Goal: Information Seeking & Learning: Learn about a topic

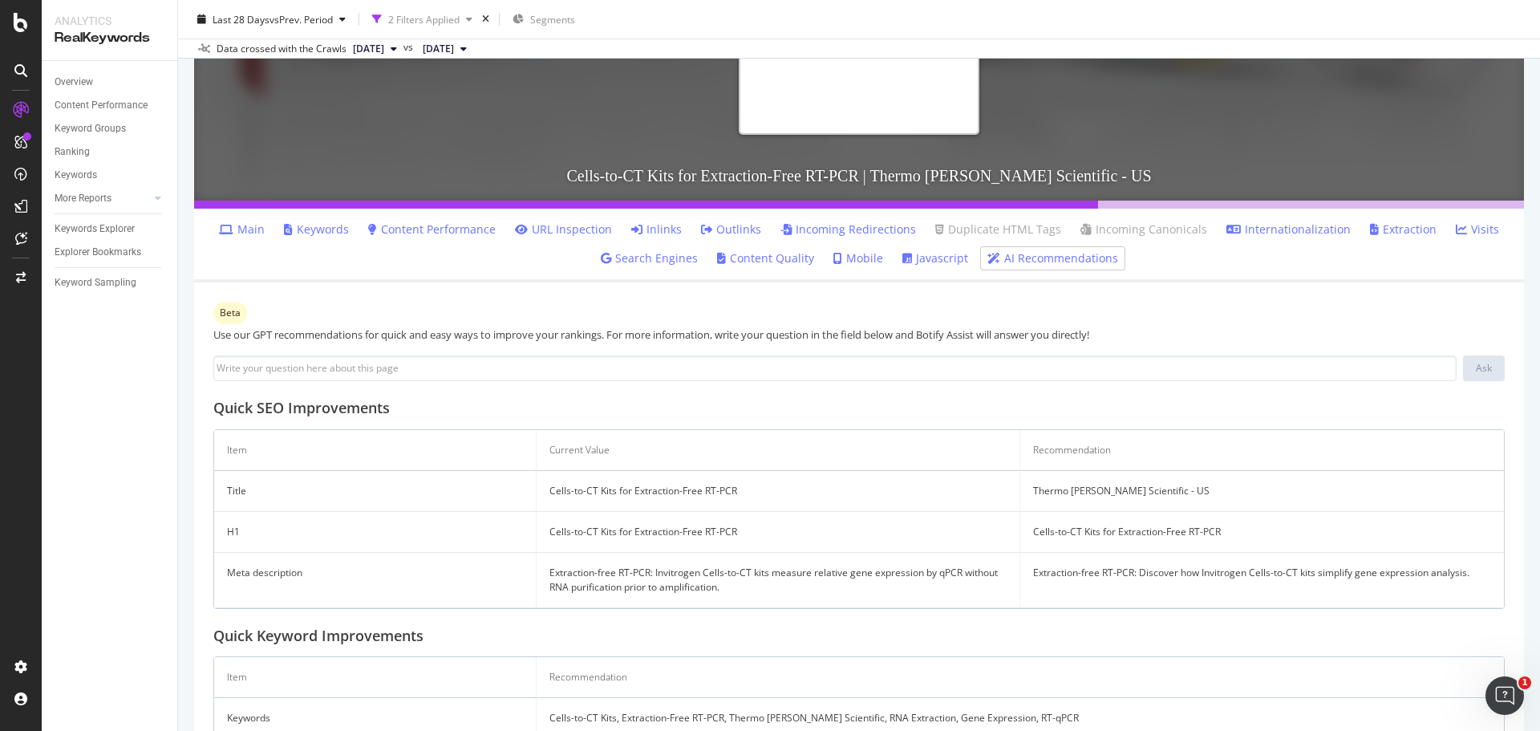
scroll to position [321, 0]
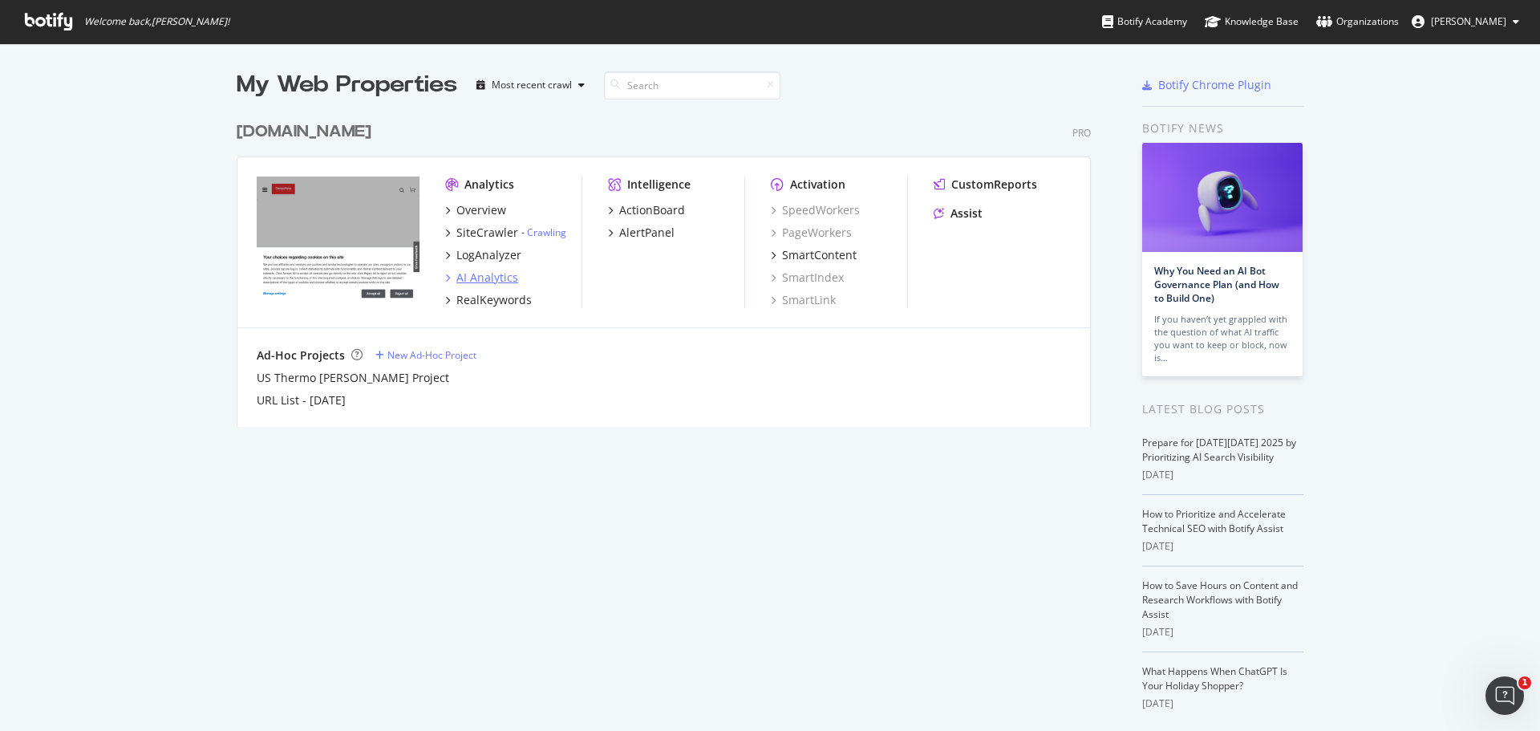
click at [498, 273] on div "AI Analytics" at bounding box center [487, 277] width 62 height 16
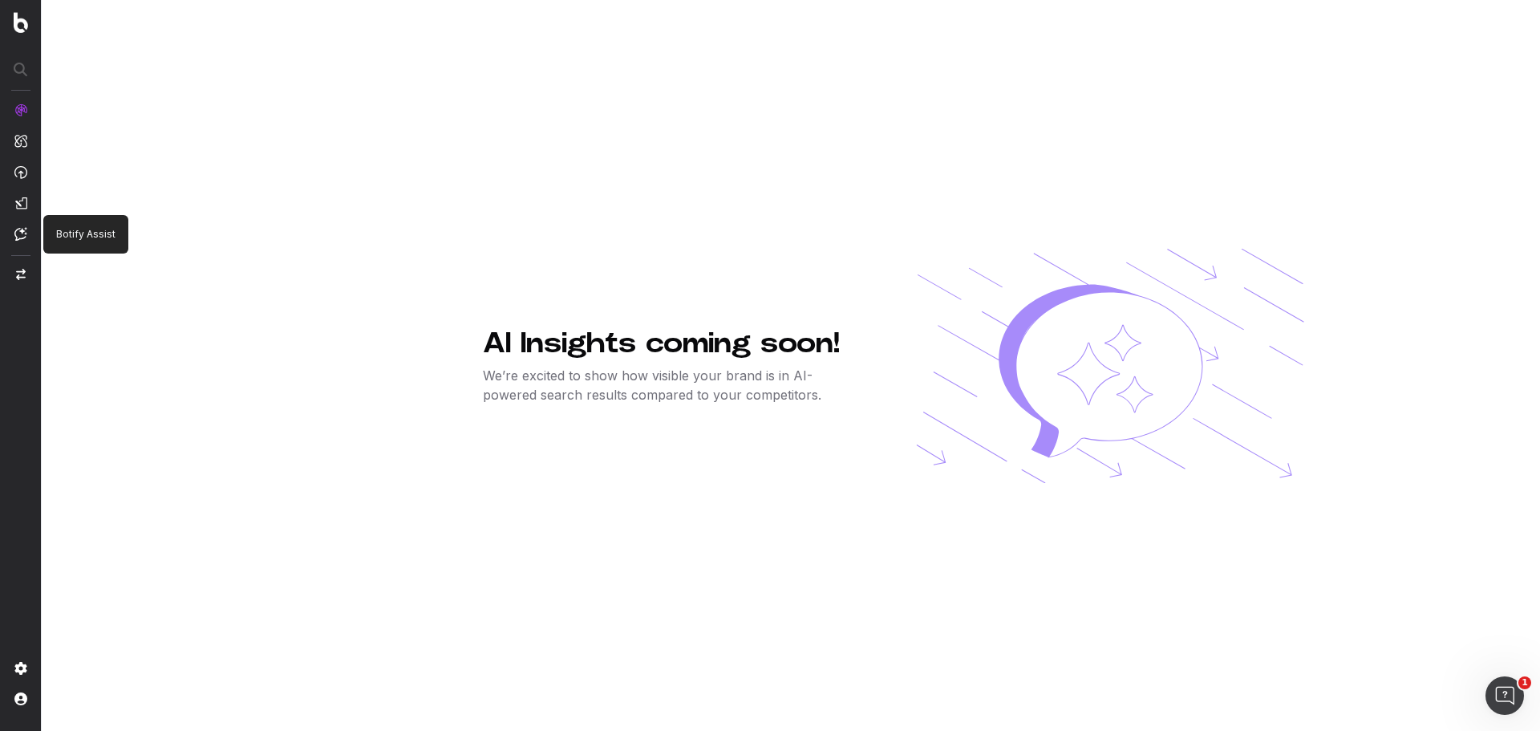
click at [23, 229] on img at bounding box center [20, 234] width 13 height 14
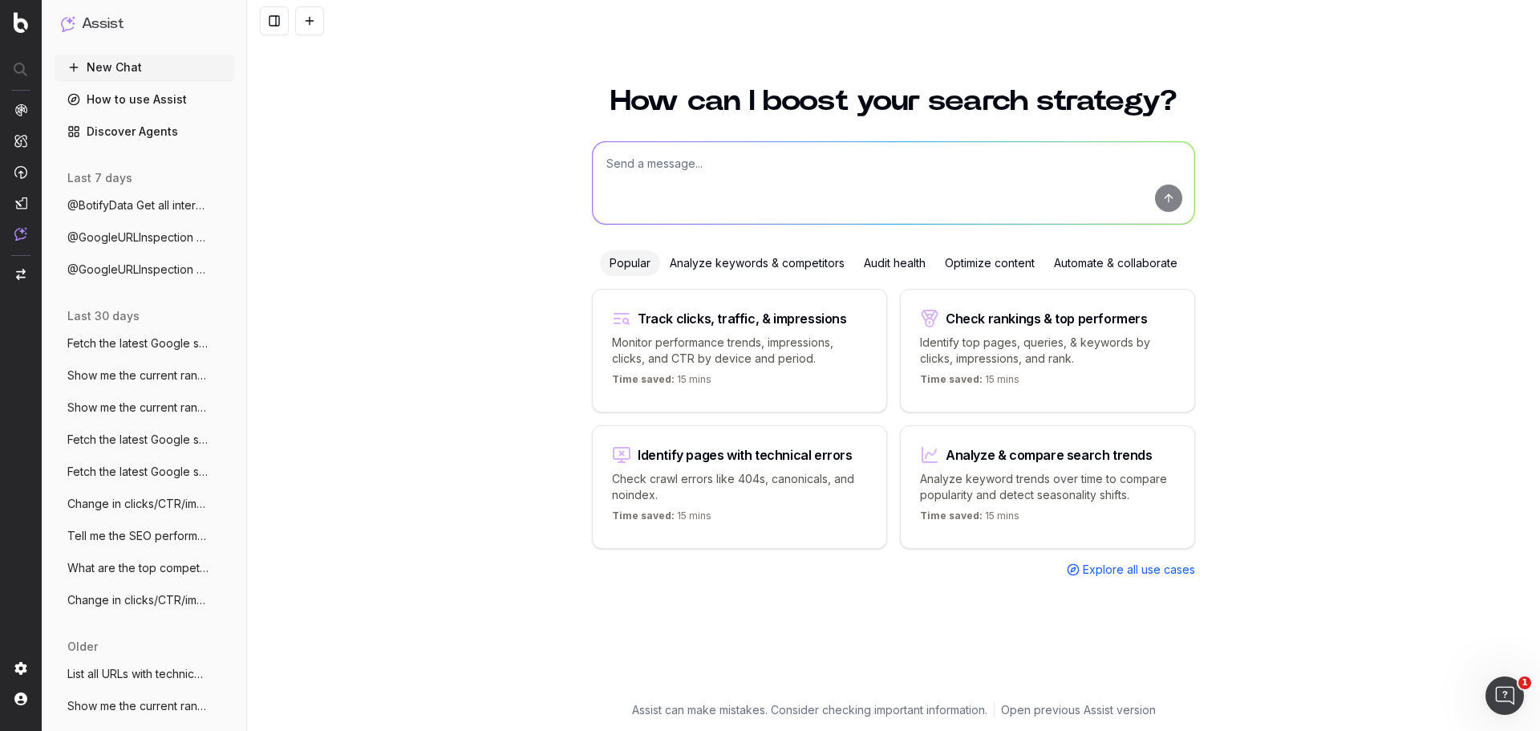
click at [112, 237] on span "@GoogleURLInspection Run Google URL Insp" at bounding box center [137, 237] width 141 height 16
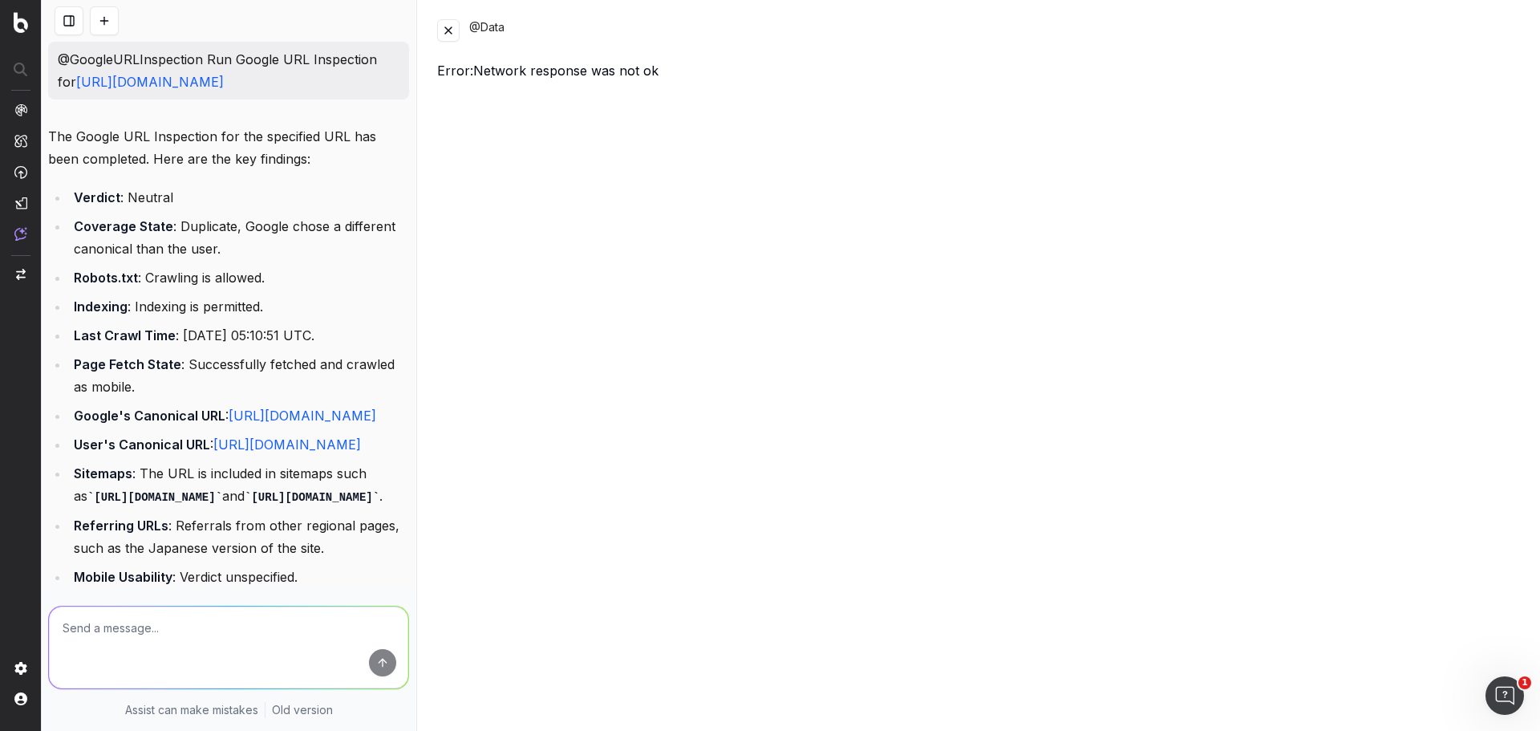
drag, startPoint x: 289, startPoint y: 148, endPoint x: 51, endPoint y: 62, distance: 252.4
click at [51, 62] on div "@GoogleURLInspection Run Google URL Inspection for https://www.thermofisher.com…" at bounding box center [228, 71] width 361 height 58
copy p "@GoogleURLInspection Run Google URL Inspection for https://www.thermofisher.com…"
click at [93, 18] on button at bounding box center [104, 20] width 29 height 29
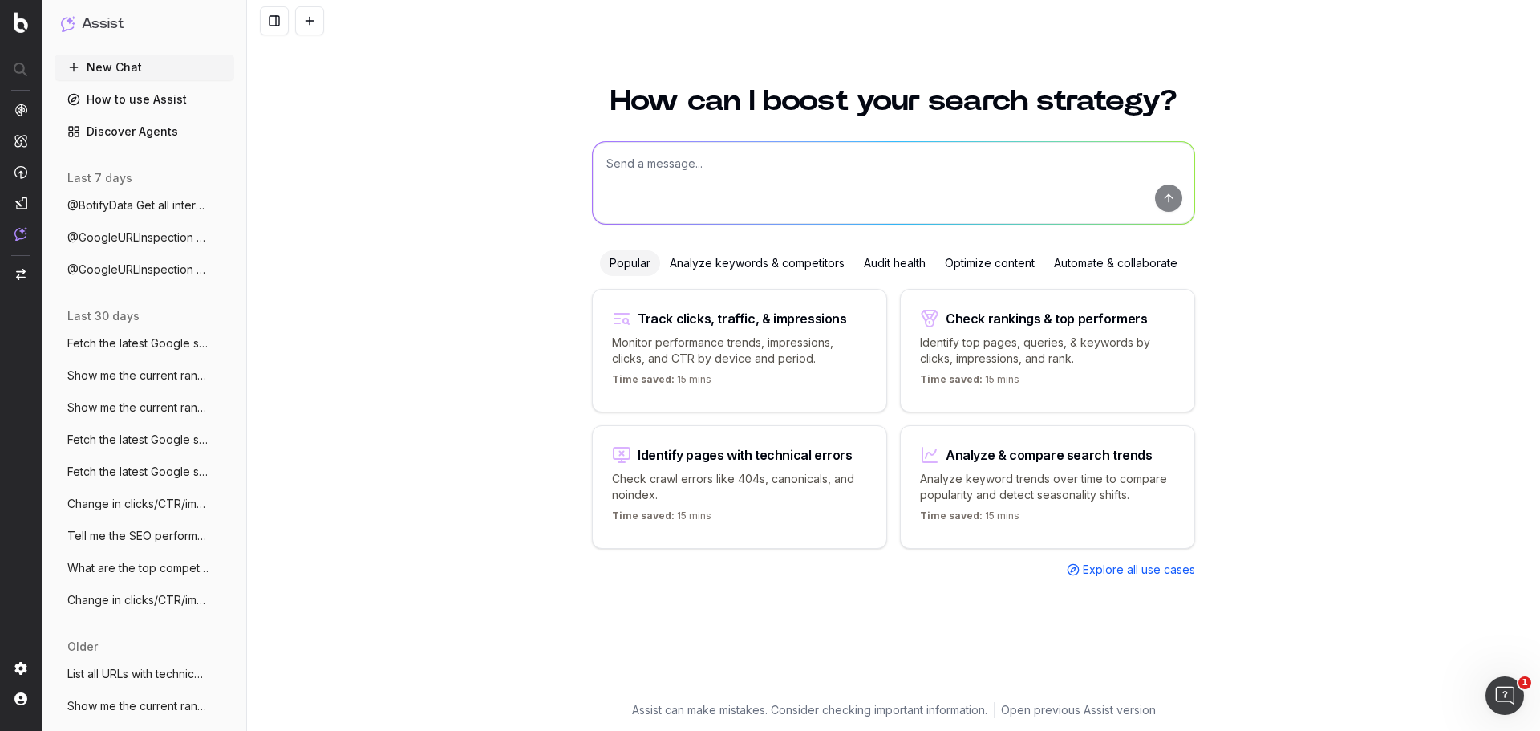
click at [642, 198] on textarea at bounding box center [893, 183] width 601 height 82
paste textarea "@GoogleURLInspection Run Google URL Inspection for https://www.thermofisher.com…"
type textarea "@GoogleURLInspection Run Google URL Inspection for https://www.thermofisher.com…"
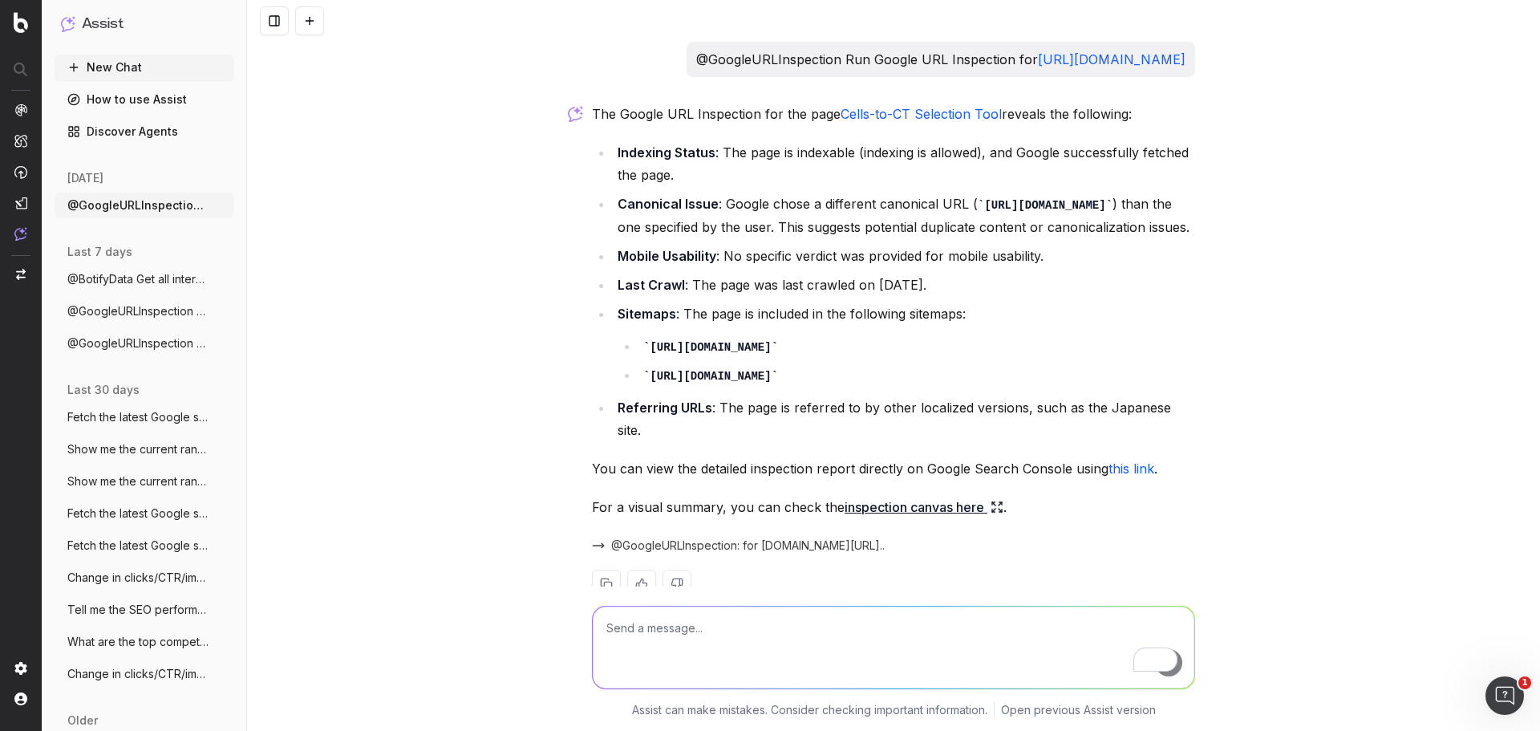
scroll to position [128, 0]
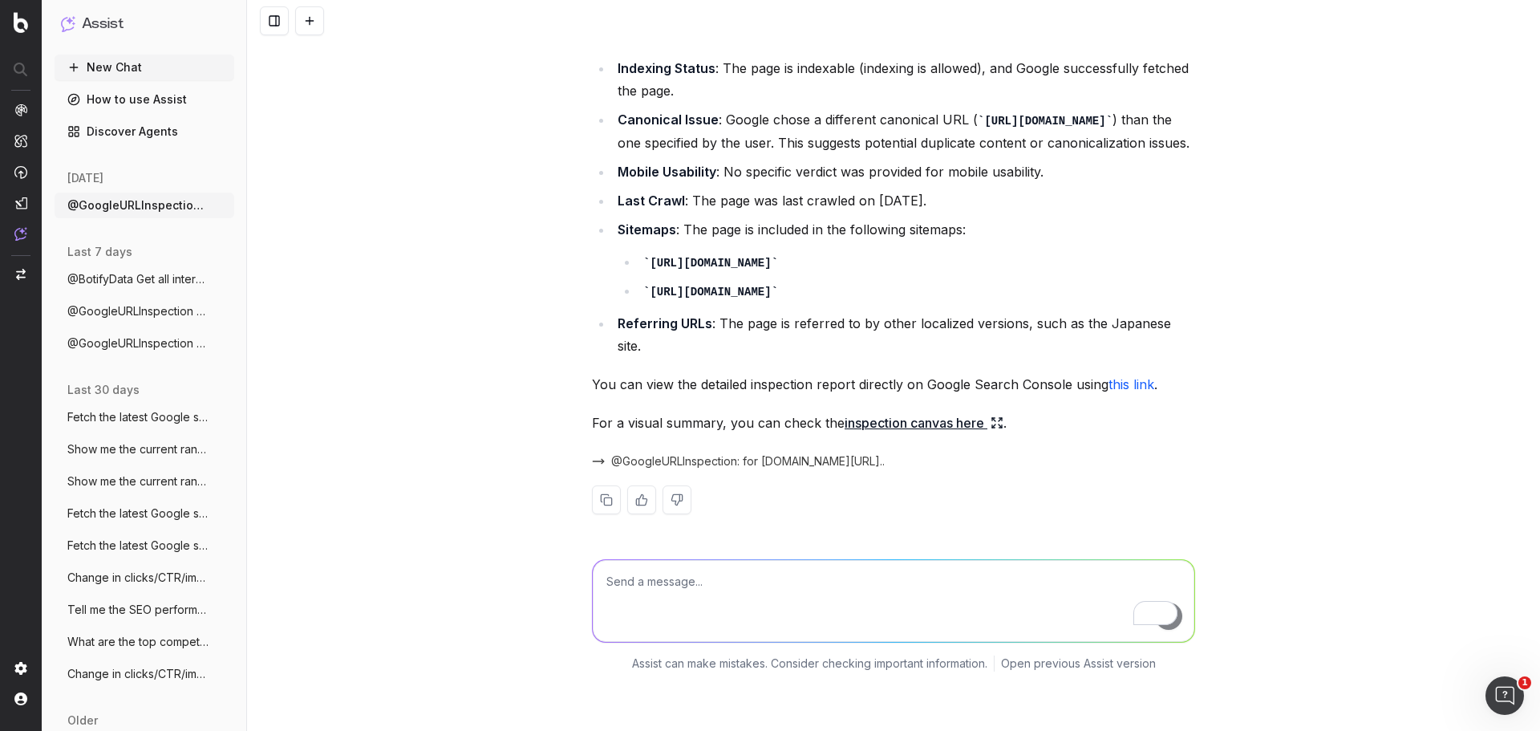
click at [899, 434] on link "inspection canvas here" at bounding box center [923, 422] width 159 height 22
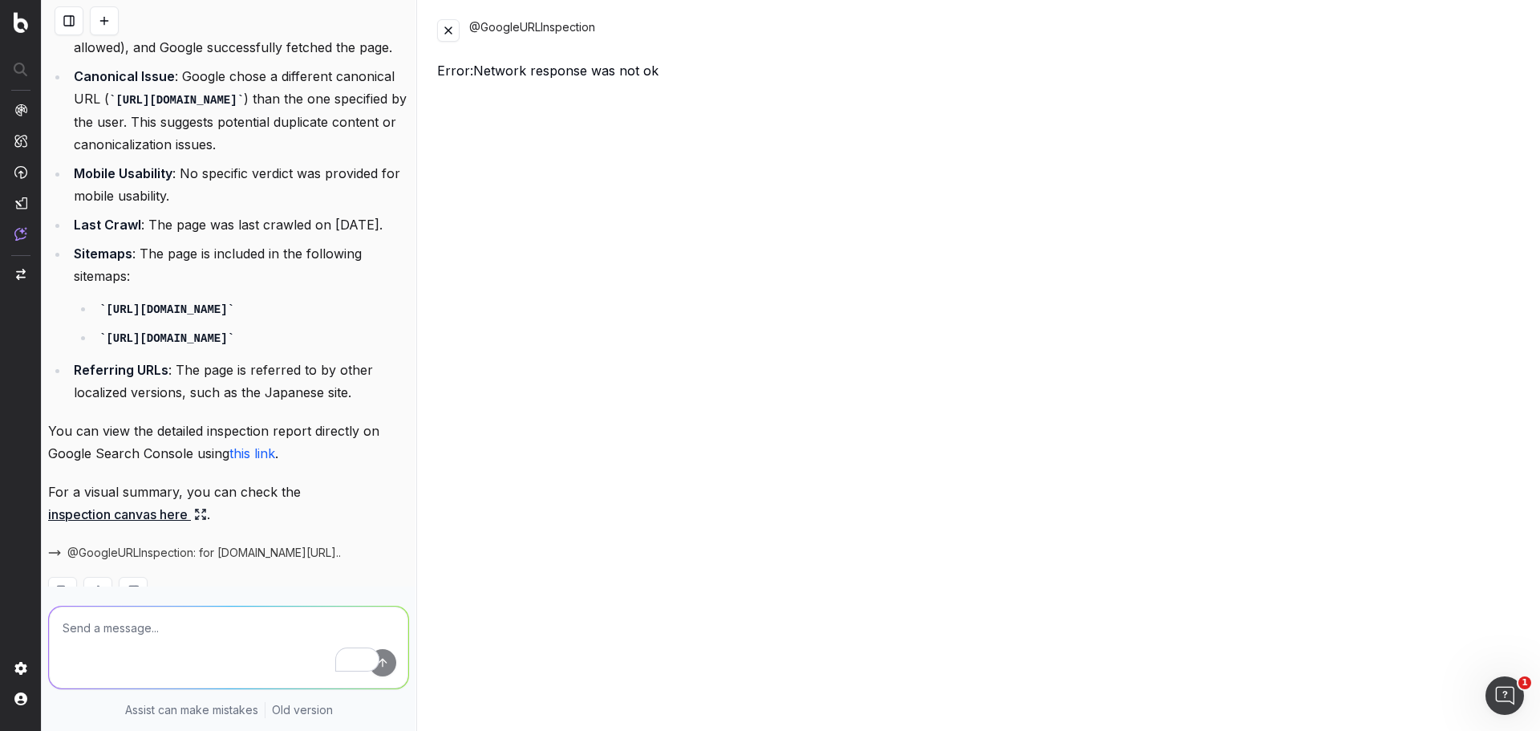
scroll to position [172, 0]
click at [454, 30] on button at bounding box center [448, 30] width 22 height 22
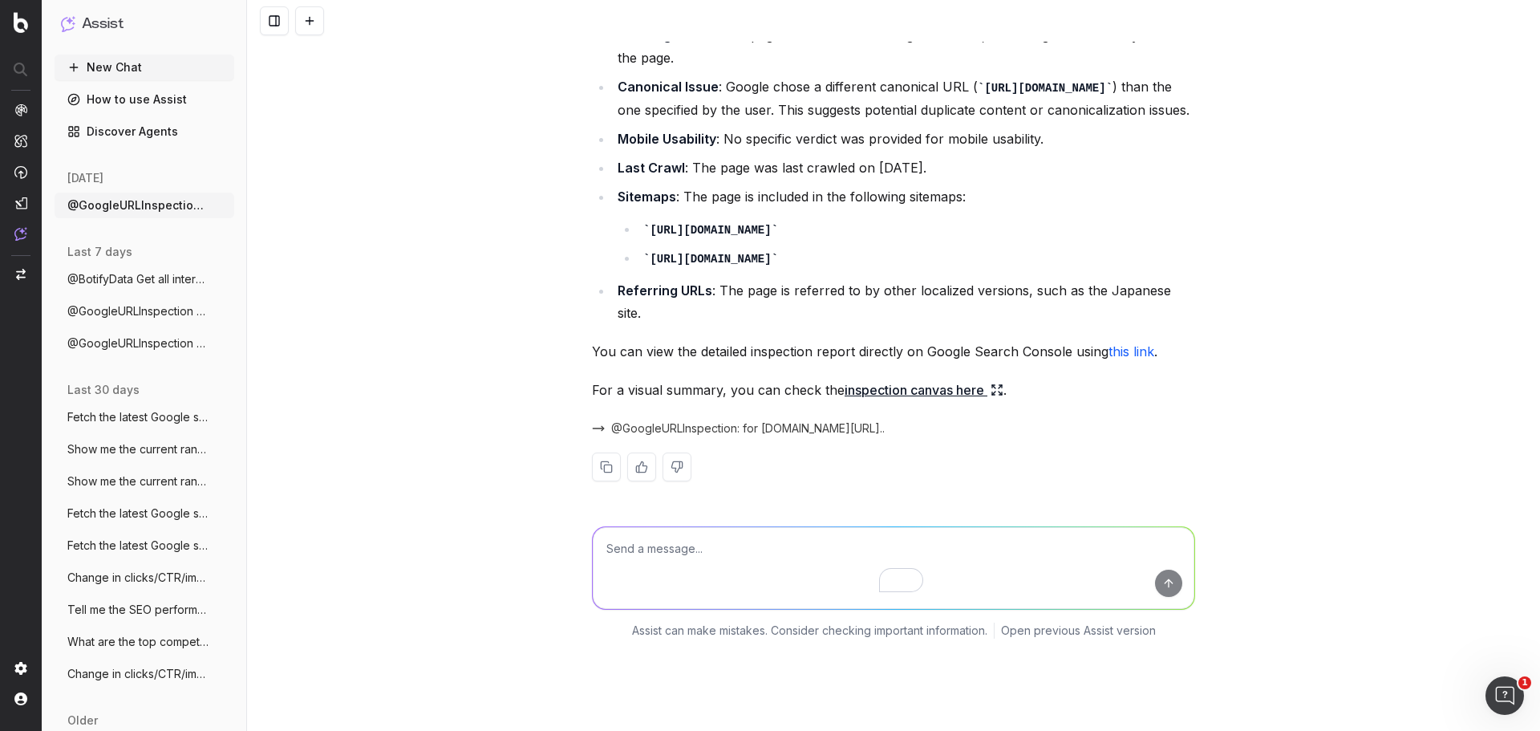
scroll to position [128, 0]
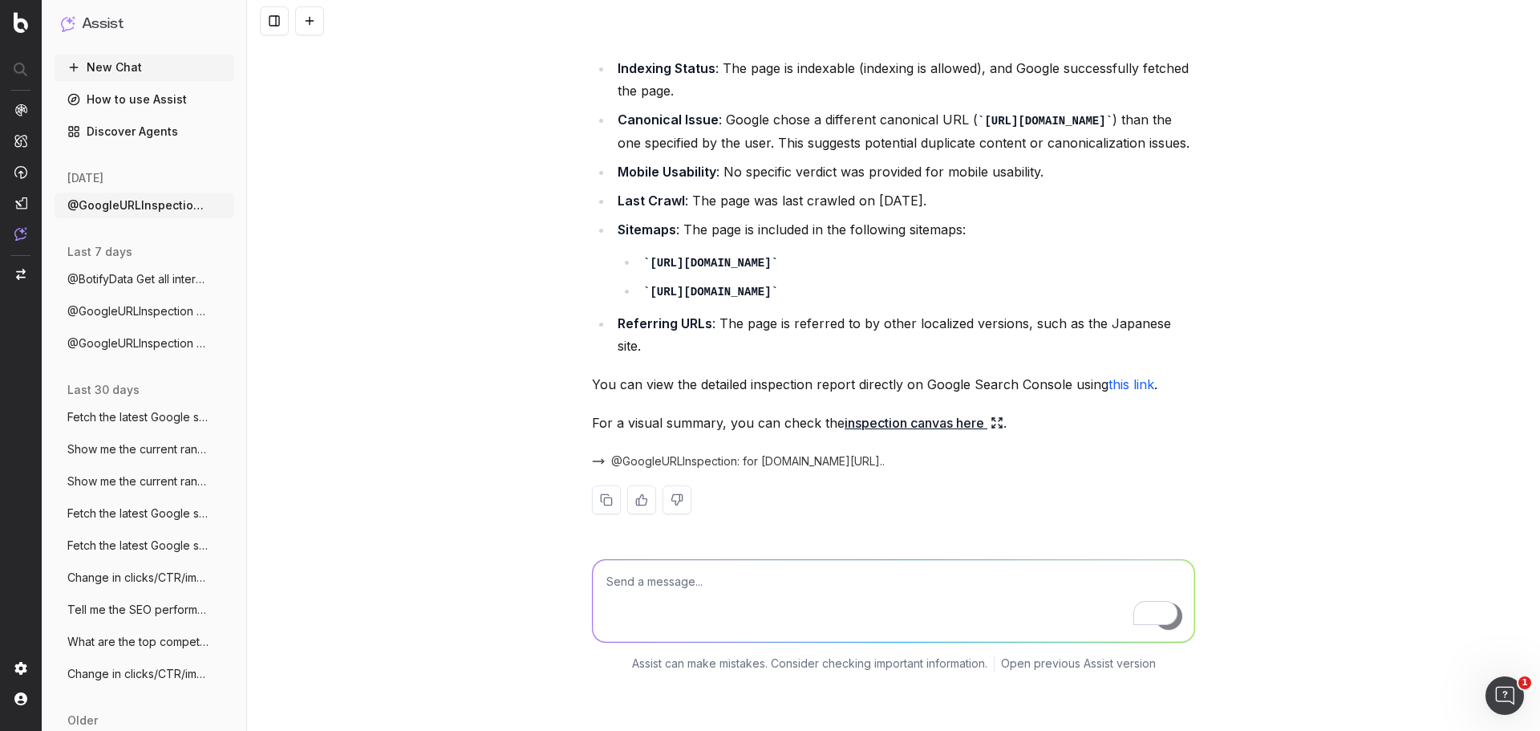
click at [743, 469] on span "@GoogleURLInspection: for www.thermofisher.com/us/en/home/life-science/dna-r..." at bounding box center [747, 461] width 273 height 16
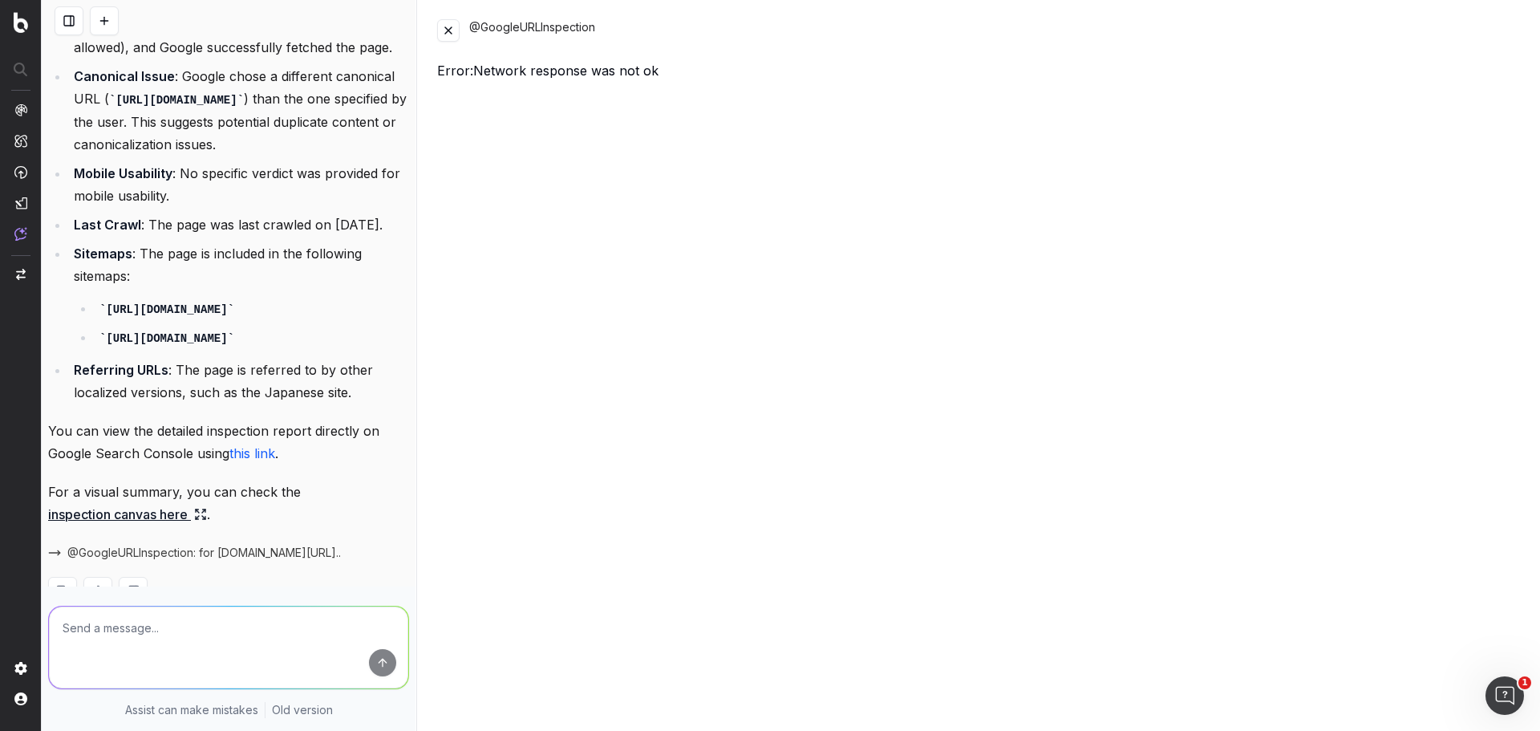
scroll to position [172, 0]
click at [446, 34] on button at bounding box center [448, 30] width 22 height 22
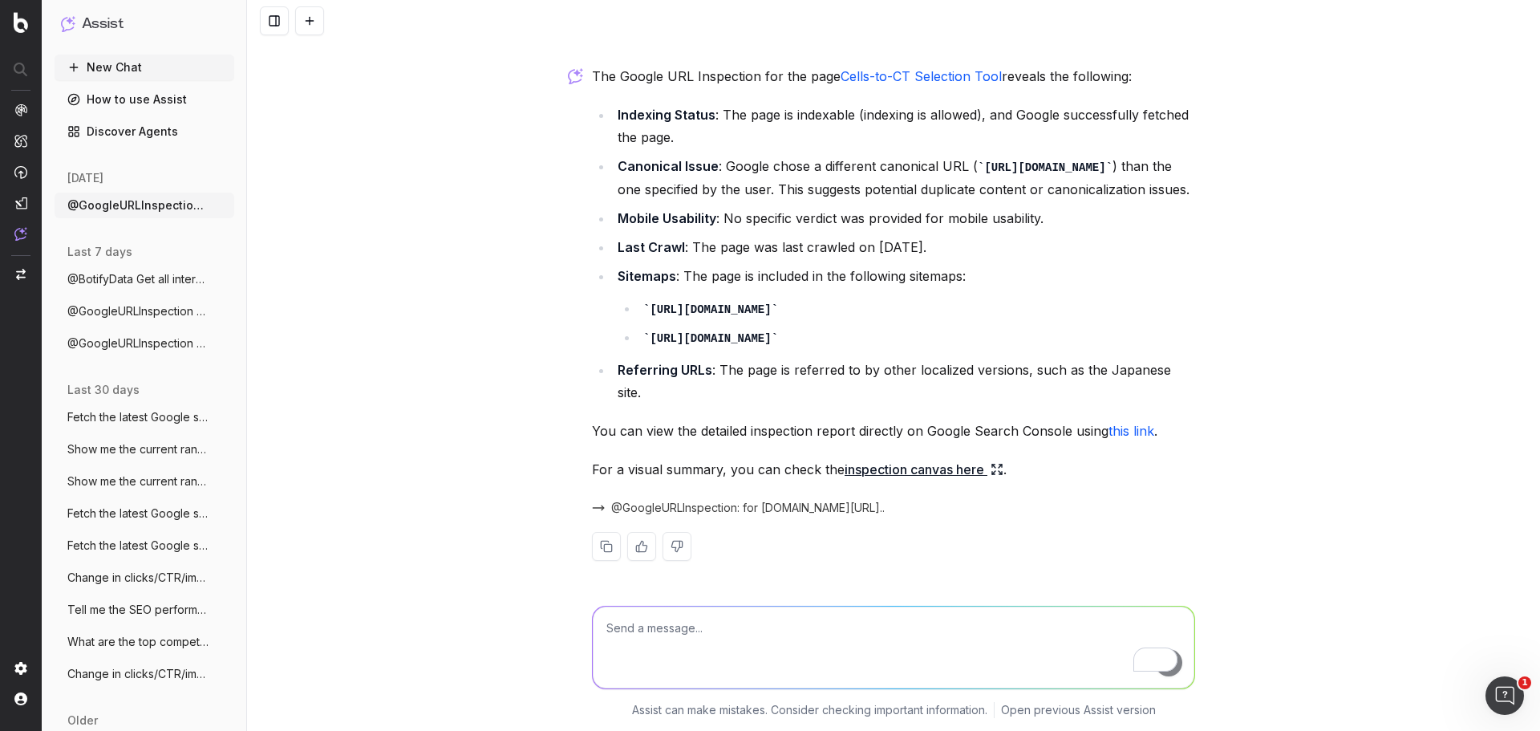
scroll to position [128, 0]
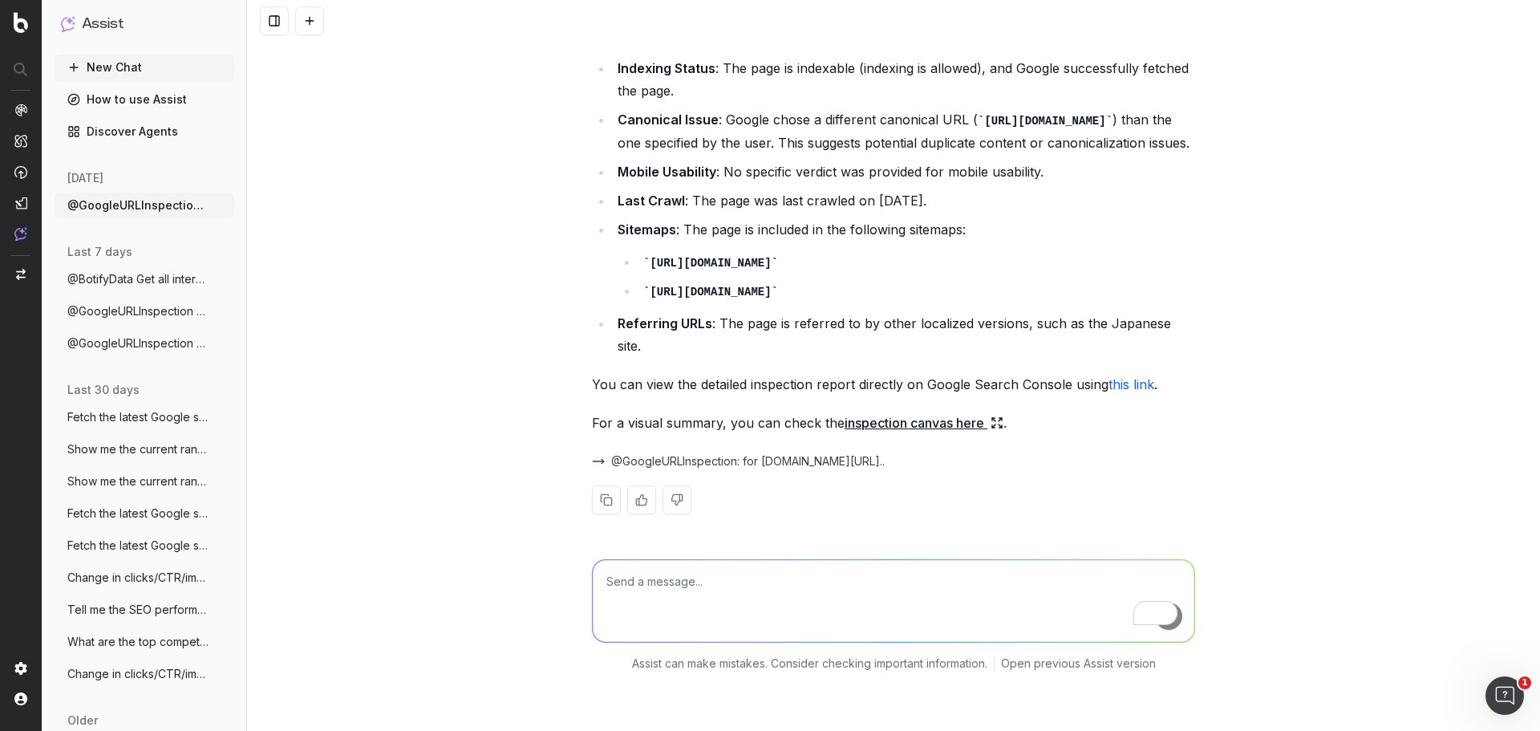
click at [808, 212] on li "Last Crawl : The page was last crawled on September 4, 2025." at bounding box center [904, 200] width 582 height 22
drag, startPoint x: 1166, startPoint y: 166, endPoint x: 622, endPoint y: 148, distance: 544.0
click at [978, 128] on code "[URL][DOMAIN_NAME]" at bounding box center [1045, 121] width 135 height 13
copy code "[URL][DOMAIN_NAME]"
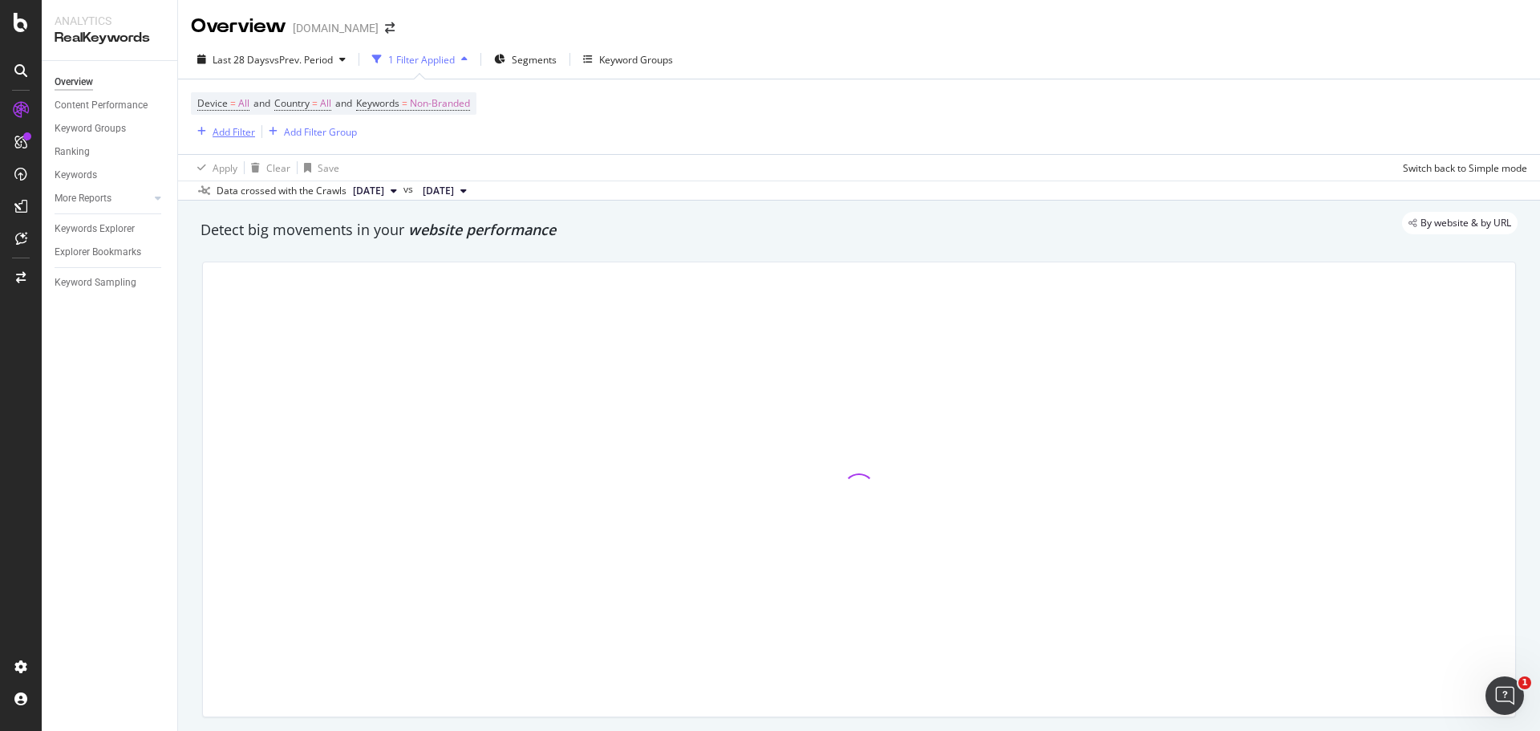
click at [204, 132] on icon "button" at bounding box center [201, 132] width 9 height 10
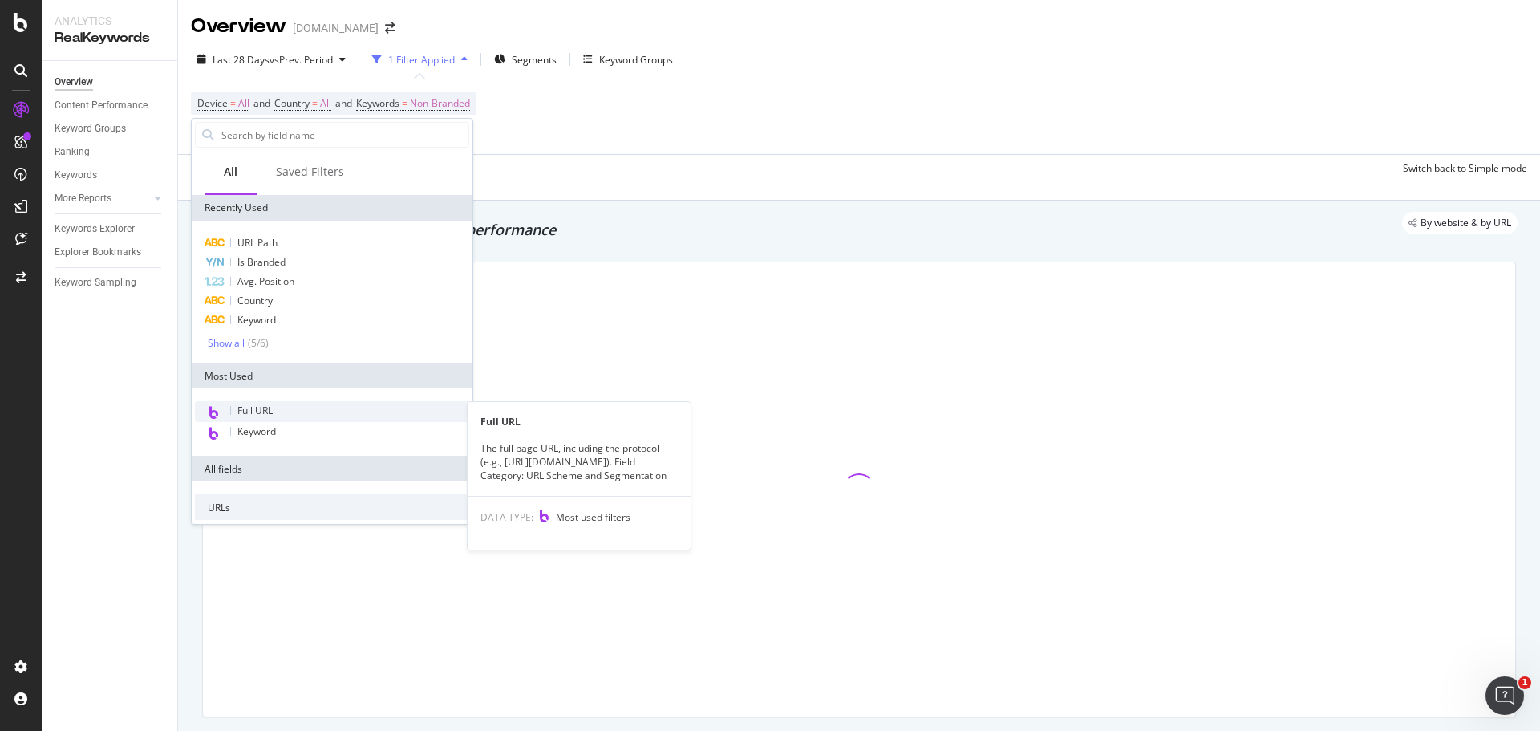
click at [252, 406] on span "Full URL" at bounding box center [254, 410] width 35 height 14
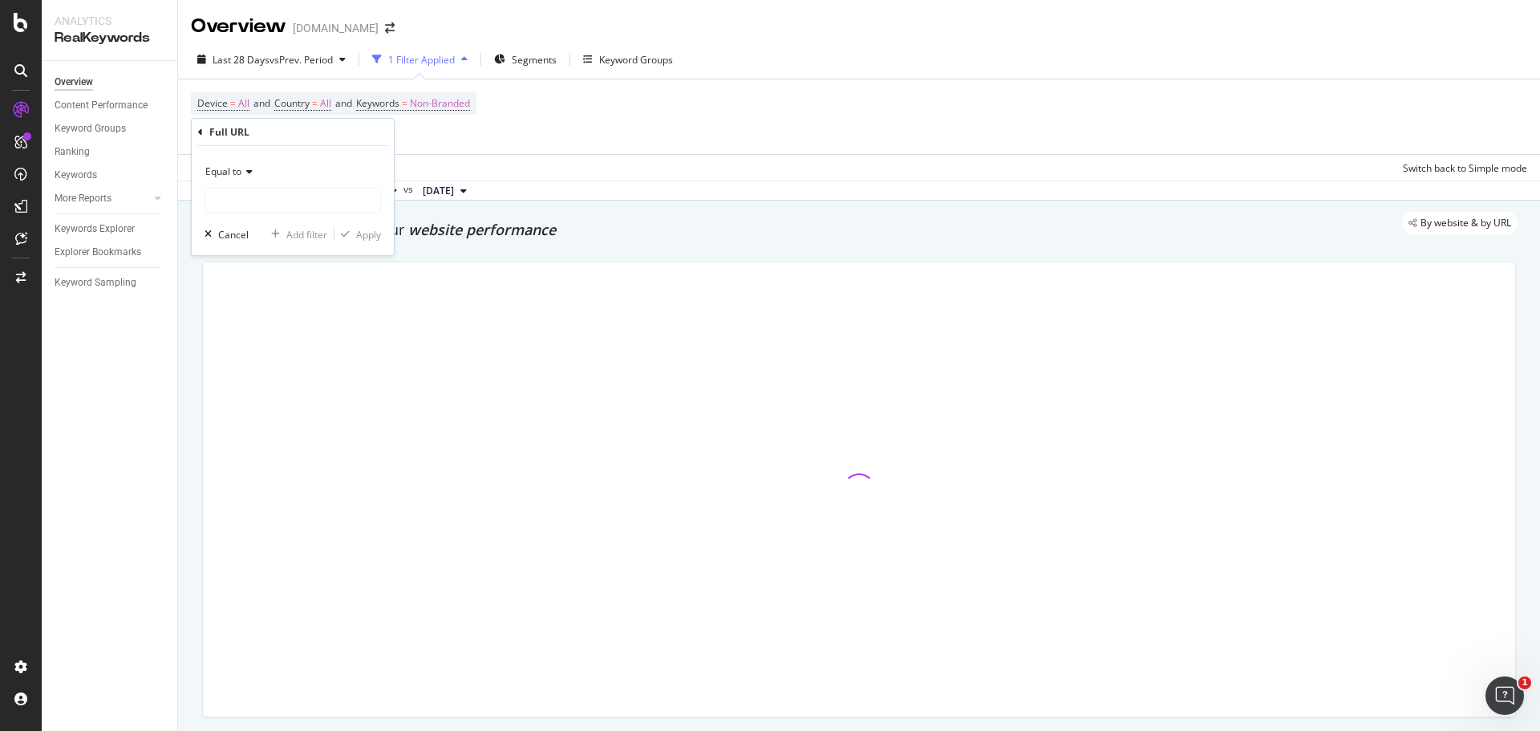
click at [245, 164] on div "Equal to" at bounding box center [292, 172] width 176 height 26
click at [238, 326] on span "Contains" at bounding box center [232, 330] width 39 height 14
click at [245, 192] on input "text" at bounding box center [292, 201] width 175 height 26
paste input "cells-to-ct-selection-tool."
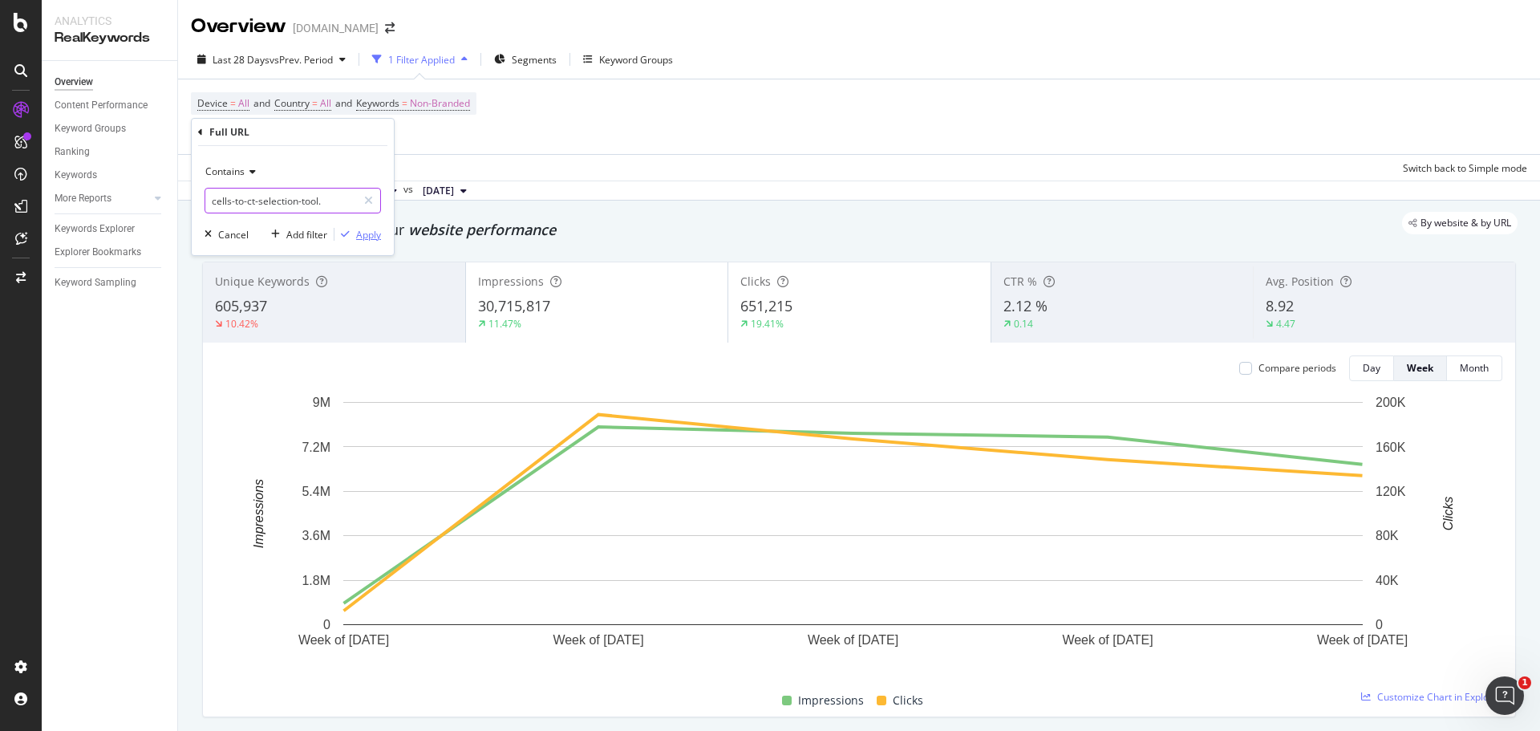
type input "cells-to-ct-selection-tool."
click at [362, 237] on div "Apply" at bounding box center [368, 235] width 25 height 14
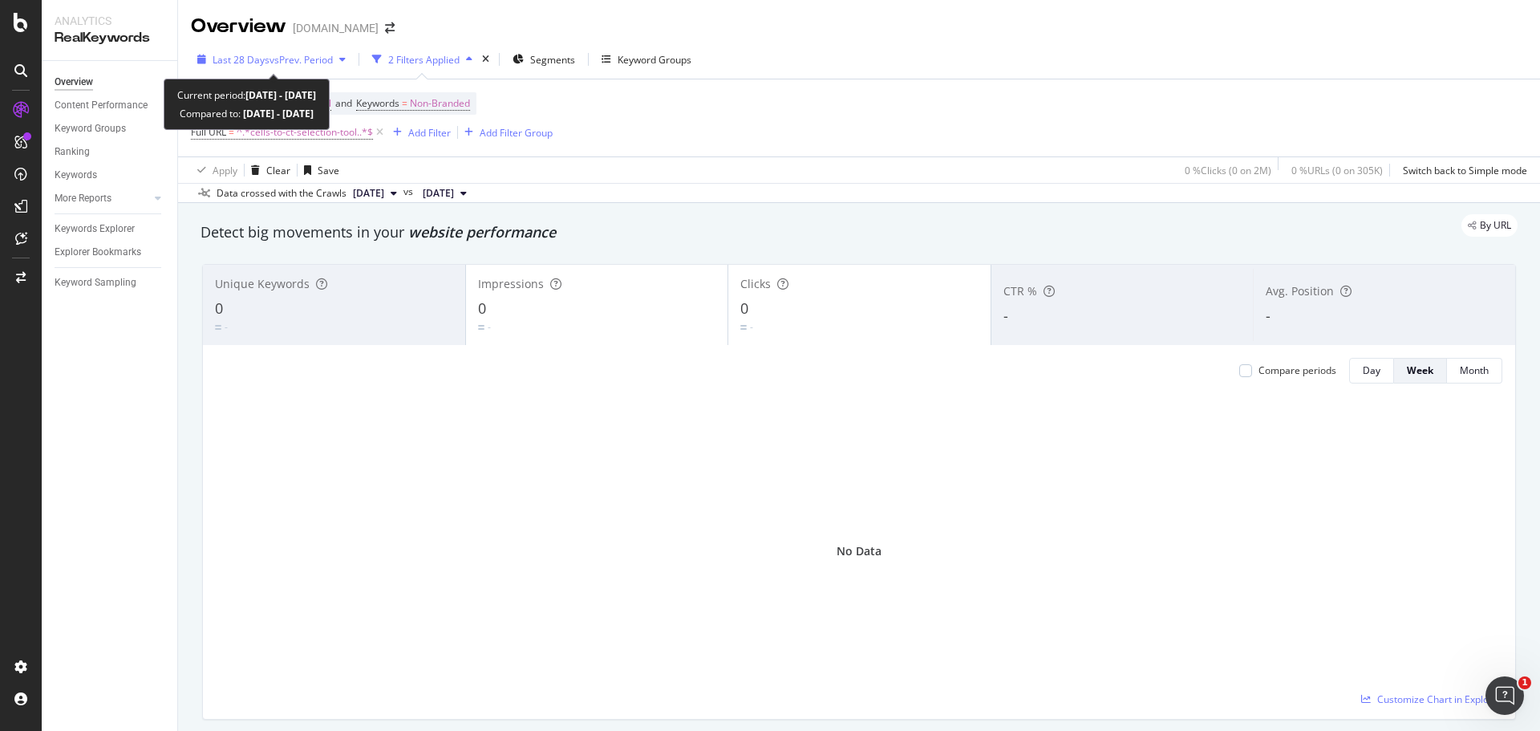
click at [316, 60] on span "vs Prev. Period" at bounding box center [300, 60] width 63 height 14
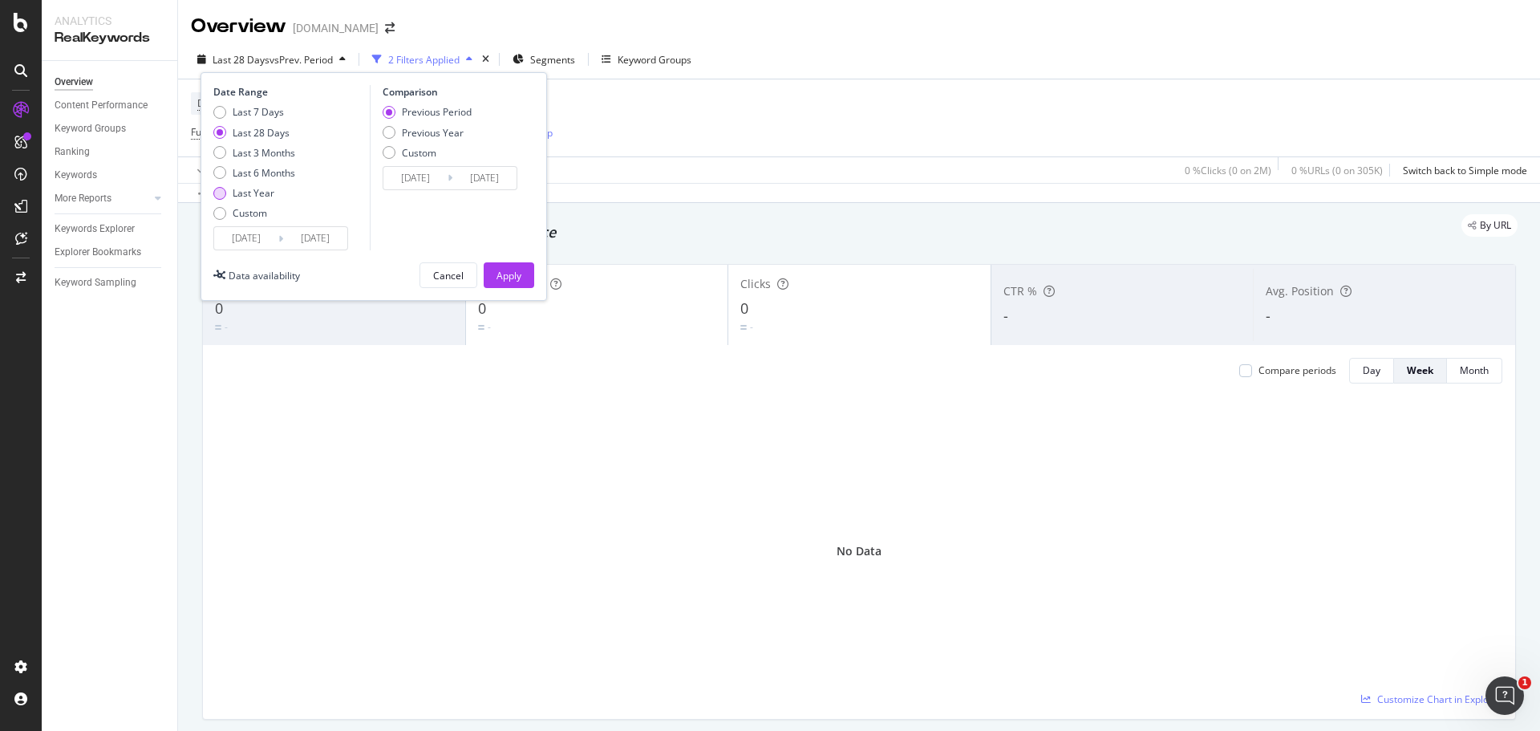
click at [248, 196] on div "Last Year" at bounding box center [254, 193] width 42 height 14
type input "2024/10/12"
type input "2023/10/13"
type input "2024/10/11"
click at [516, 269] on div "Apply" at bounding box center [508, 276] width 25 height 14
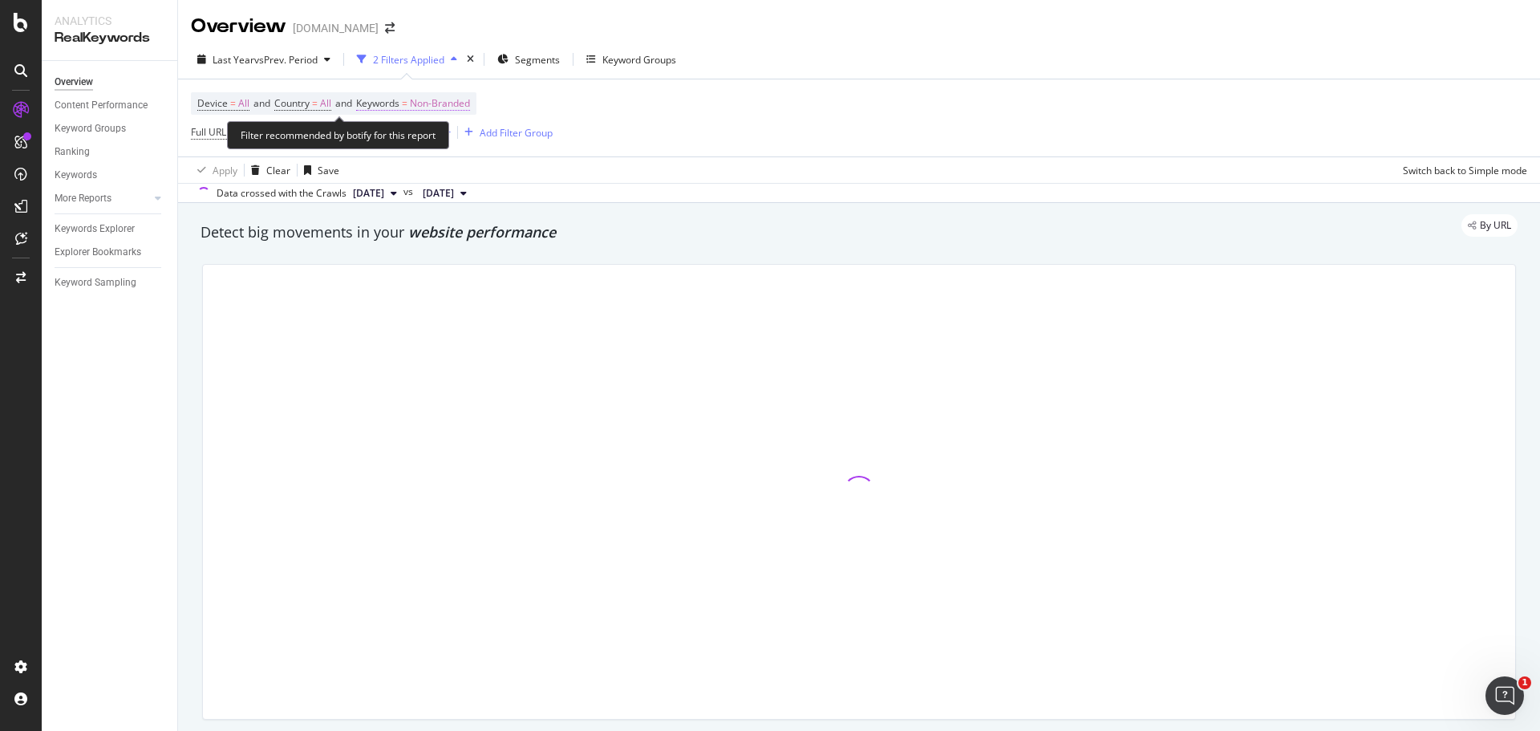
click at [451, 103] on span "Non-Branded" at bounding box center [440, 103] width 60 height 22
click at [452, 144] on icon "button" at bounding box center [455, 141] width 6 height 10
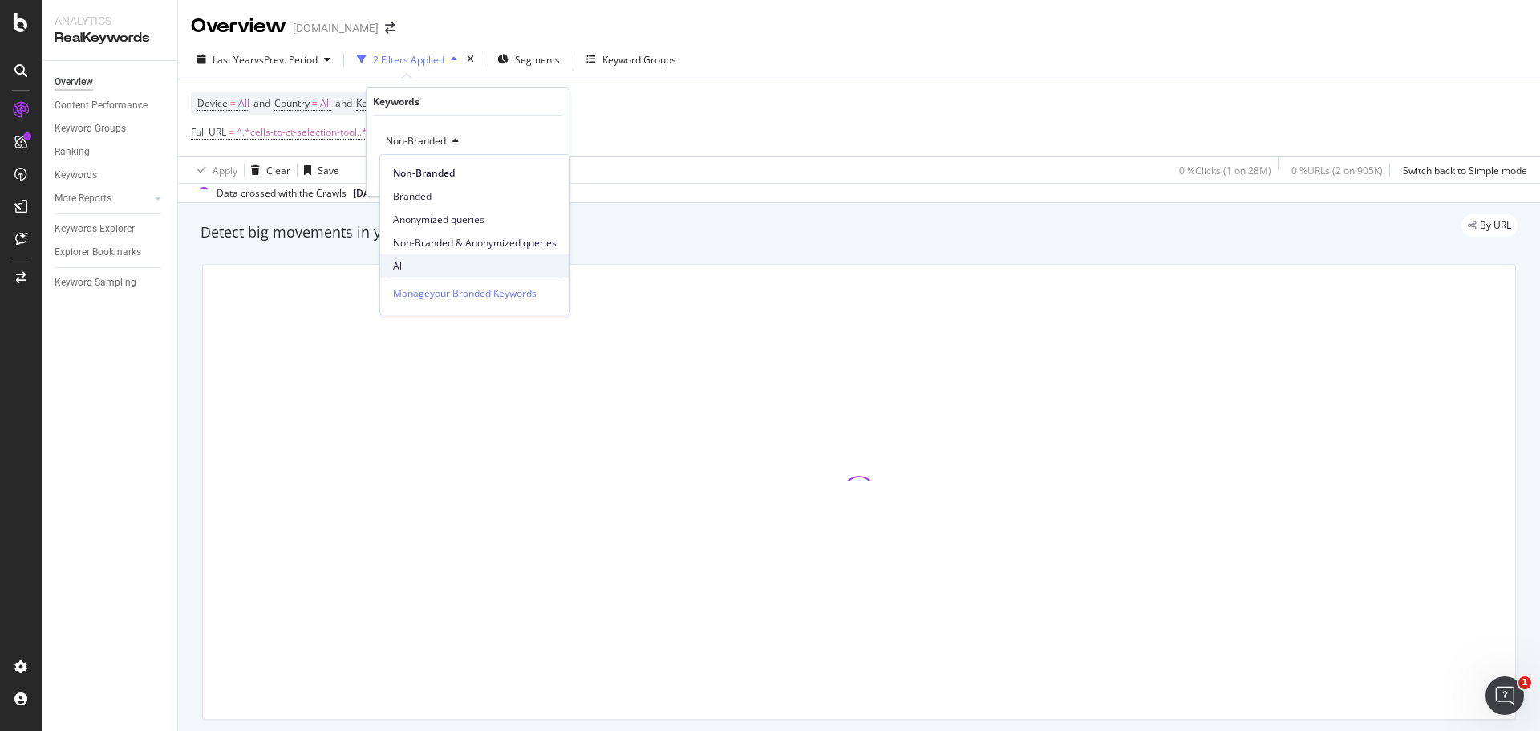
click at [407, 269] on span "All" at bounding box center [475, 266] width 164 height 14
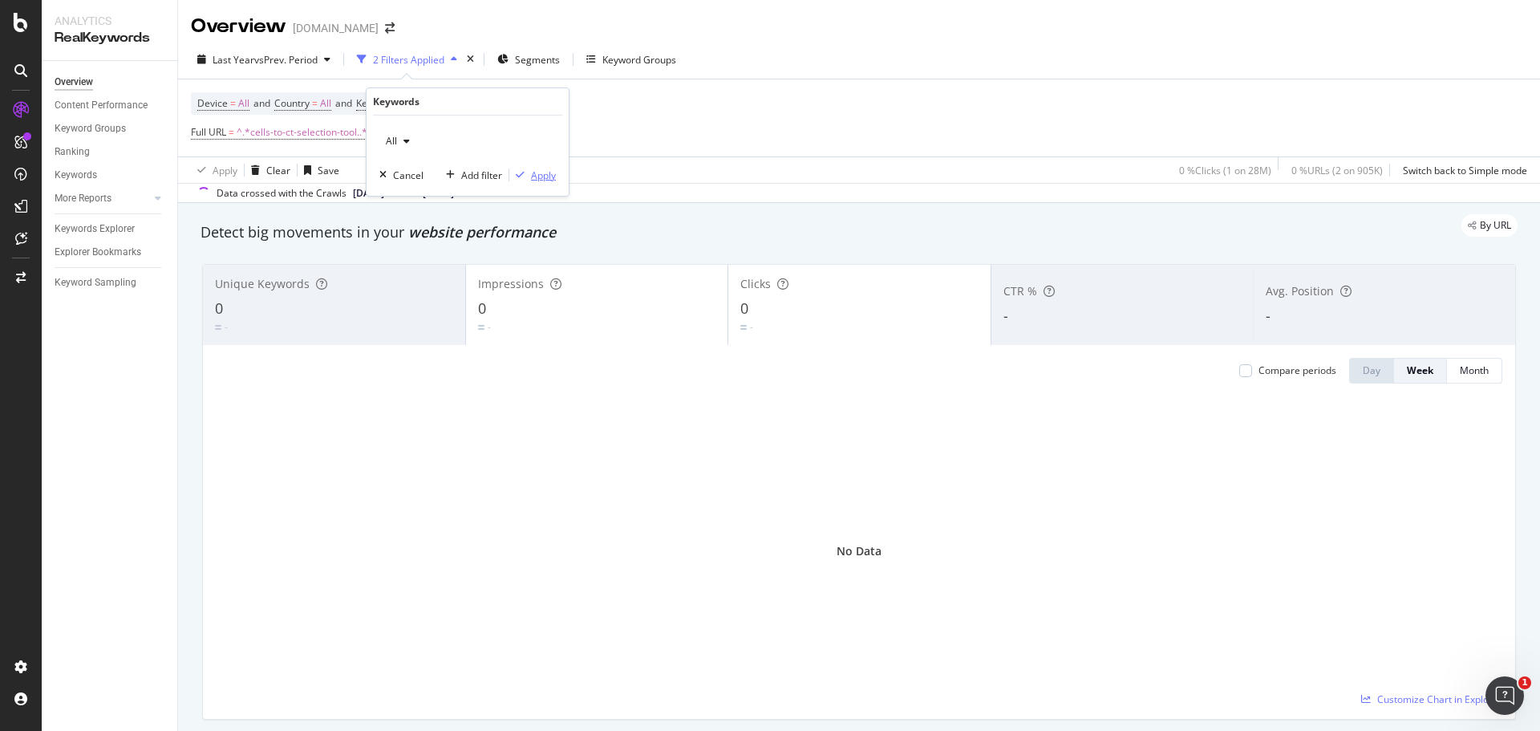
click at [541, 177] on div "Apply" at bounding box center [543, 175] width 25 height 14
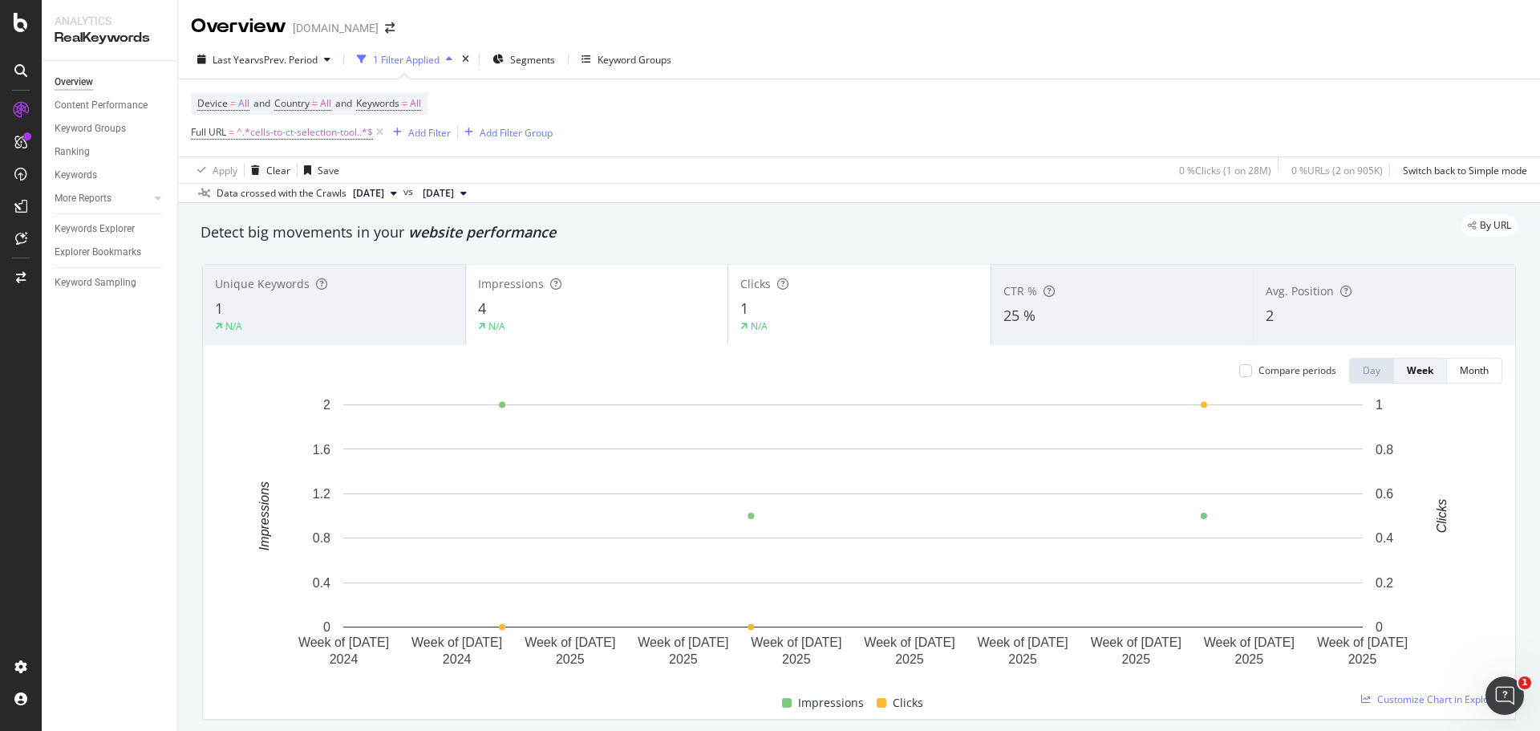
click at [715, 233] on div "By URL" at bounding box center [850, 225] width 1333 height 22
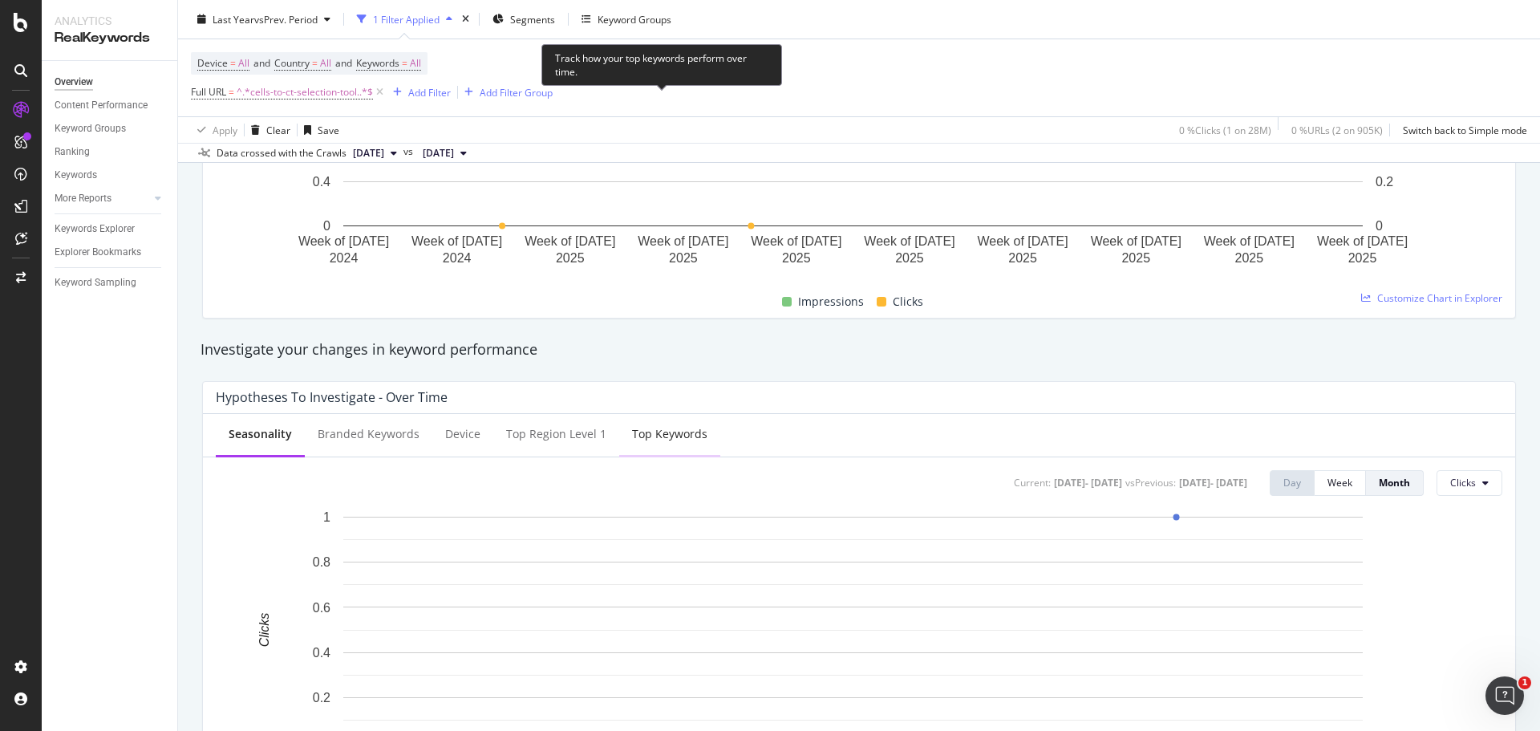
scroll to position [882, 0]
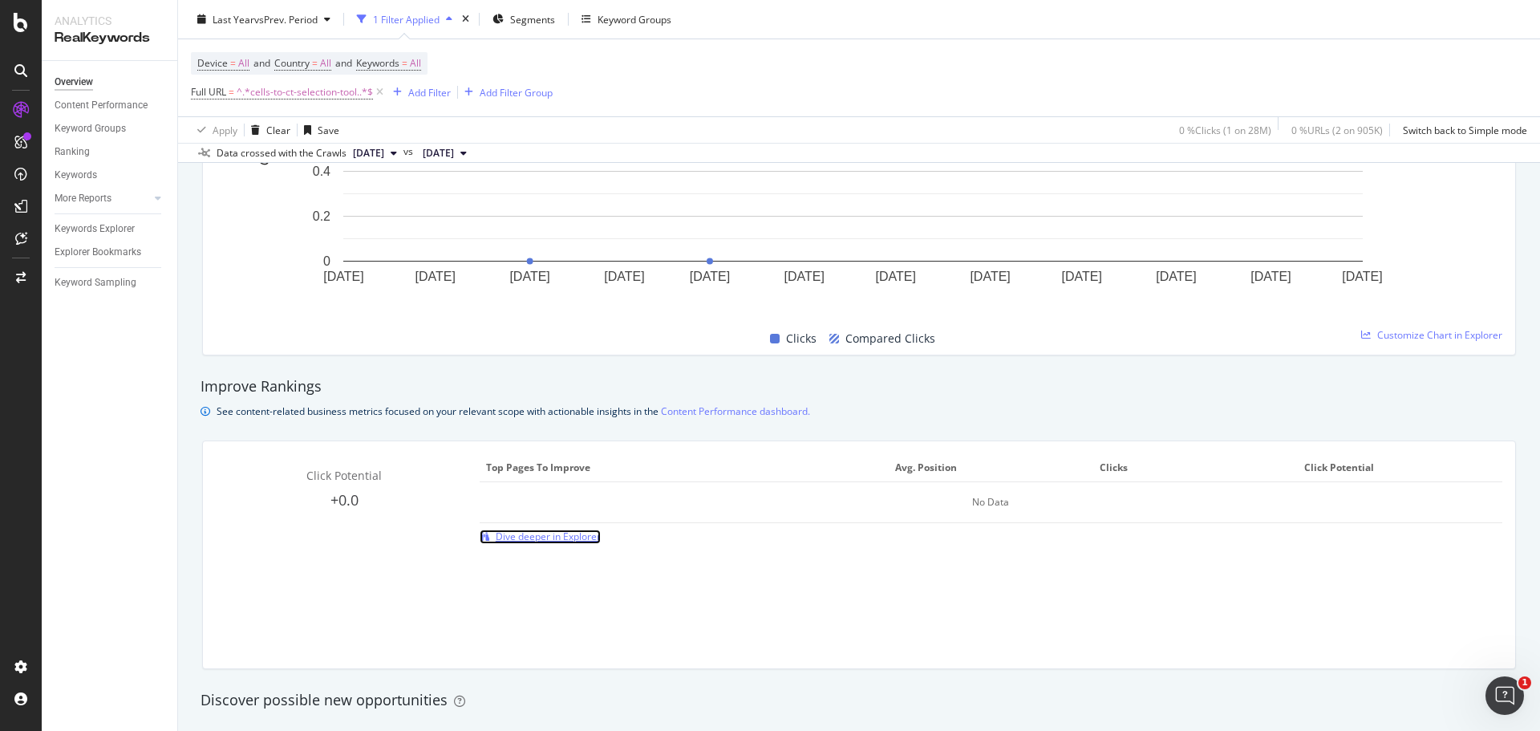
click at [533, 533] on span "Dive deeper in Explorer" at bounding box center [548, 536] width 105 height 14
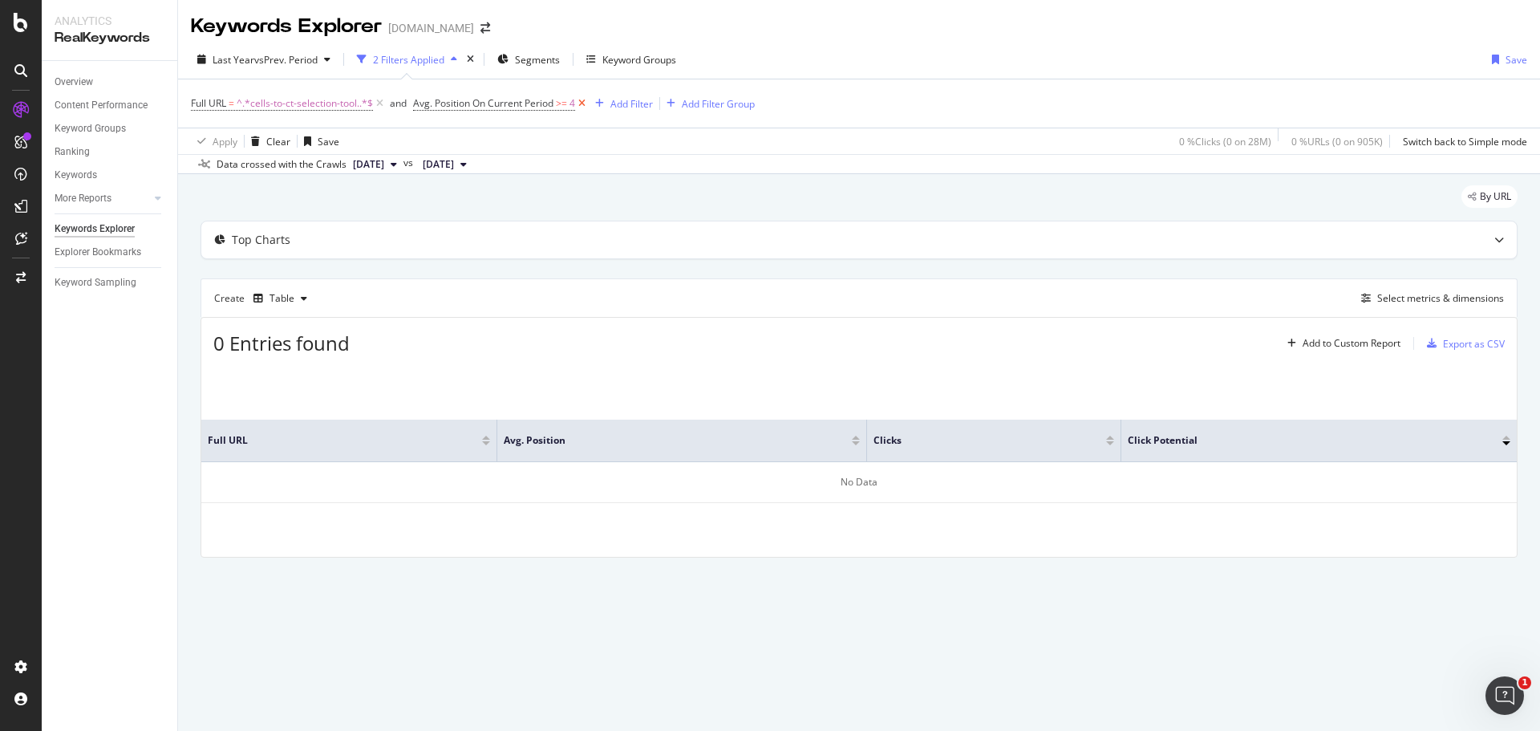
click at [585, 100] on icon at bounding box center [582, 103] width 14 height 16
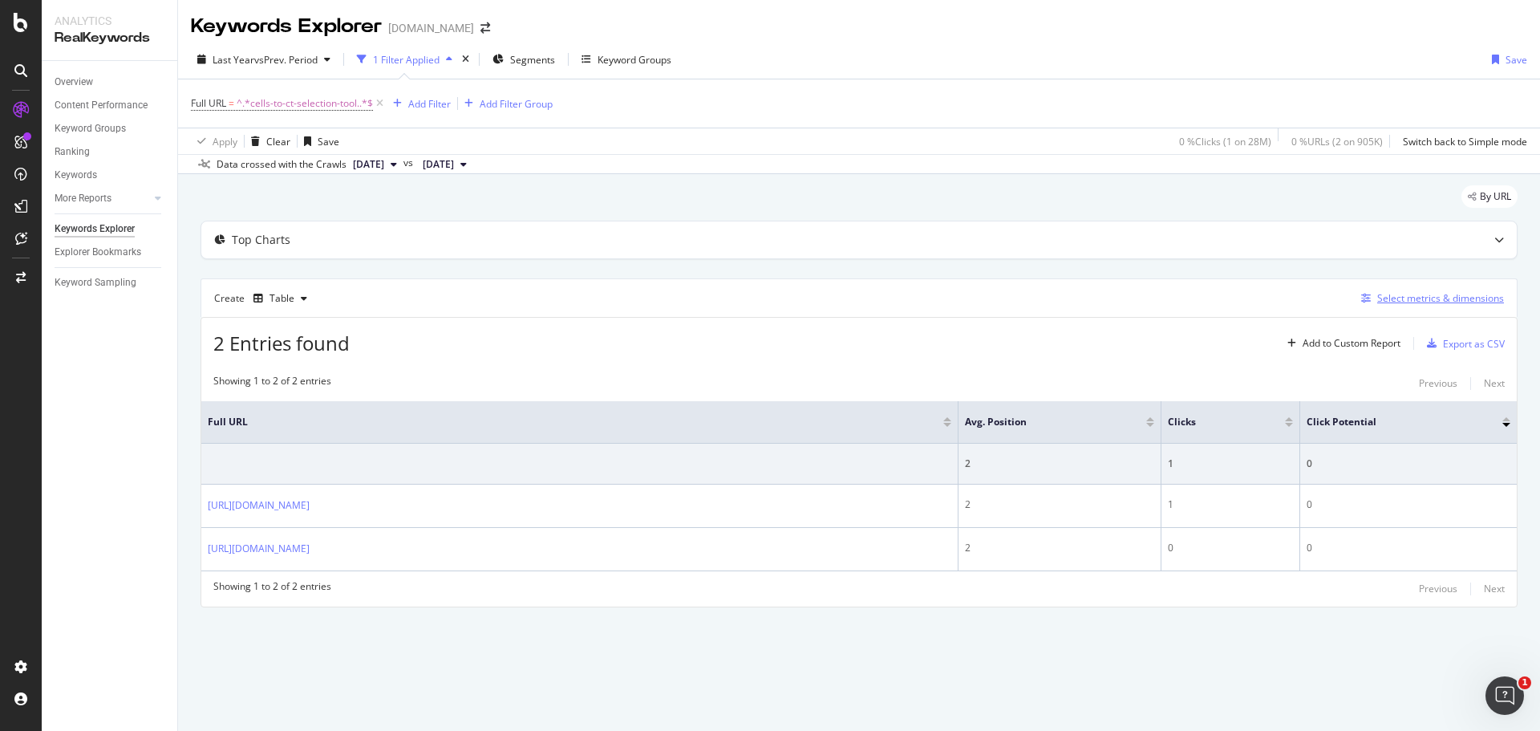
click at [1403, 301] on div "Select metrics & dimensions" at bounding box center [1440, 298] width 127 height 14
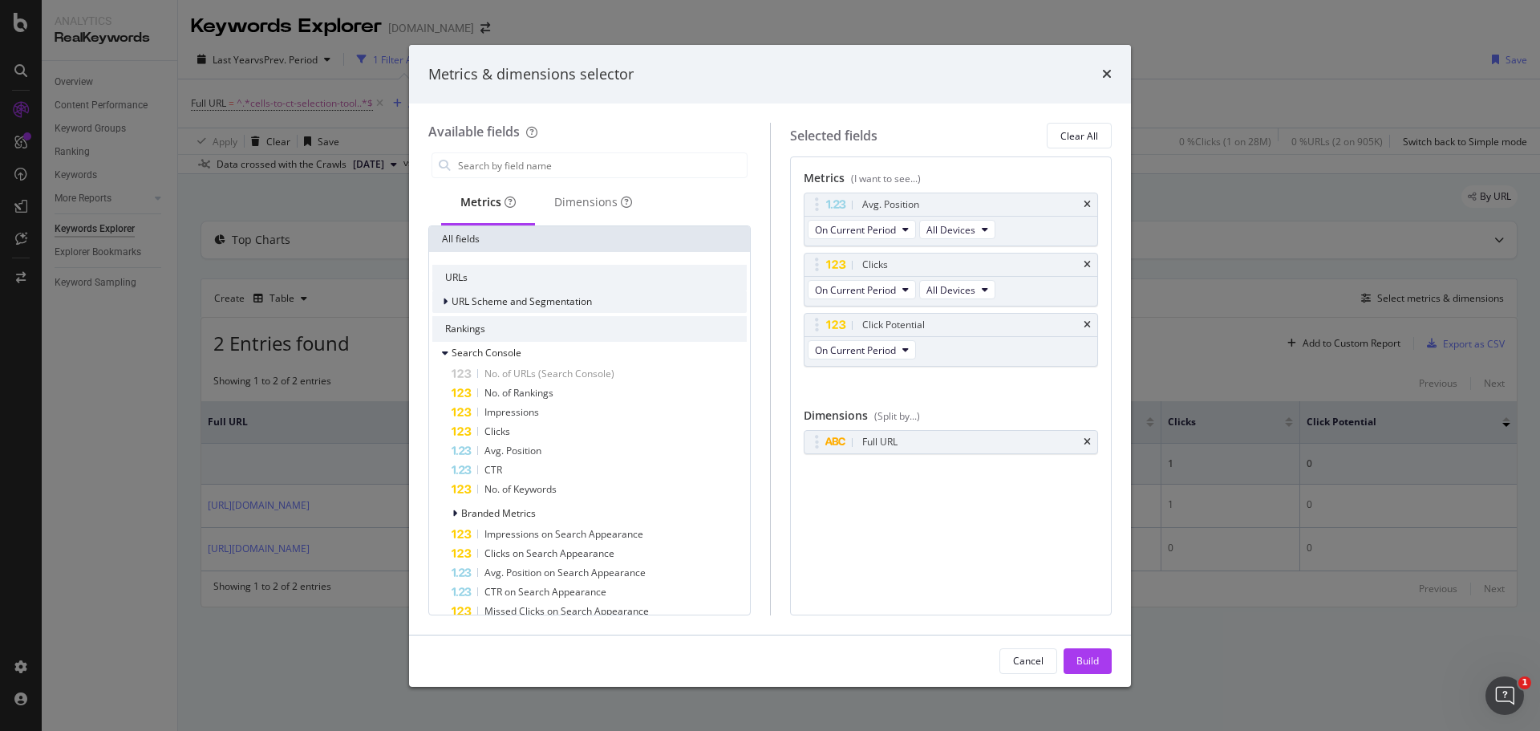
click at [480, 305] on span "URL Scheme and Segmentation" at bounding box center [521, 301] width 140 height 14
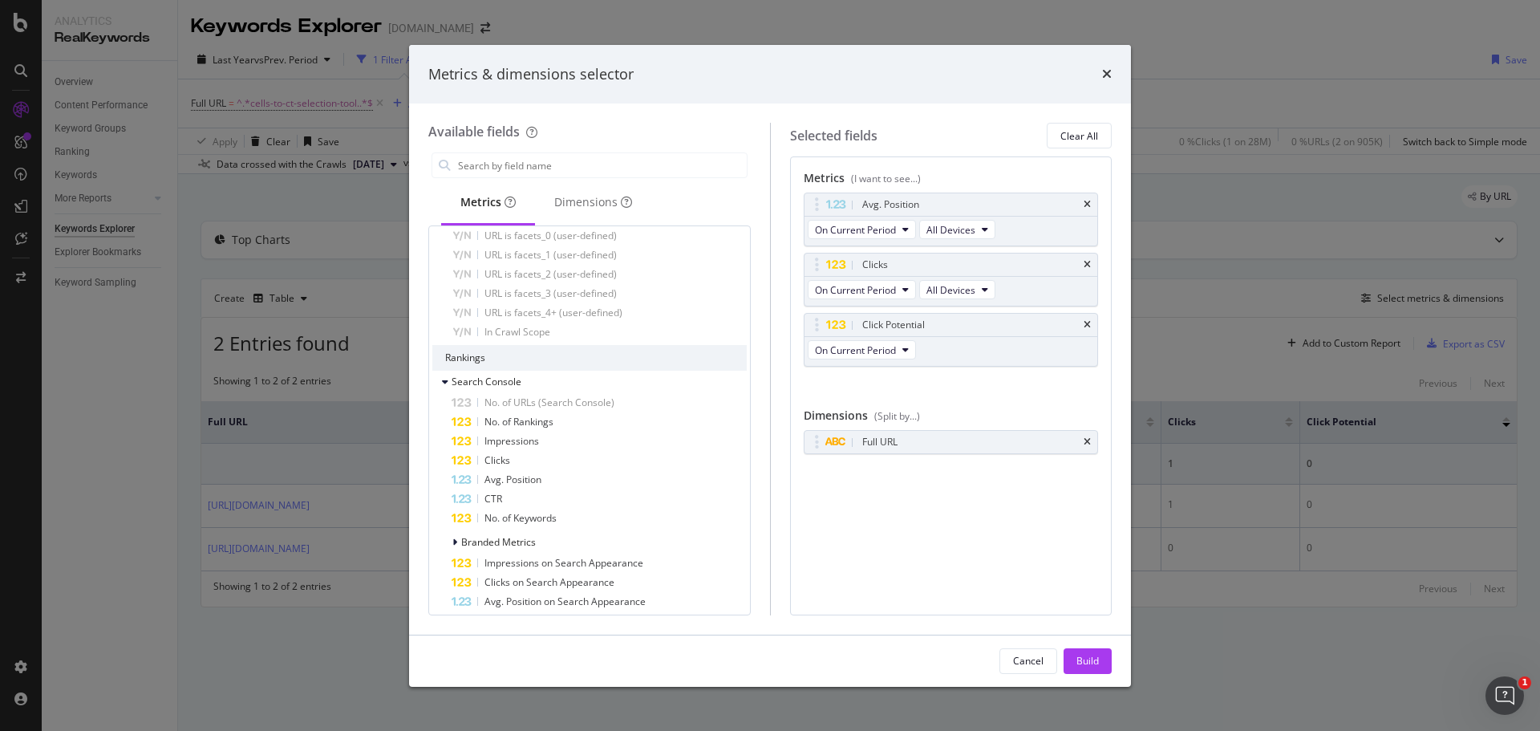
scroll to position [321, 0]
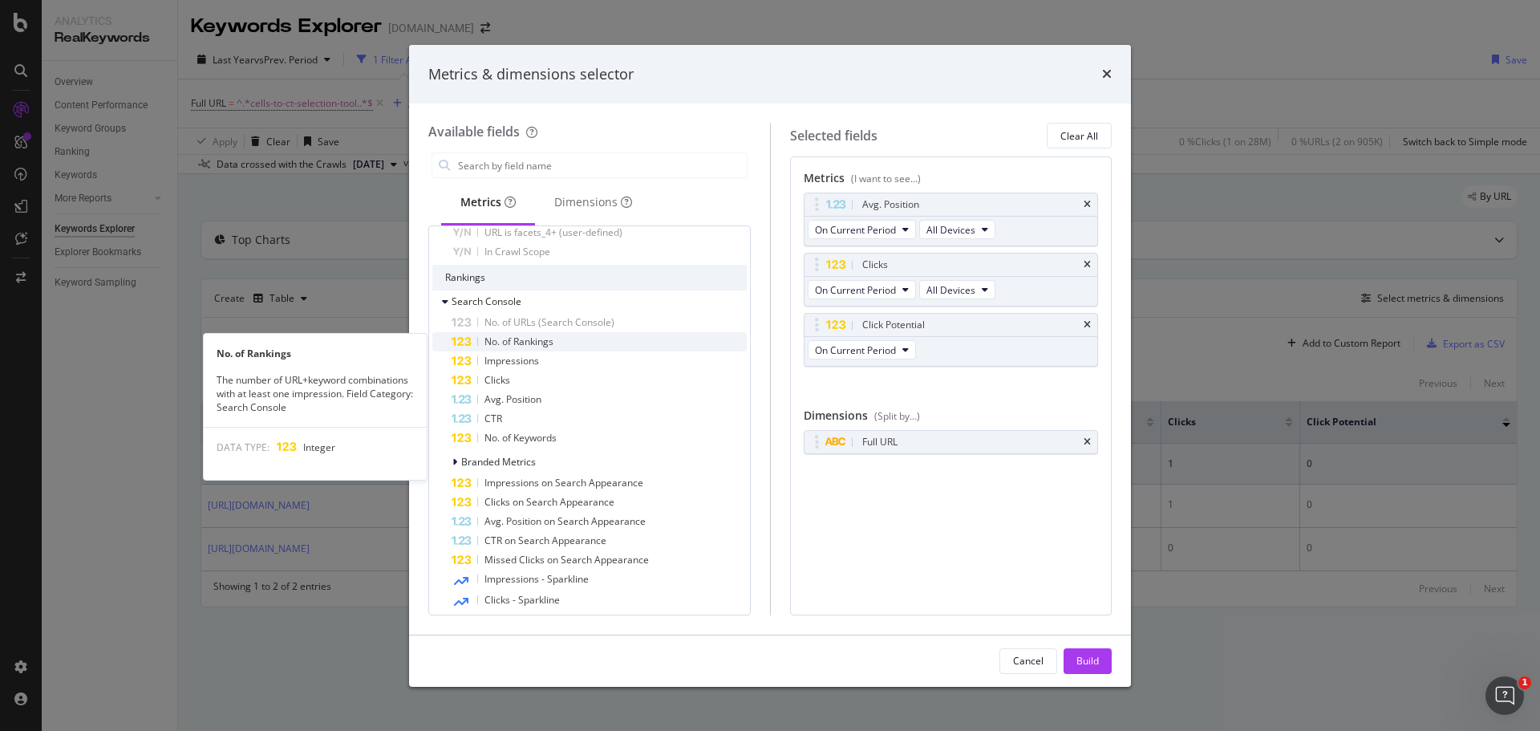
click at [519, 343] on span "No. of Rankings" at bounding box center [518, 341] width 69 height 14
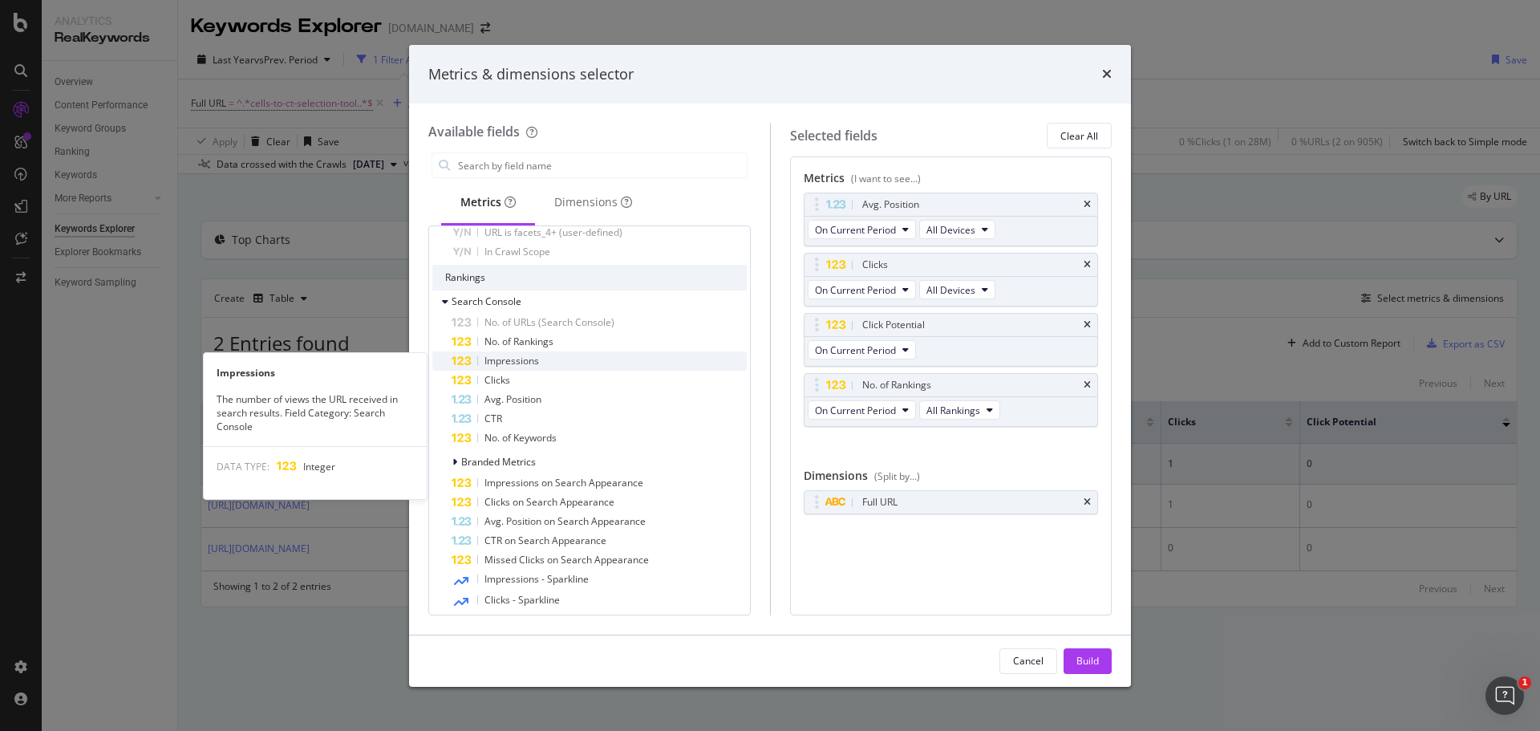
click at [519, 367] on span "Impressions" at bounding box center [511, 361] width 55 height 14
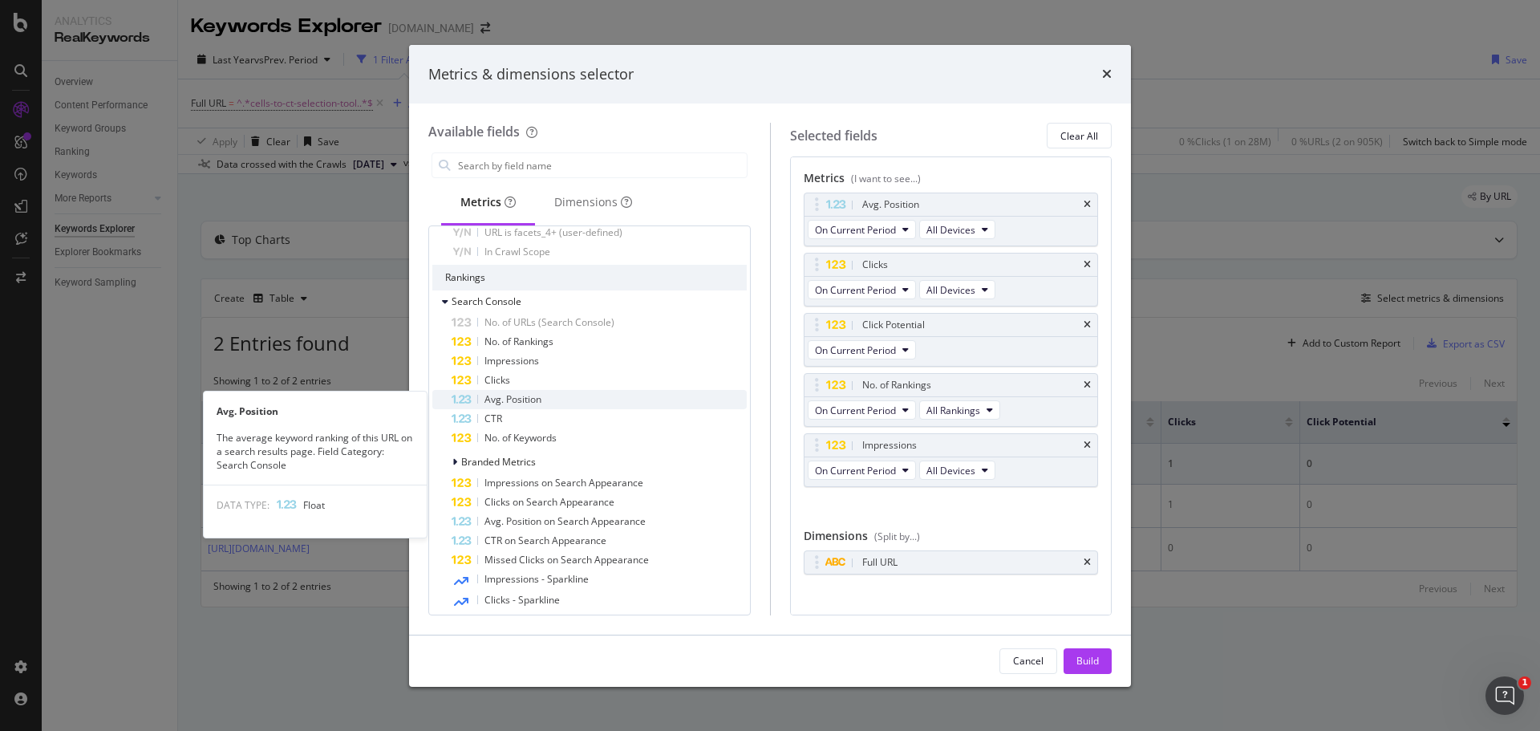
click at [516, 403] on span "Avg. Position" at bounding box center [512, 399] width 57 height 14
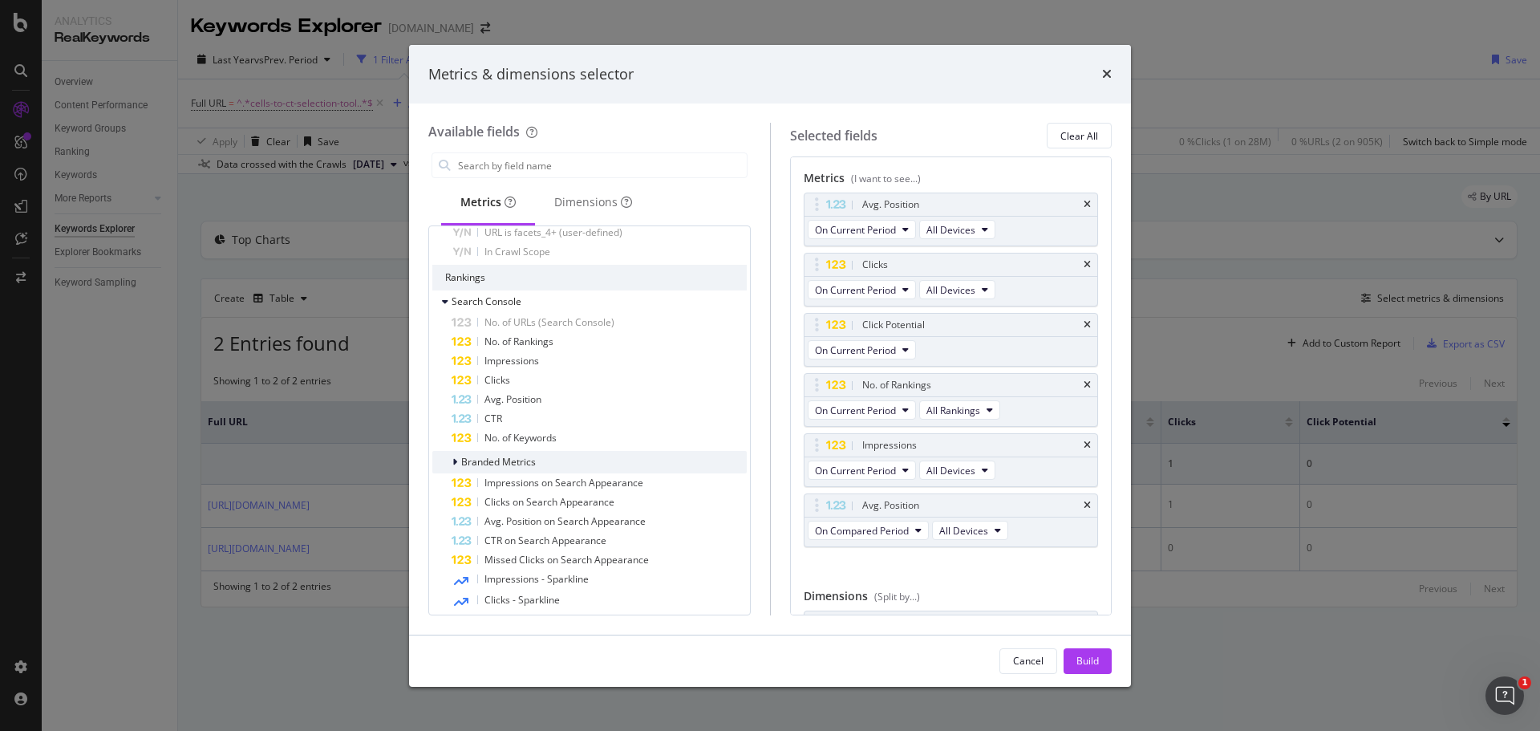
scroll to position [481, 0]
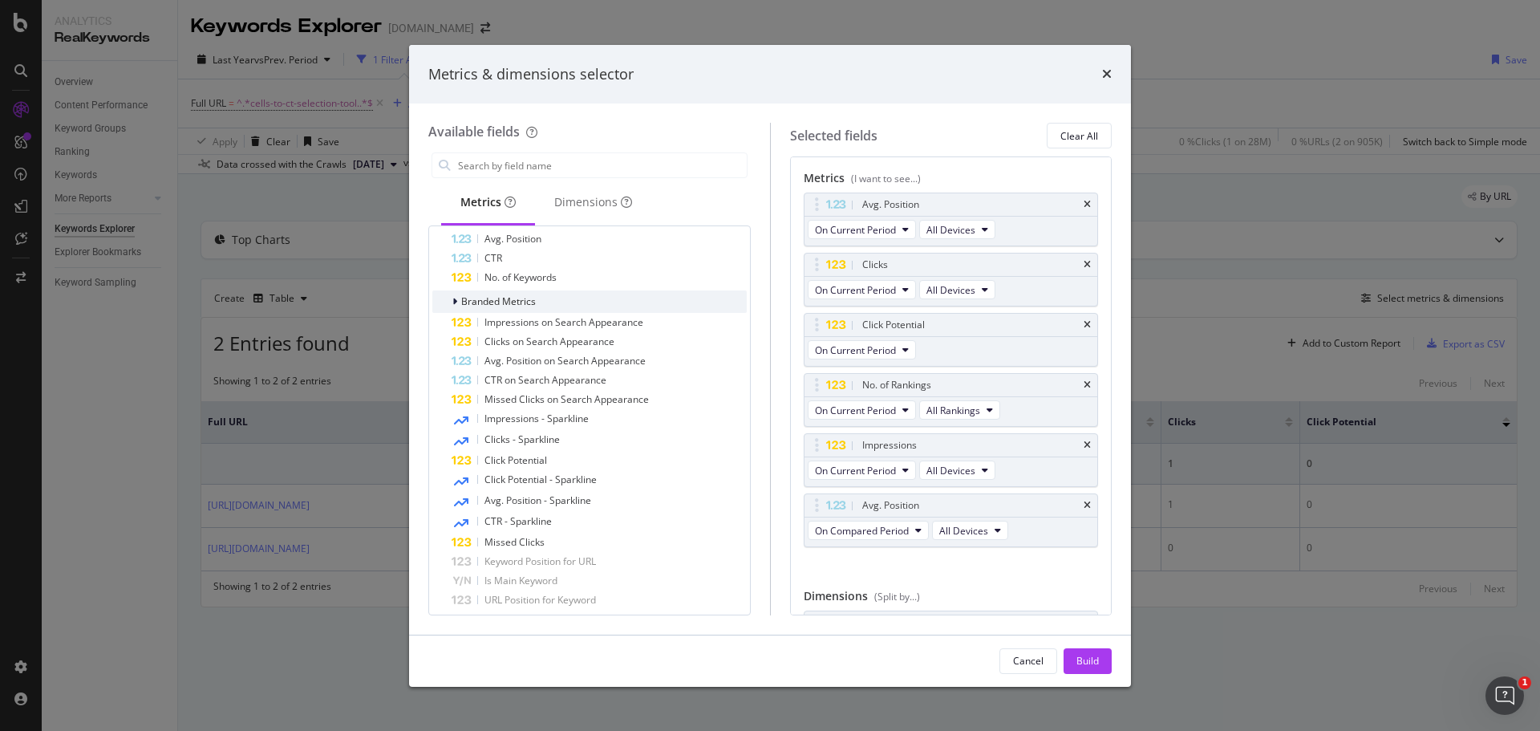
click at [453, 300] on icon "modal" at bounding box center [454, 302] width 5 height 10
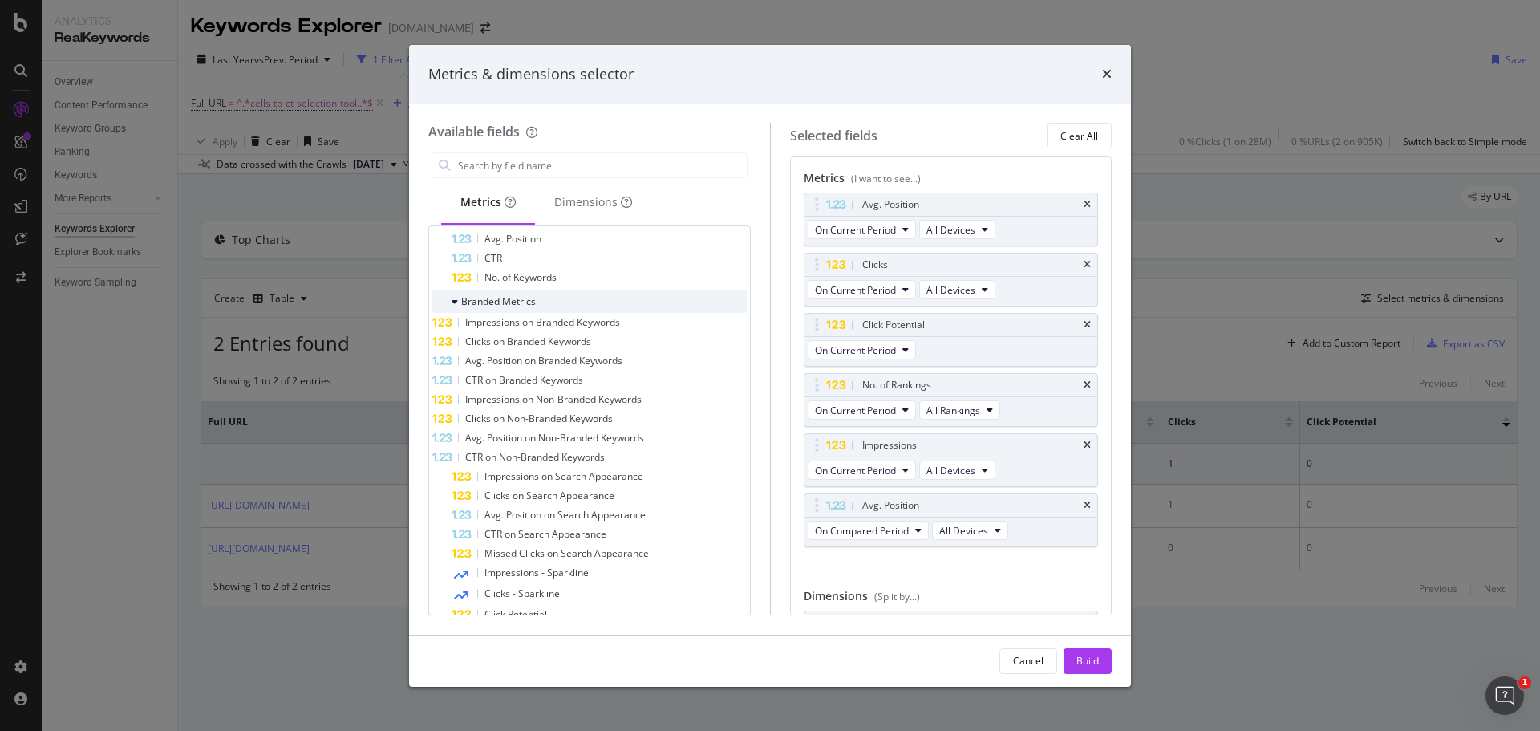
click at [453, 300] on icon "modal" at bounding box center [454, 302] width 6 height 10
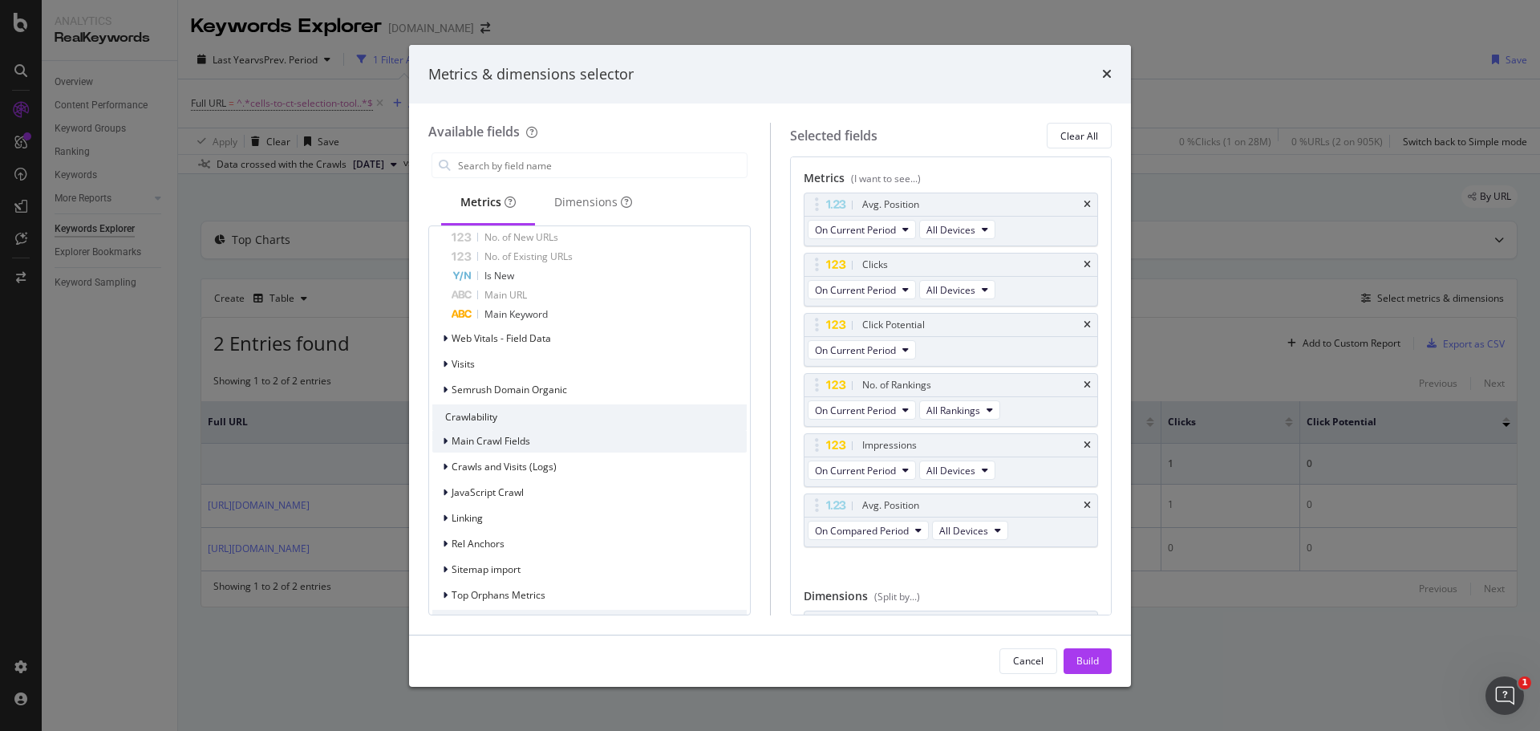
scroll to position [1123, 0]
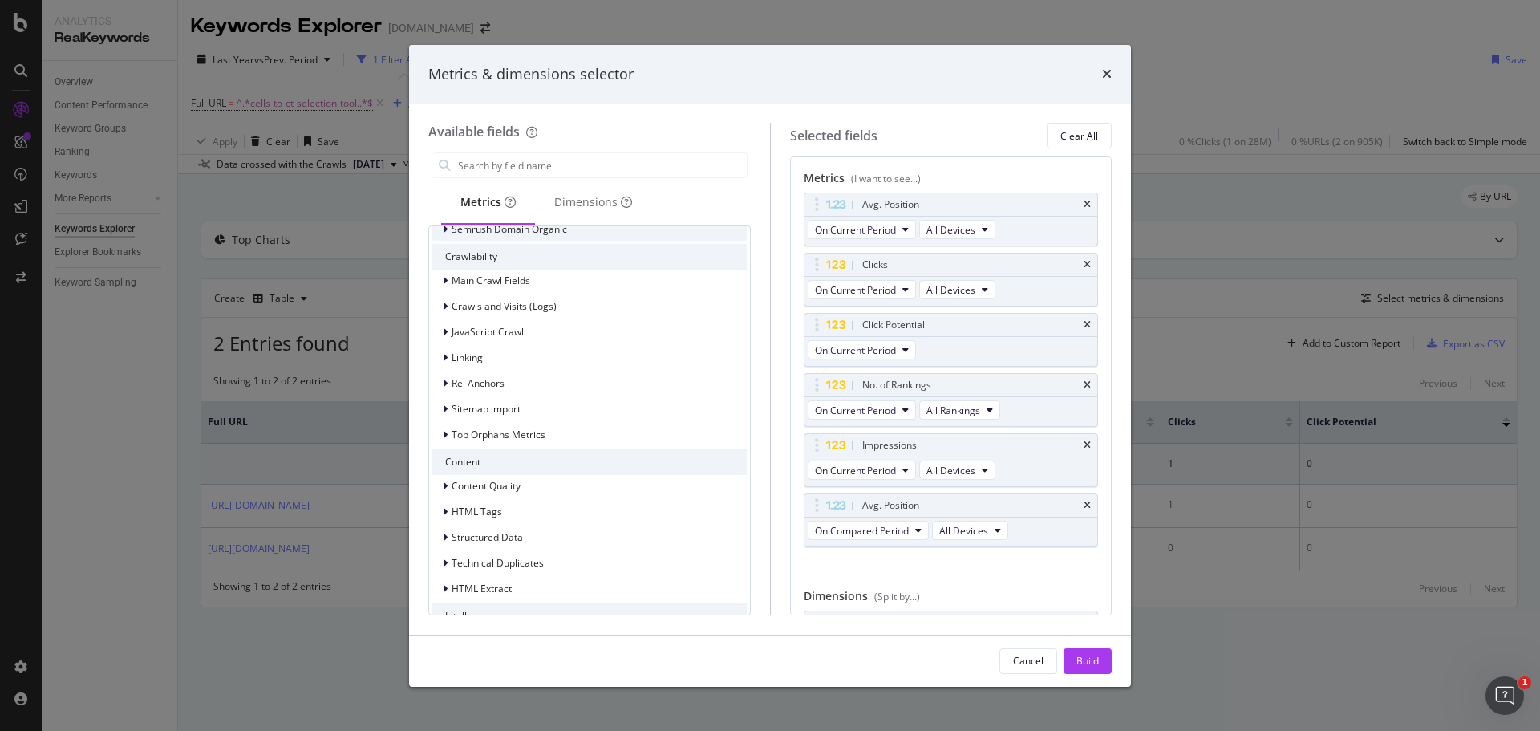
click at [447, 228] on div "modal" at bounding box center [447, 229] width 10 height 16
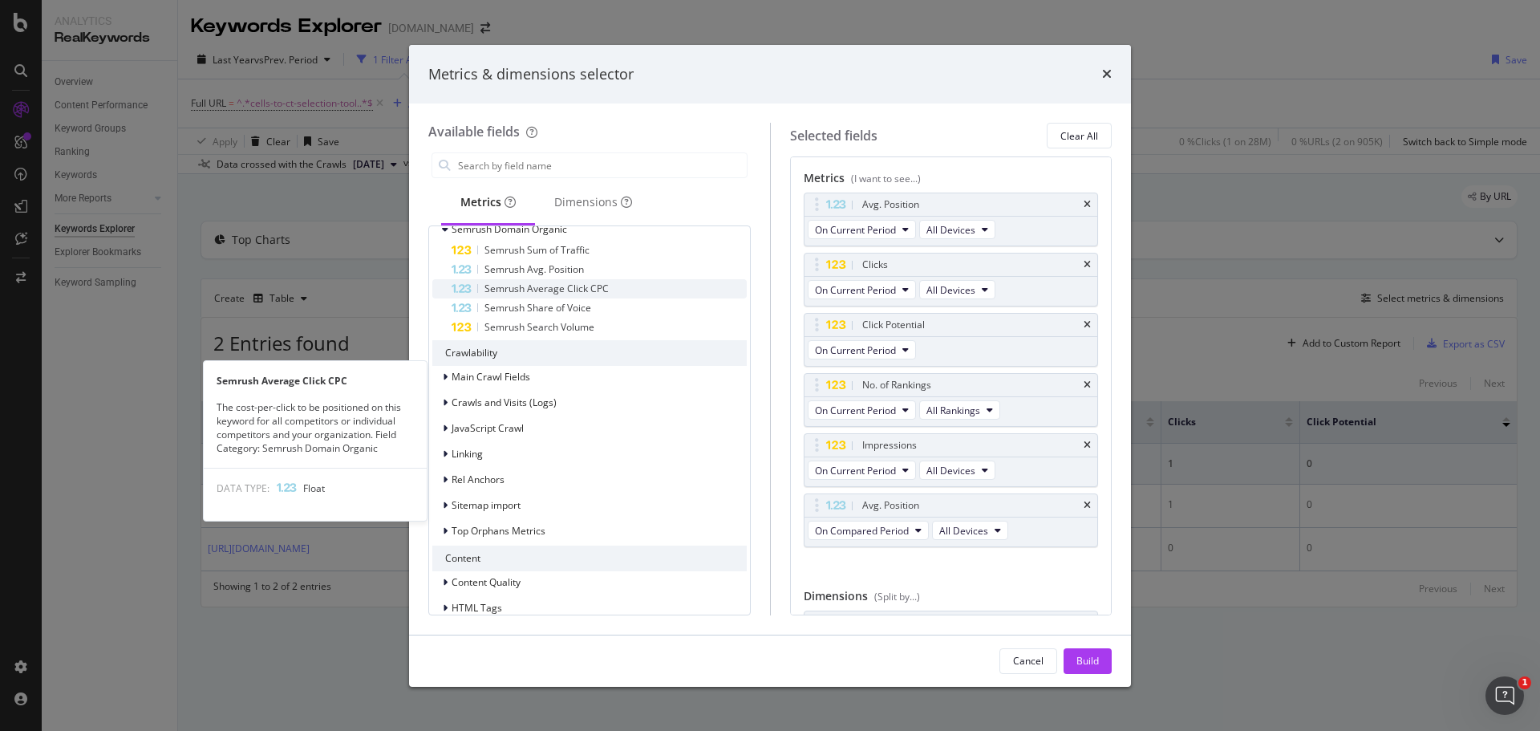
scroll to position [1043, 0]
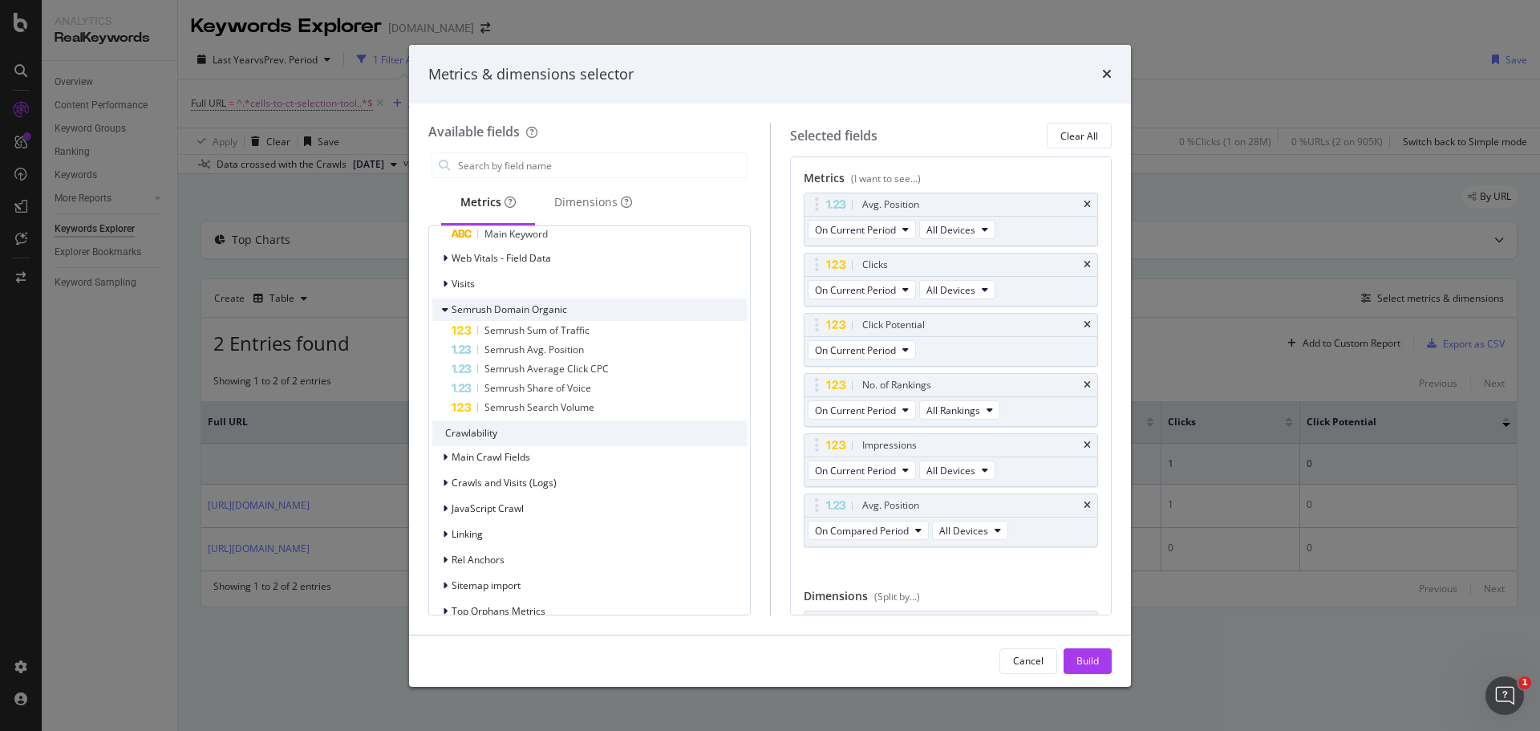
click at [447, 309] on icon "modal" at bounding box center [445, 310] width 6 height 10
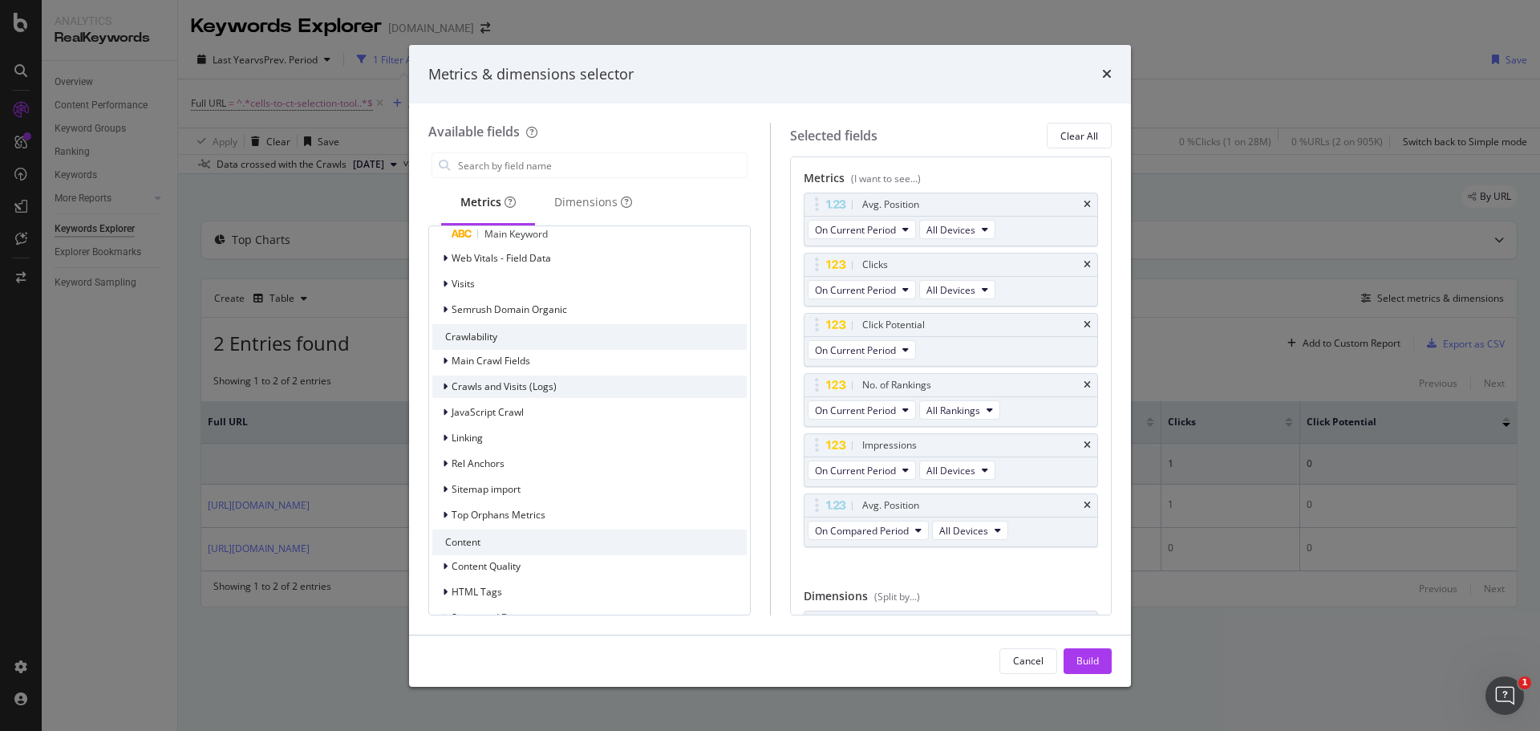
click at [442, 385] on div "modal" at bounding box center [447, 387] width 10 height 16
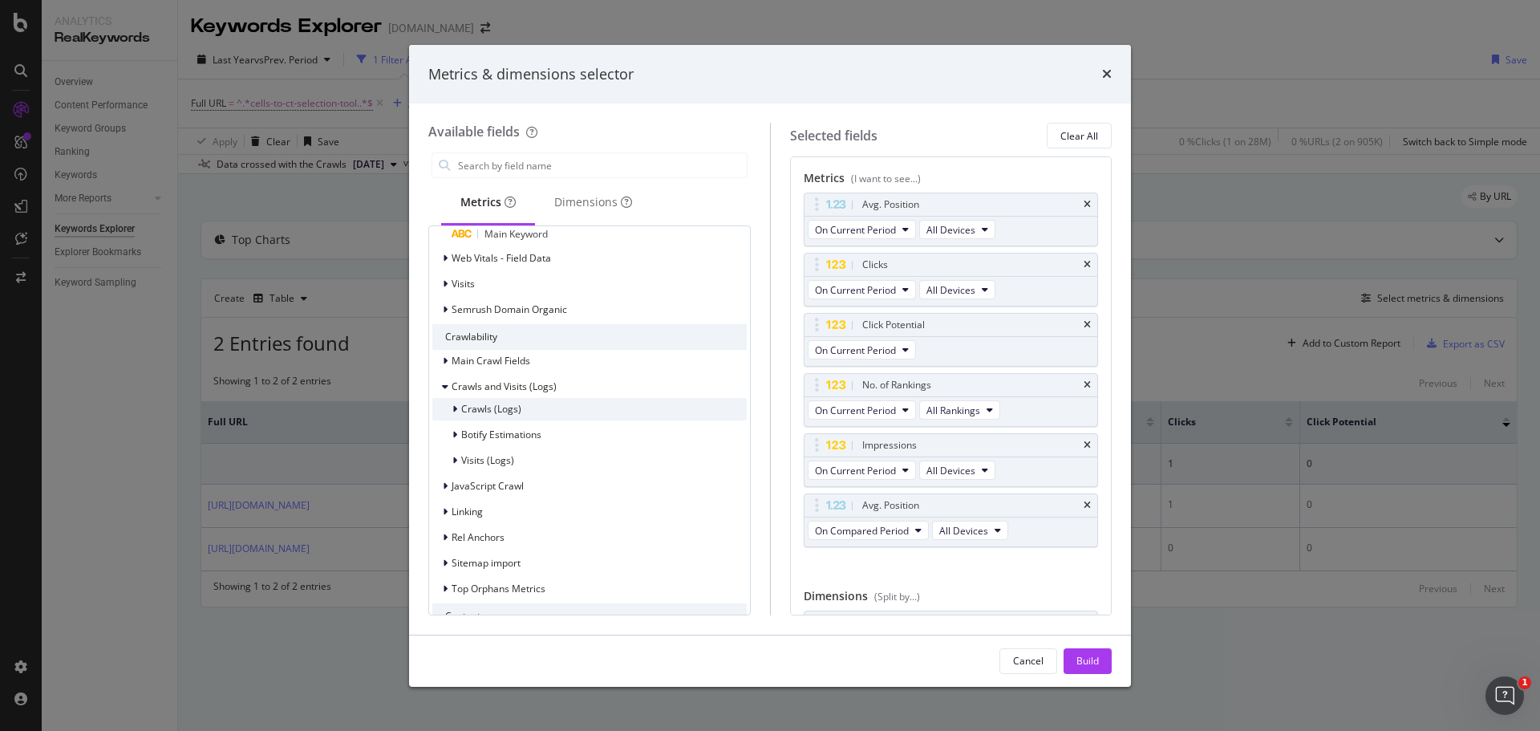
click at [454, 411] on icon "modal" at bounding box center [454, 409] width 5 height 10
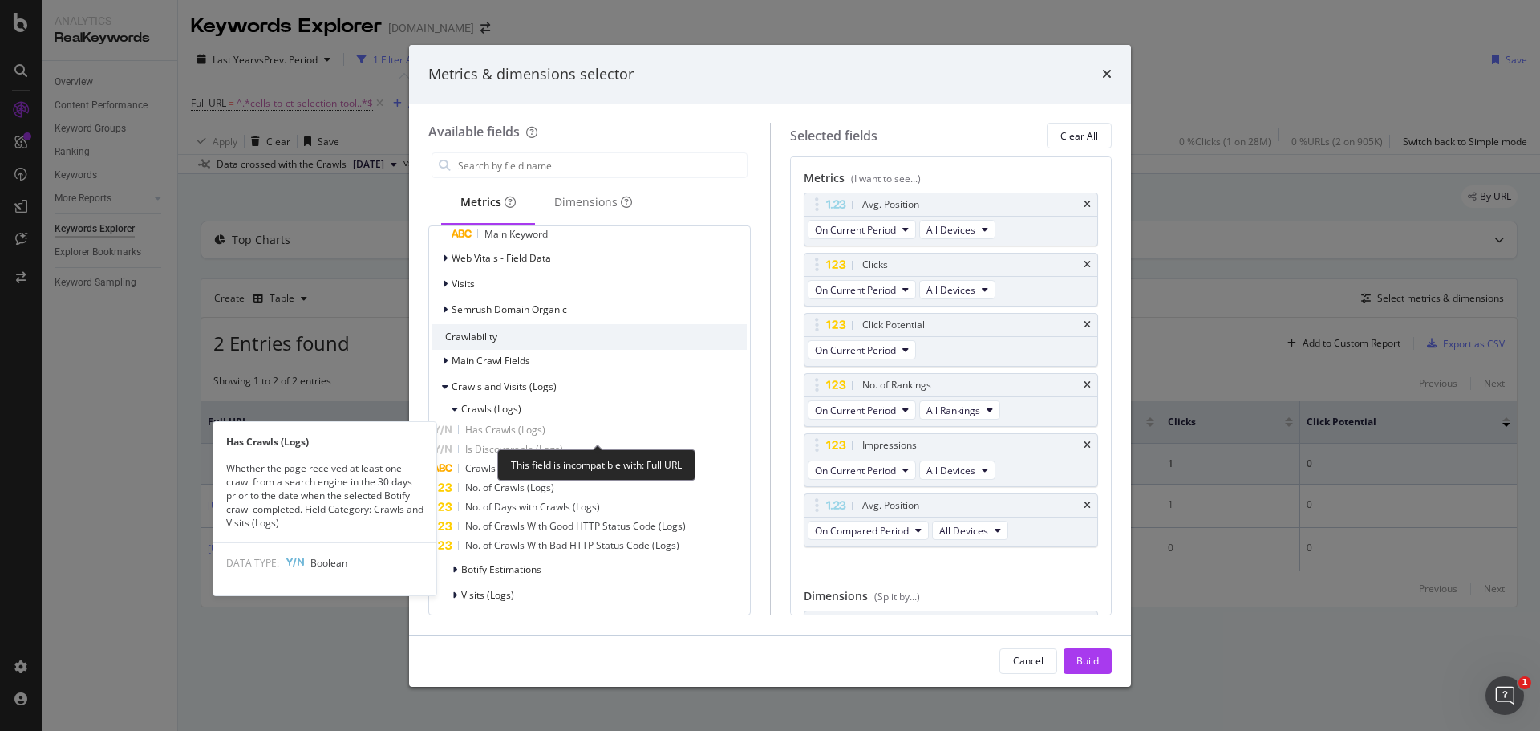
scroll to position [1203, 0]
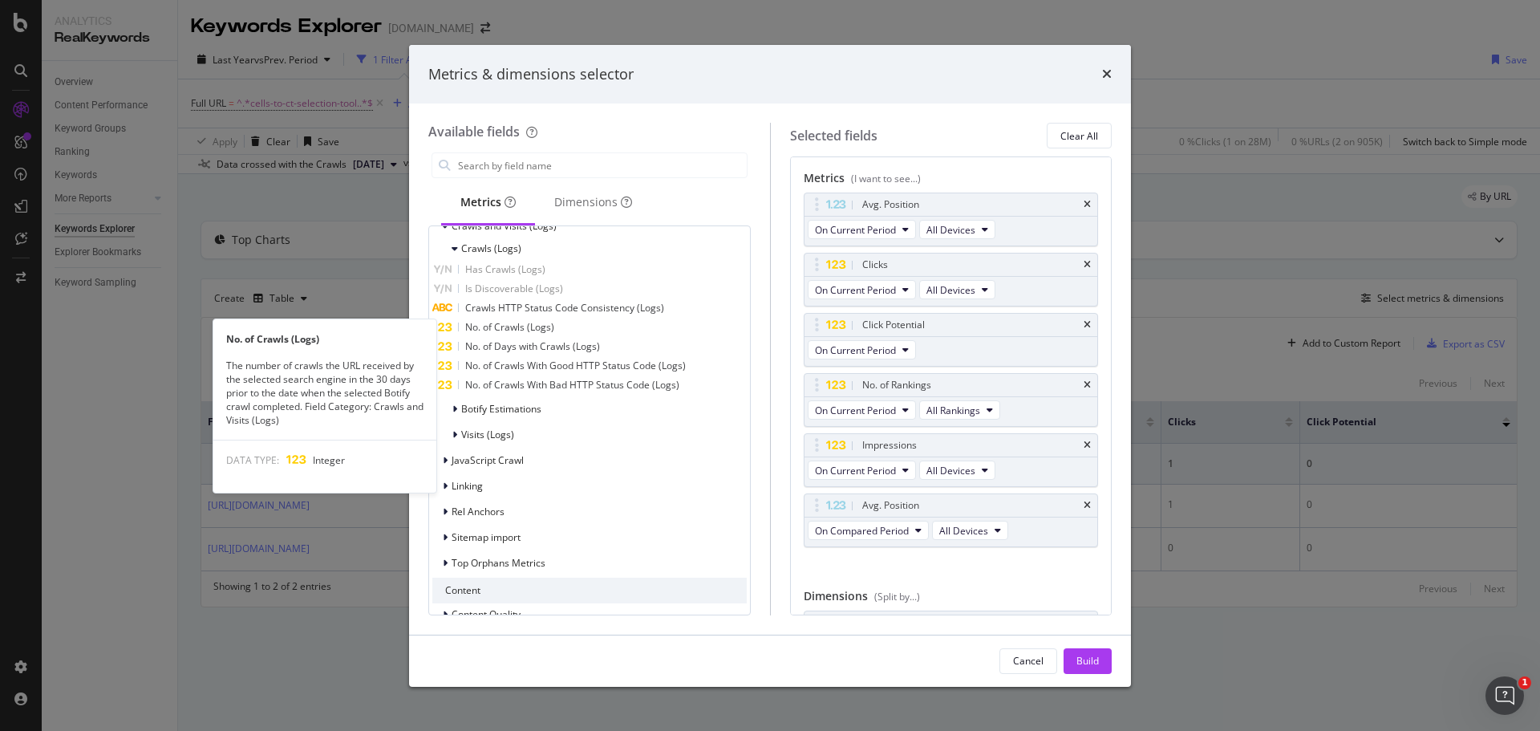
click at [527, 324] on span "No. of Crawls (Logs)" at bounding box center [509, 327] width 89 height 14
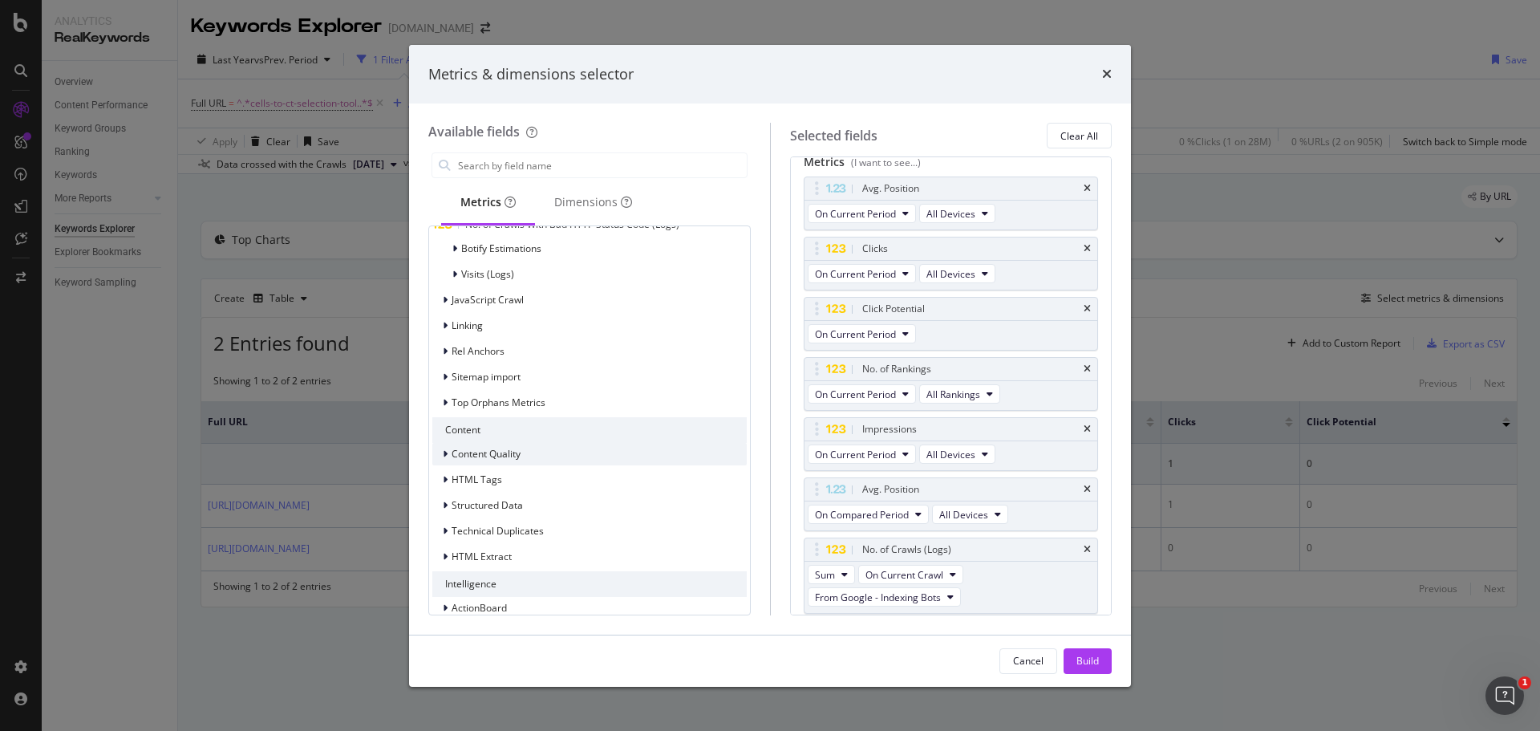
scroll to position [1381, 0]
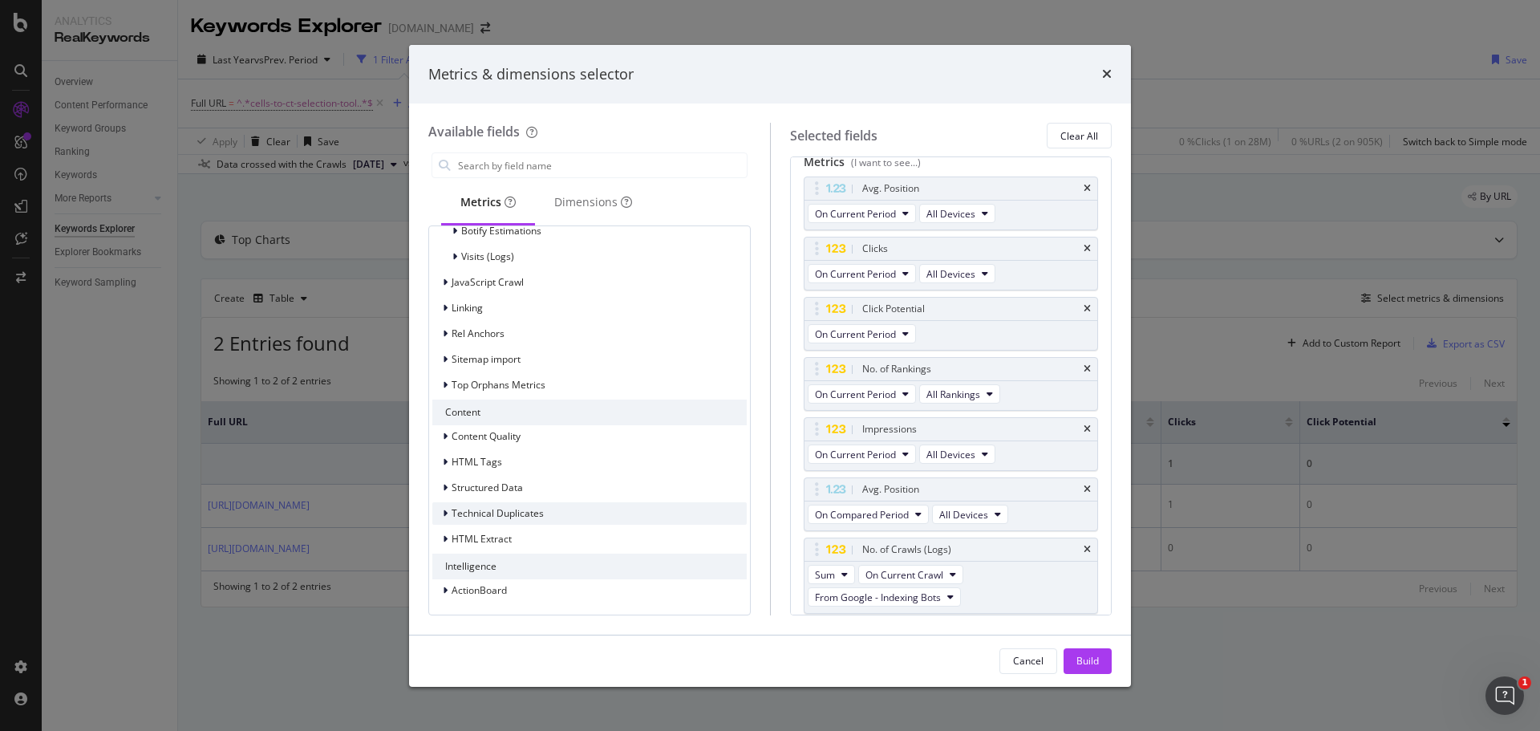
click at [446, 512] on icon "modal" at bounding box center [445, 513] width 5 height 10
click at [446, 512] on icon "modal" at bounding box center [445, 513] width 6 height 10
click at [446, 460] on icon "modal" at bounding box center [445, 462] width 5 height 10
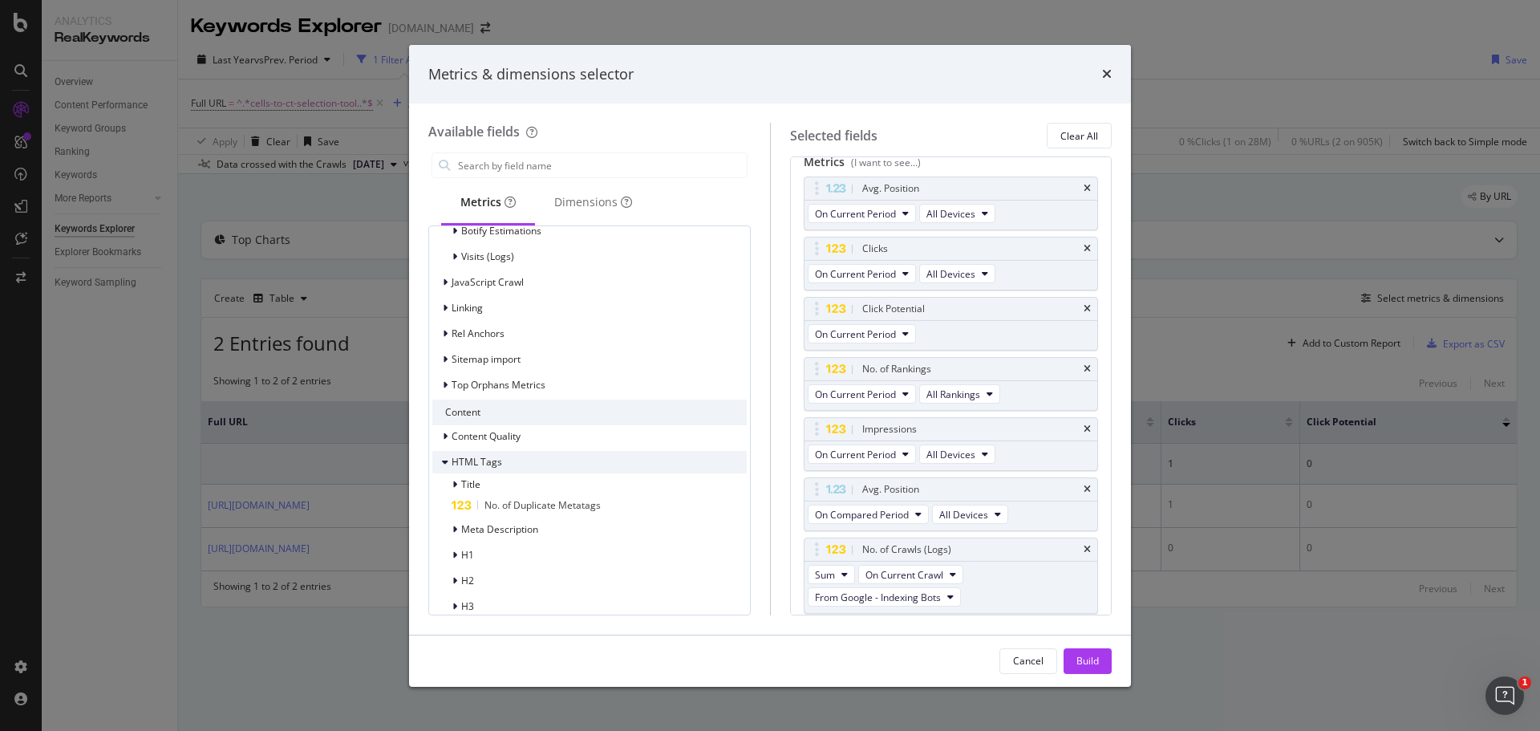
click at [446, 460] on icon "modal" at bounding box center [445, 462] width 6 height 10
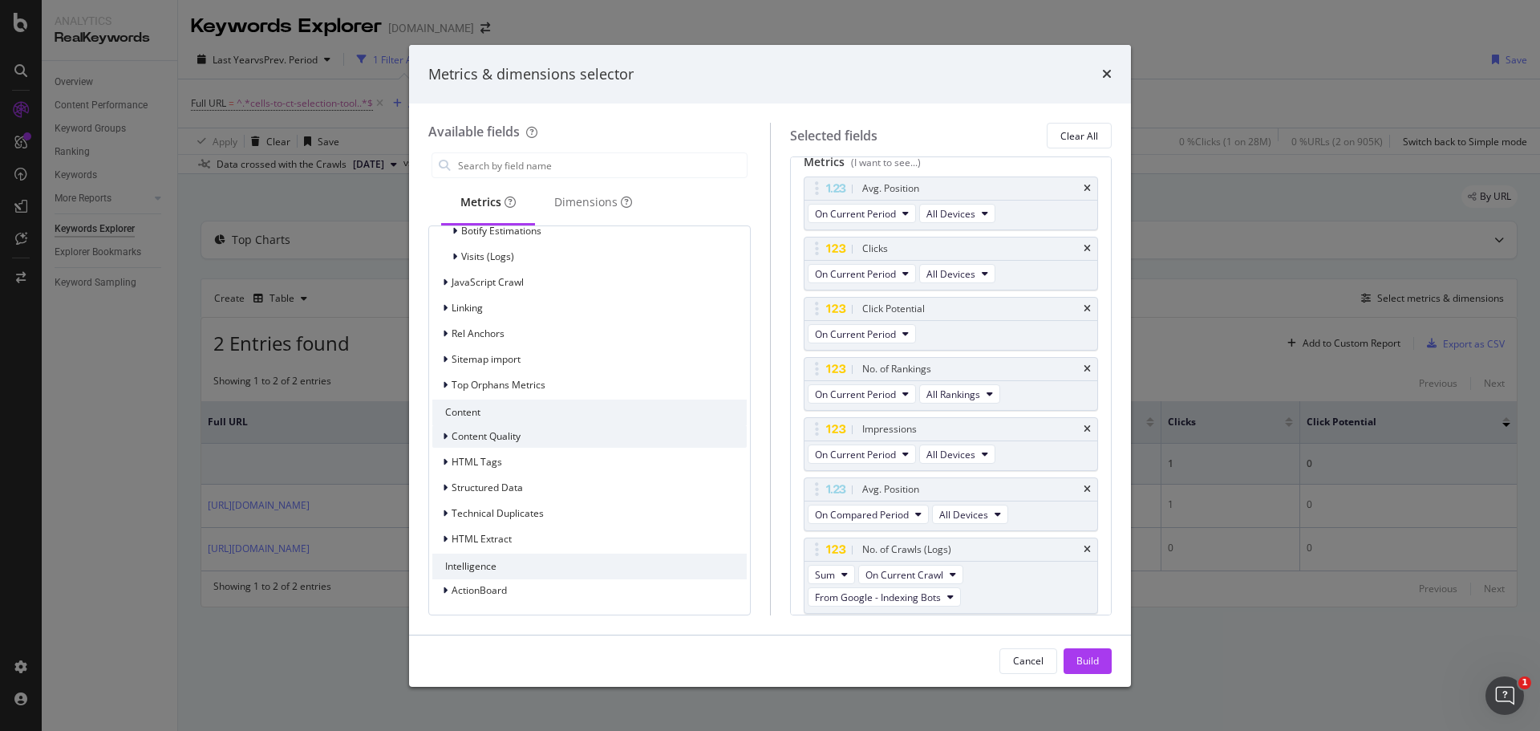
click at [443, 438] on icon "modal" at bounding box center [445, 436] width 5 height 10
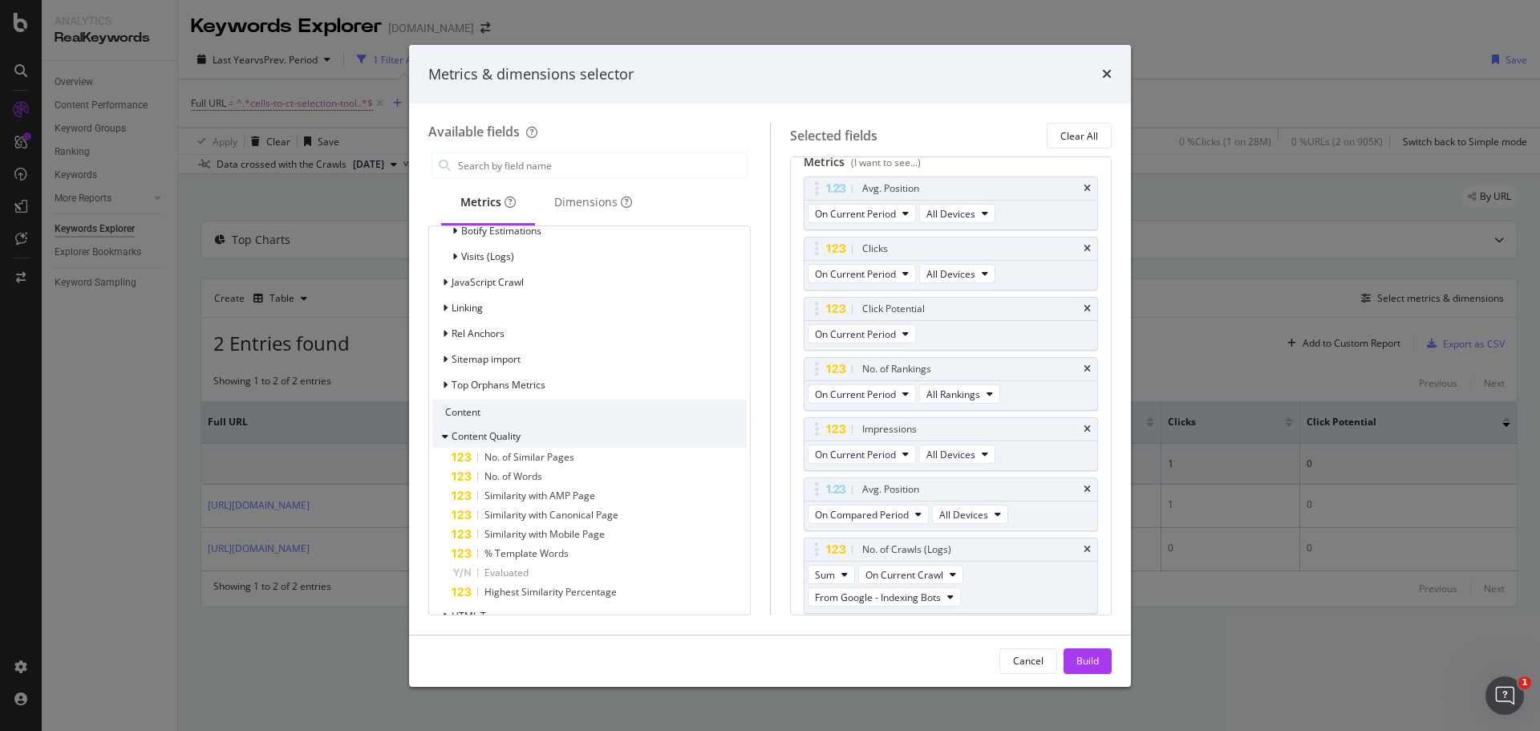
click at [443, 438] on icon "modal" at bounding box center [445, 436] width 6 height 10
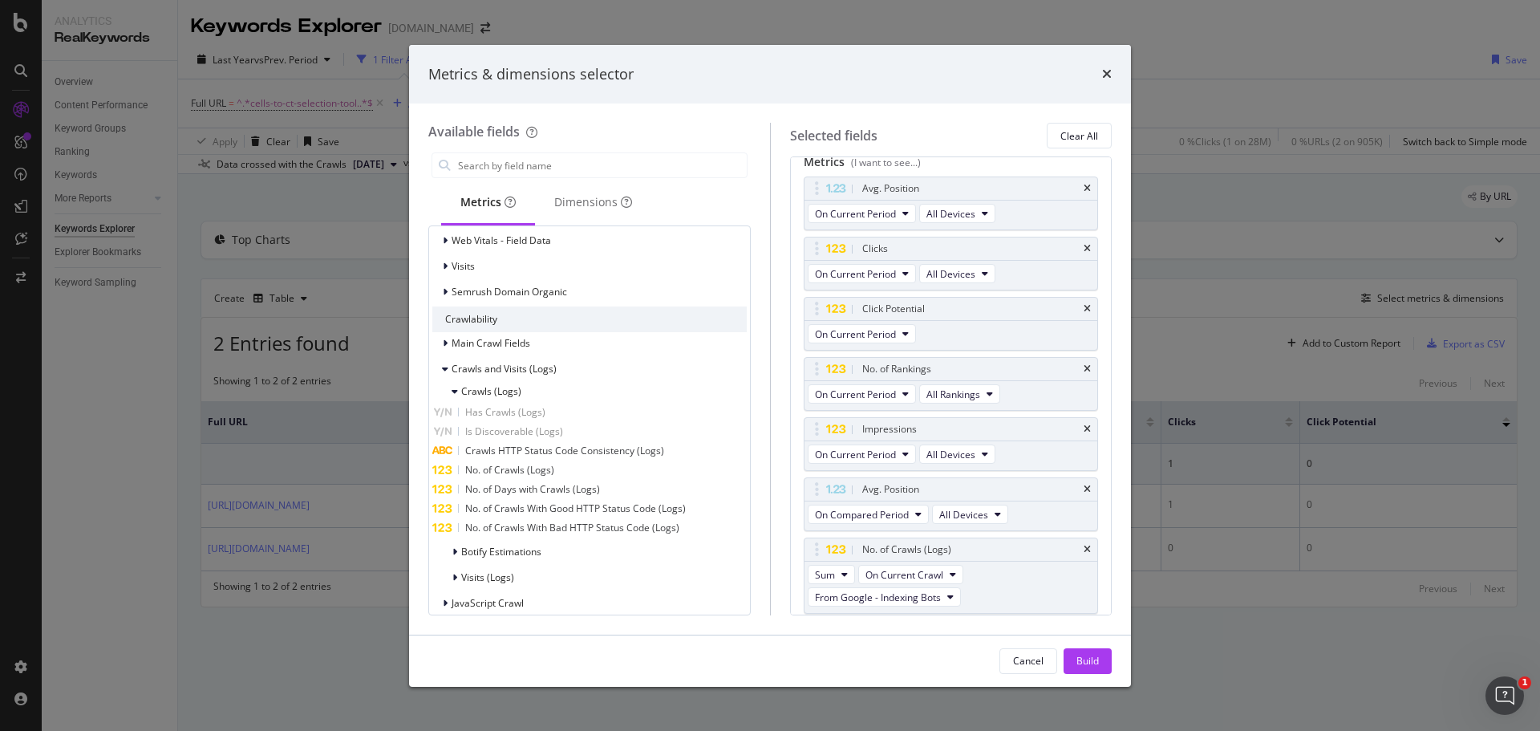
scroll to position [1301, 0]
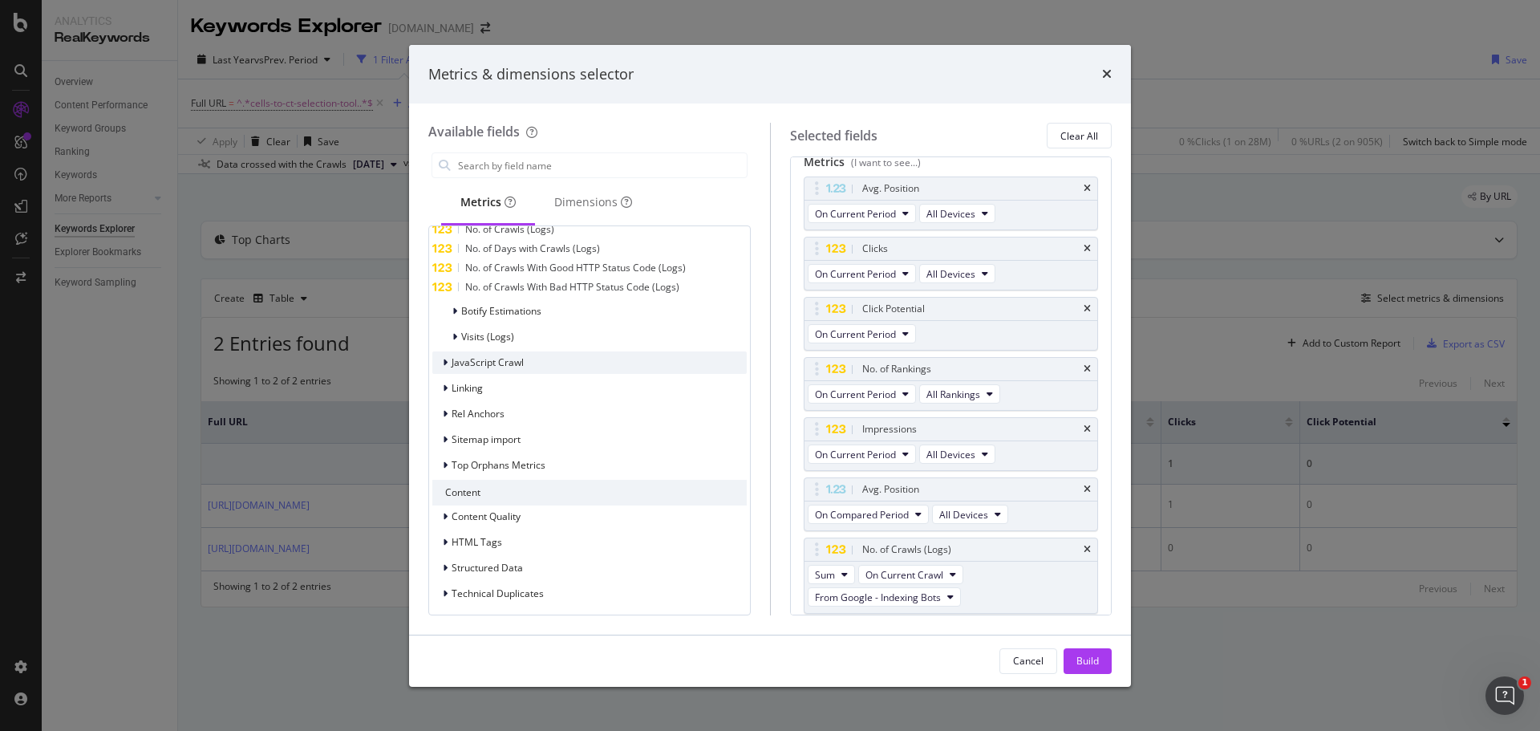
click at [448, 362] on div "modal" at bounding box center [447, 362] width 10 height 16
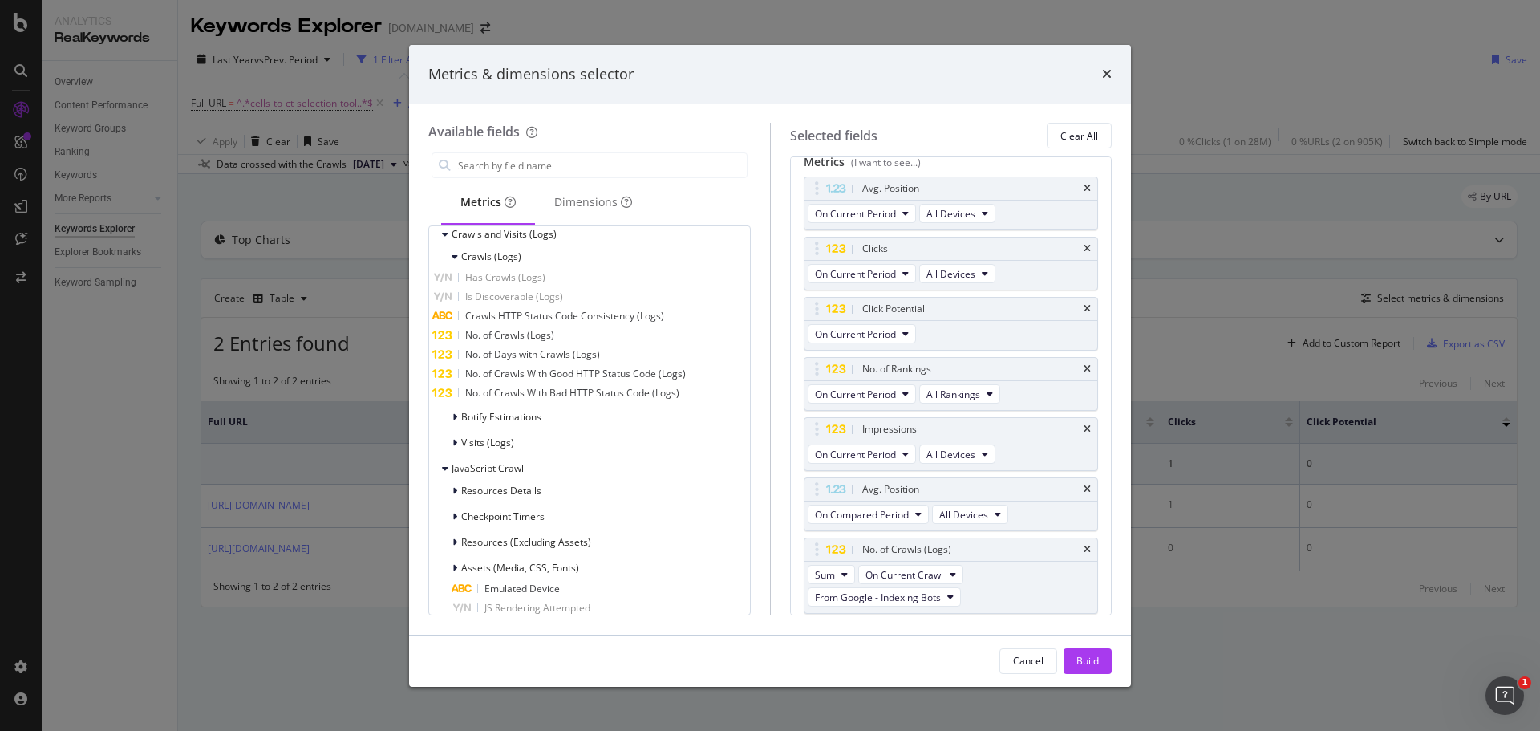
scroll to position [1115, 0]
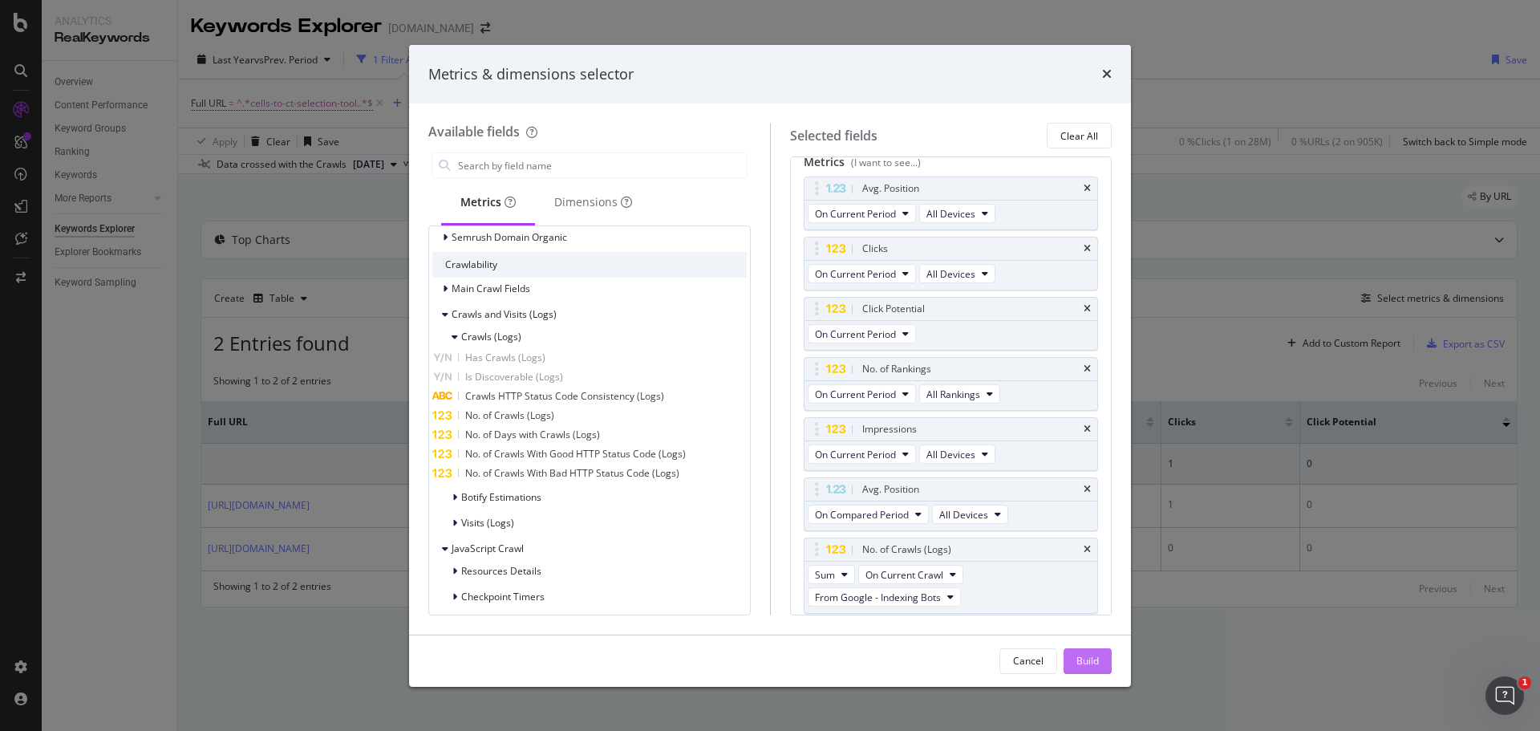
click at [1100, 656] on button "Build" at bounding box center [1087, 661] width 48 height 26
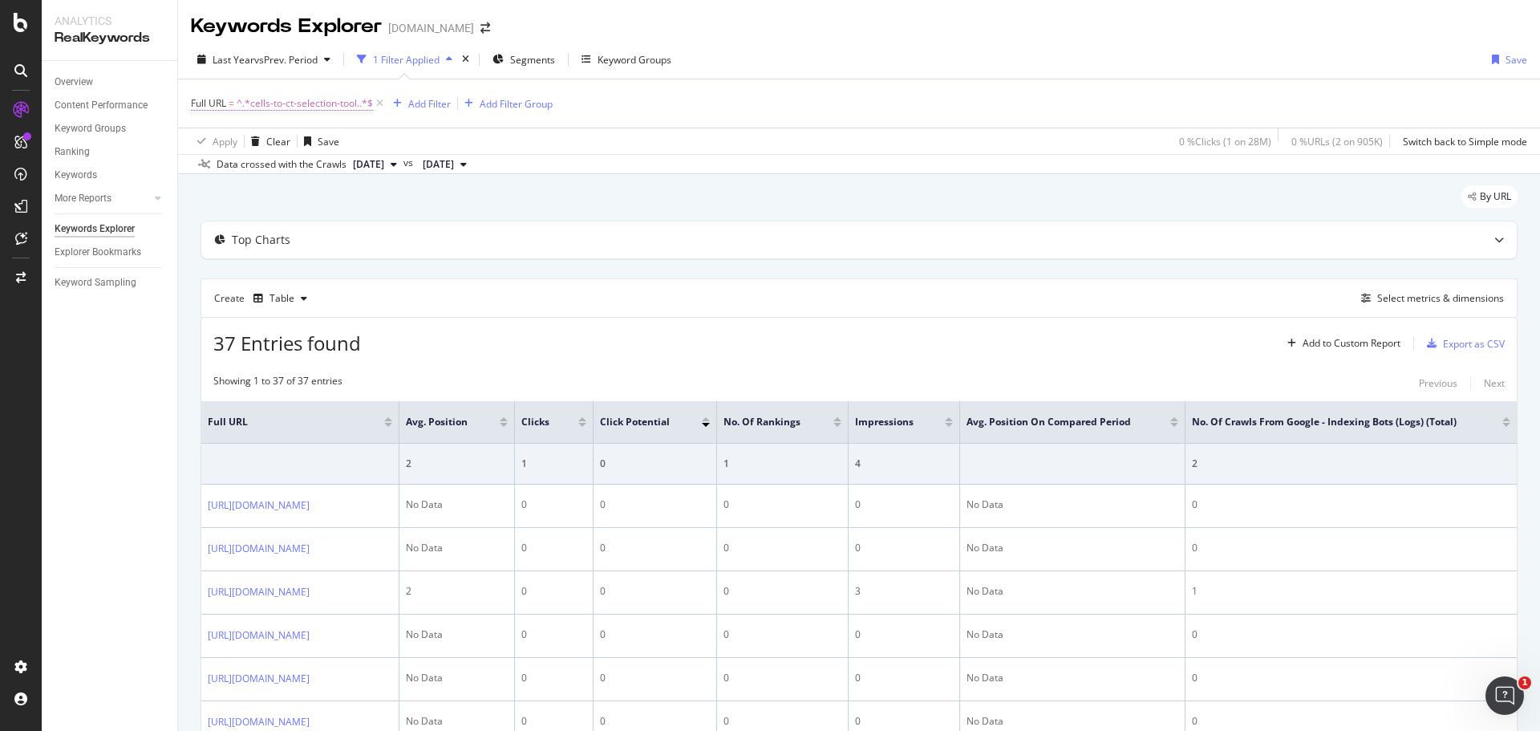
click at [349, 106] on span "^.*cells-to-ct-selection-tool..*$" at bounding box center [305, 103] width 136 height 22
click at [318, 176] on input "cells-to-ct-selection-tool." at bounding box center [281, 170] width 152 height 26
click at [347, 177] on input "cells-to-ct-selection-tool." at bounding box center [281, 170] width 152 height 26
type input "cells-to-ct-selection-tool"
click at [363, 206] on div "Apply" at bounding box center [368, 204] width 25 height 14
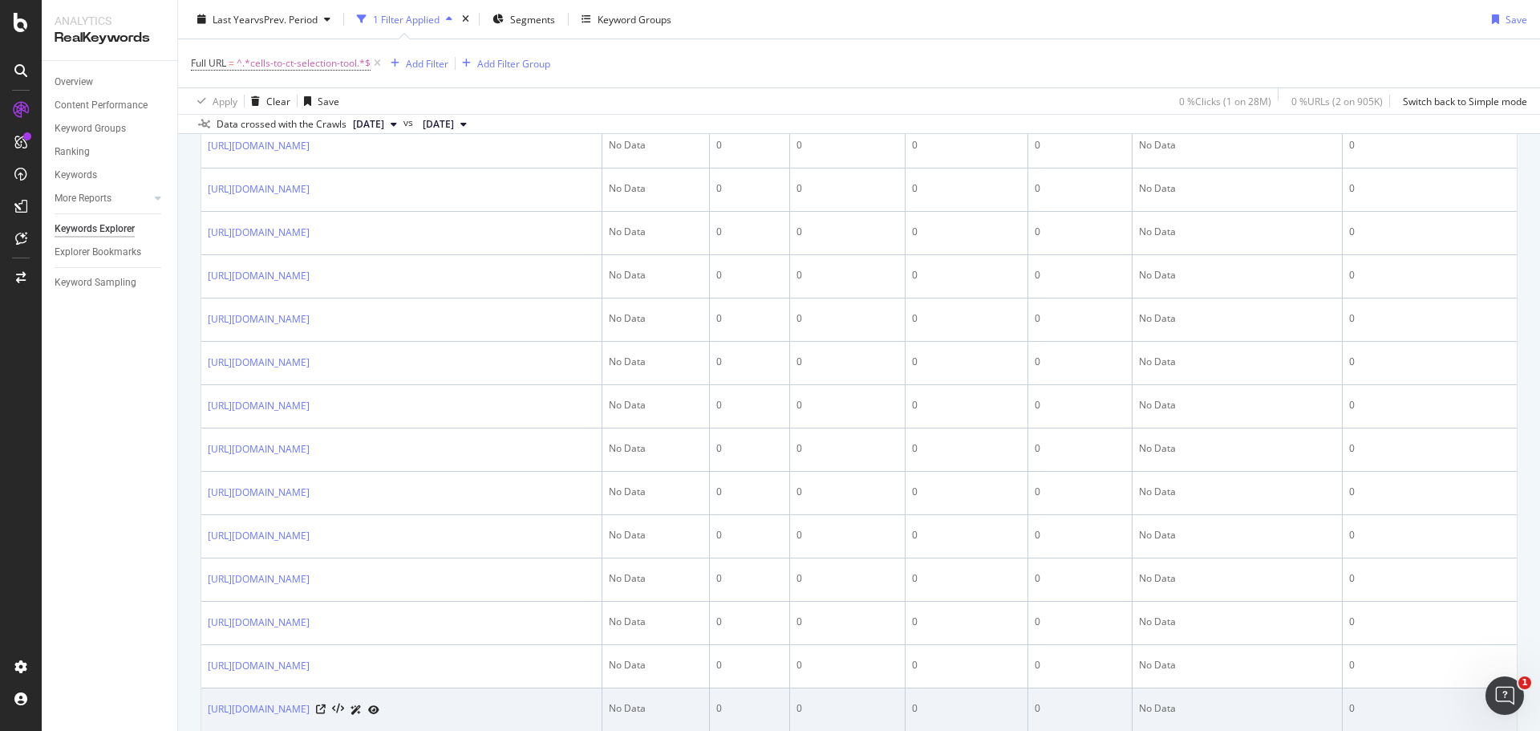
scroll to position [225, 0]
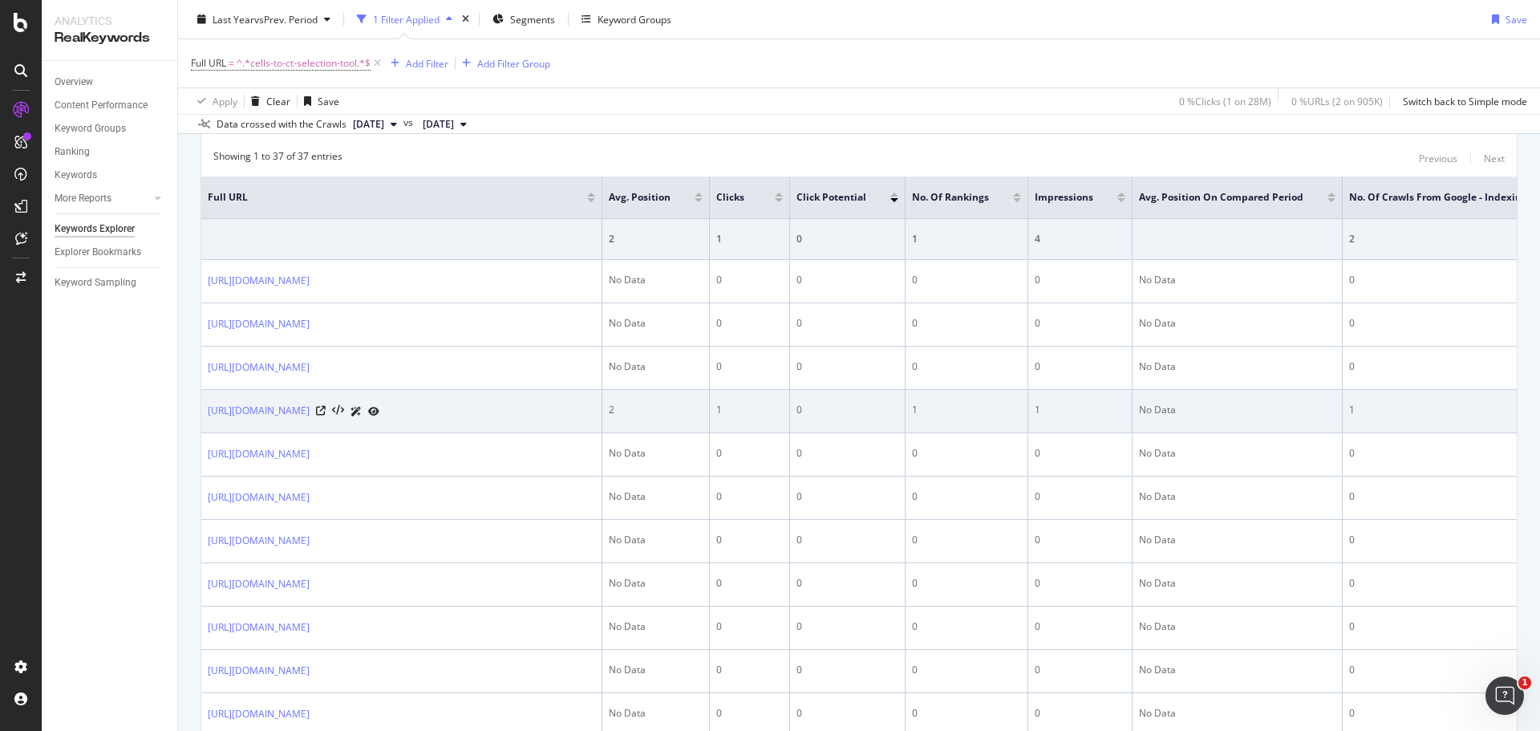
click at [379, 416] on icon at bounding box center [373, 412] width 11 height 10
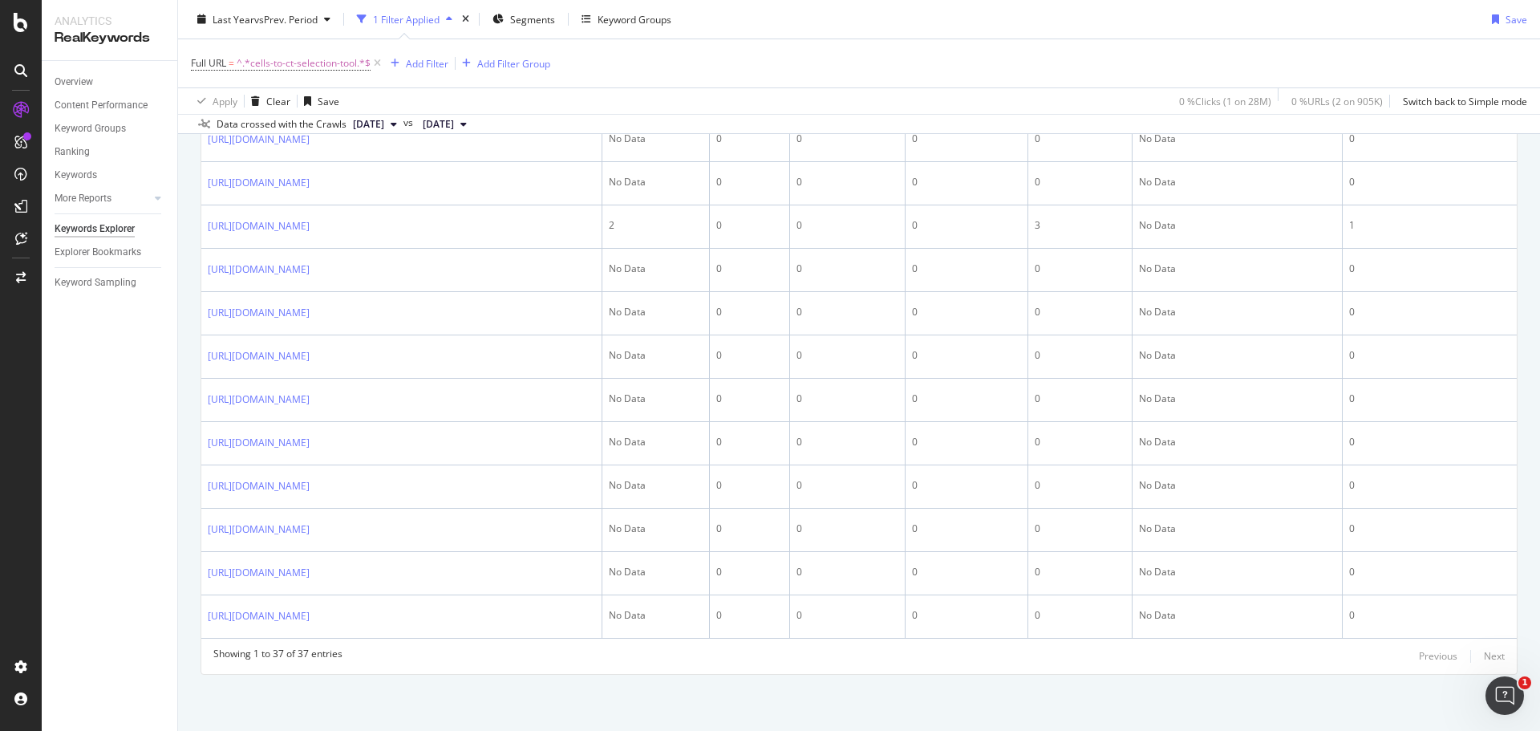
scroll to position [1909, 0]
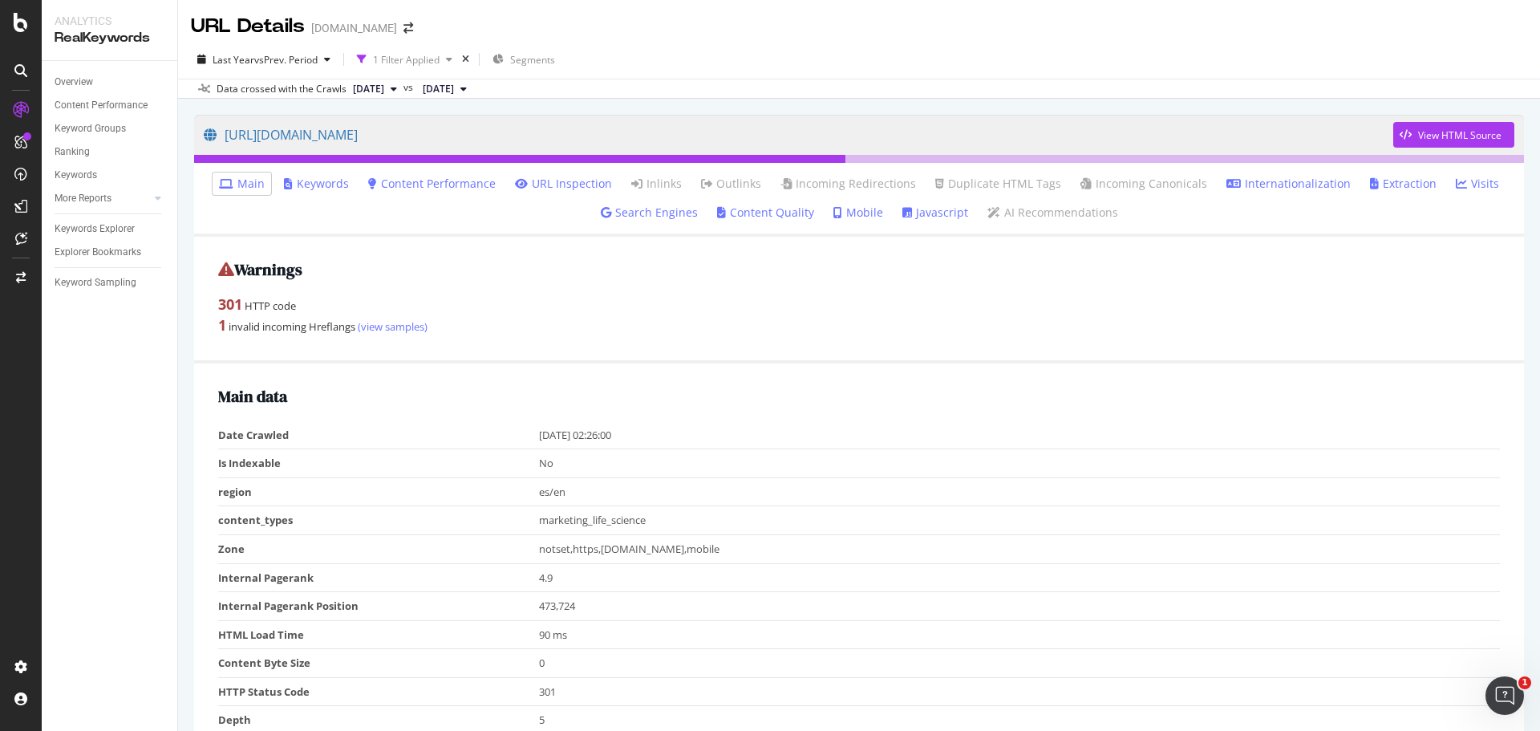
click at [1251, 176] on link "Internationalization" at bounding box center [1288, 184] width 124 height 16
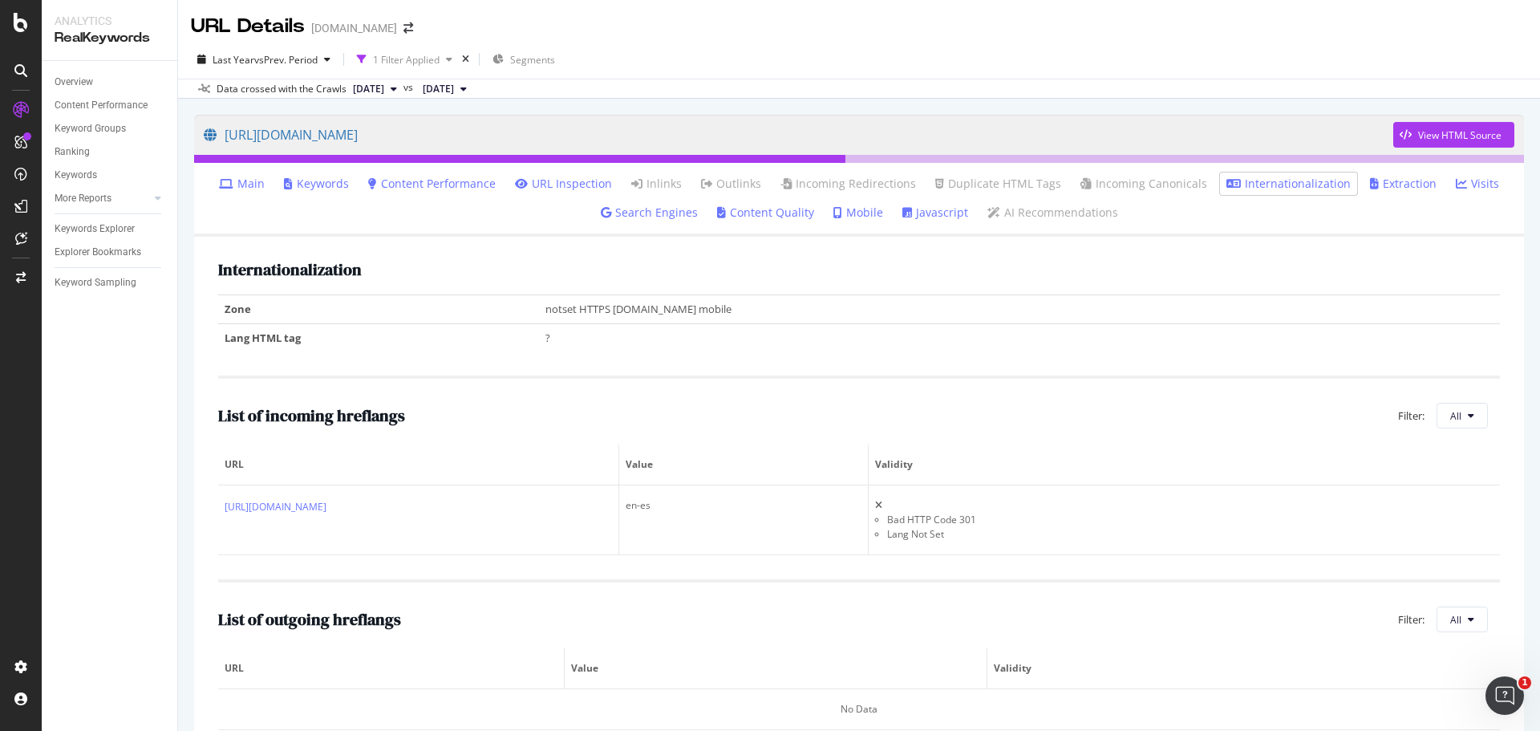
click at [554, 188] on link "URL Inspection" at bounding box center [563, 184] width 97 height 16
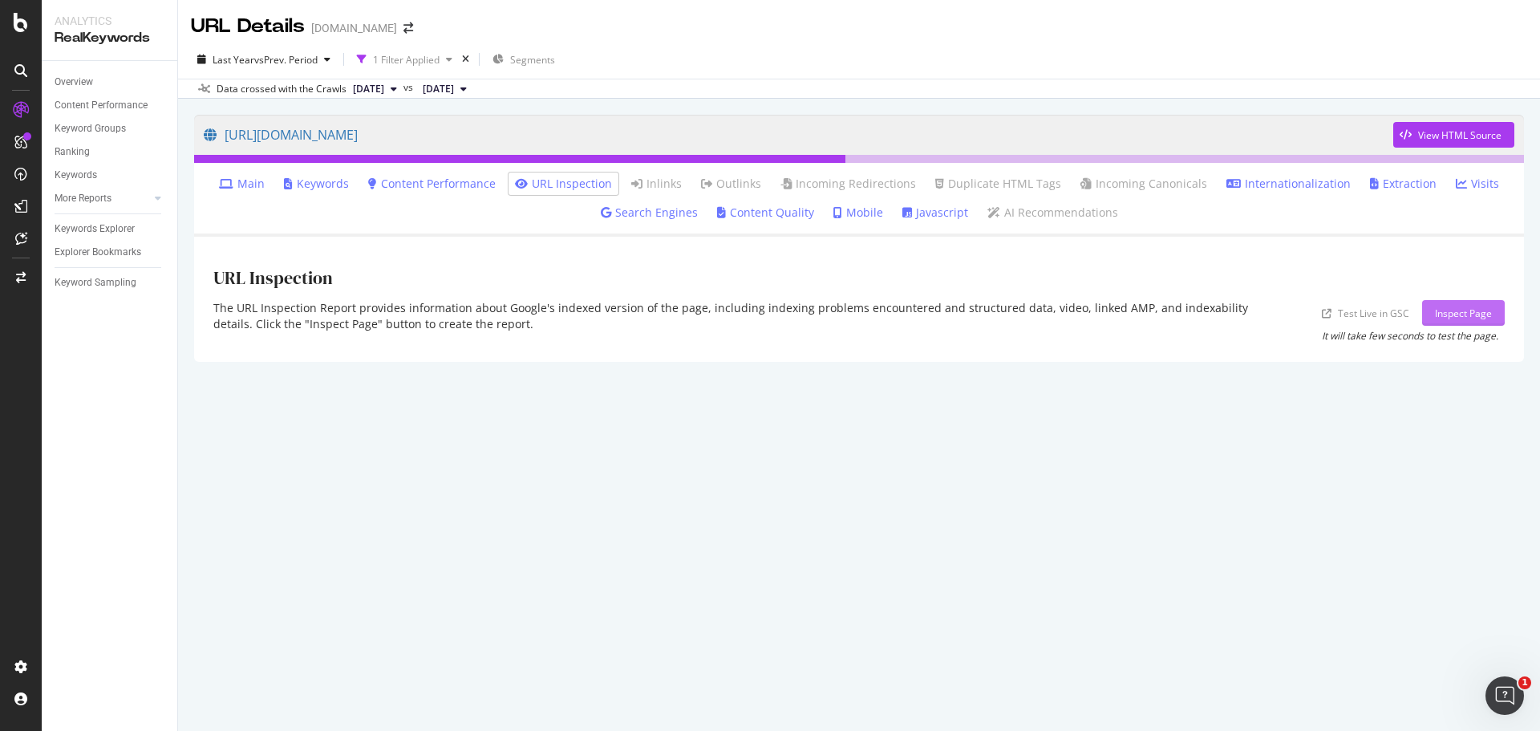
click at [1459, 315] on div "Inspect Page" at bounding box center [1463, 313] width 57 height 14
click at [1462, 319] on div "Inspect Page" at bounding box center [1463, 313] width 57 height 14
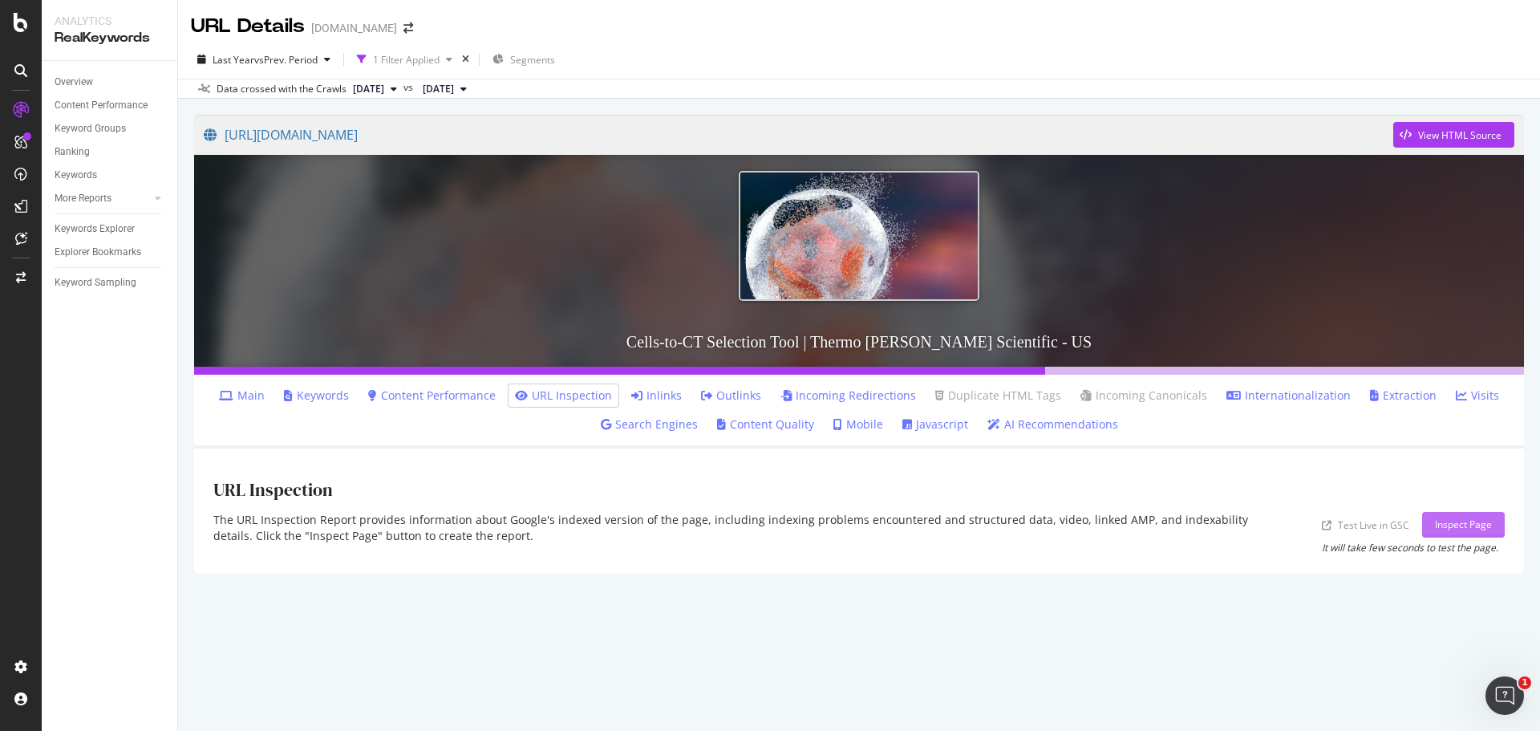
click at [1475, 519] on div "Inspect Page" at bounding box center [1463, 524] width 57 height 14
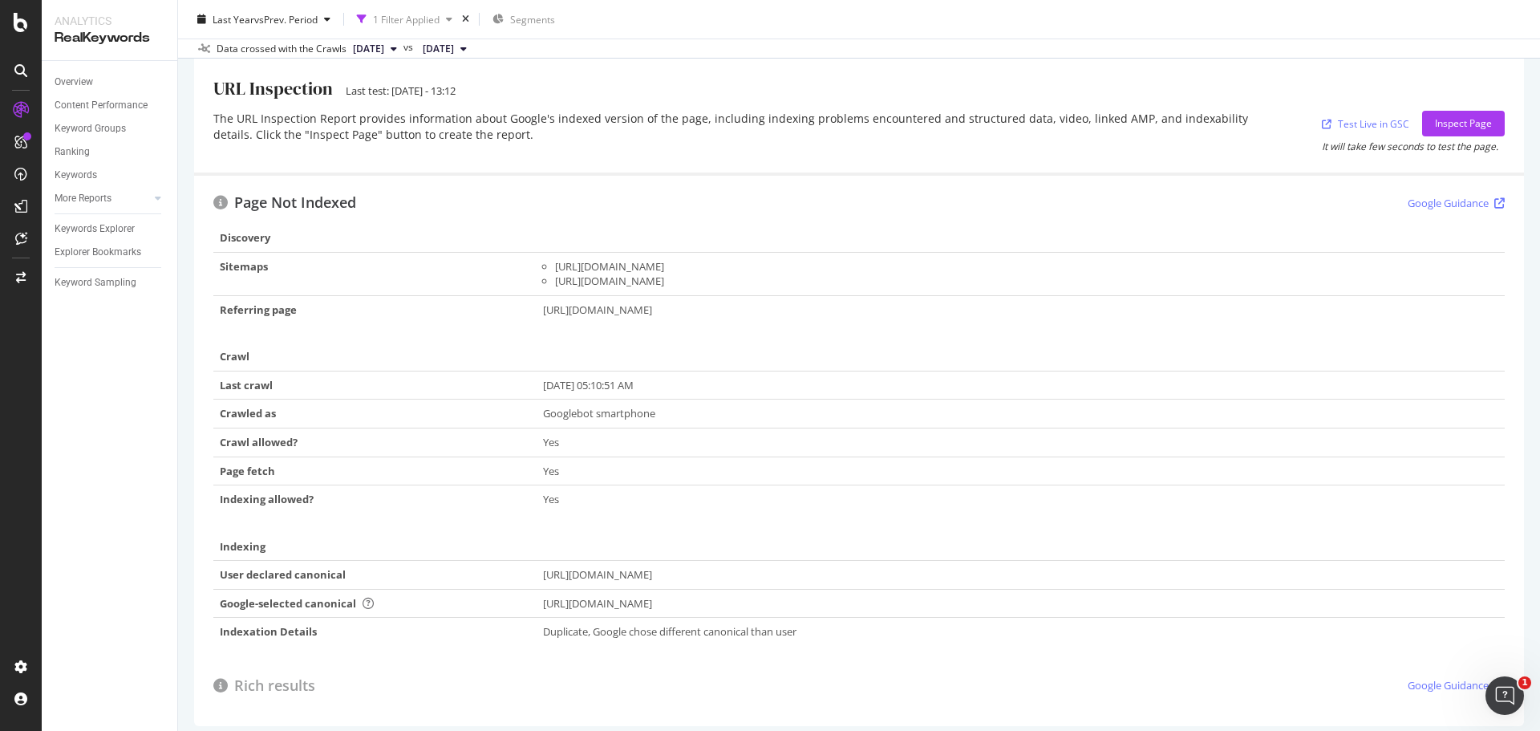
scroll to position [412, 0]
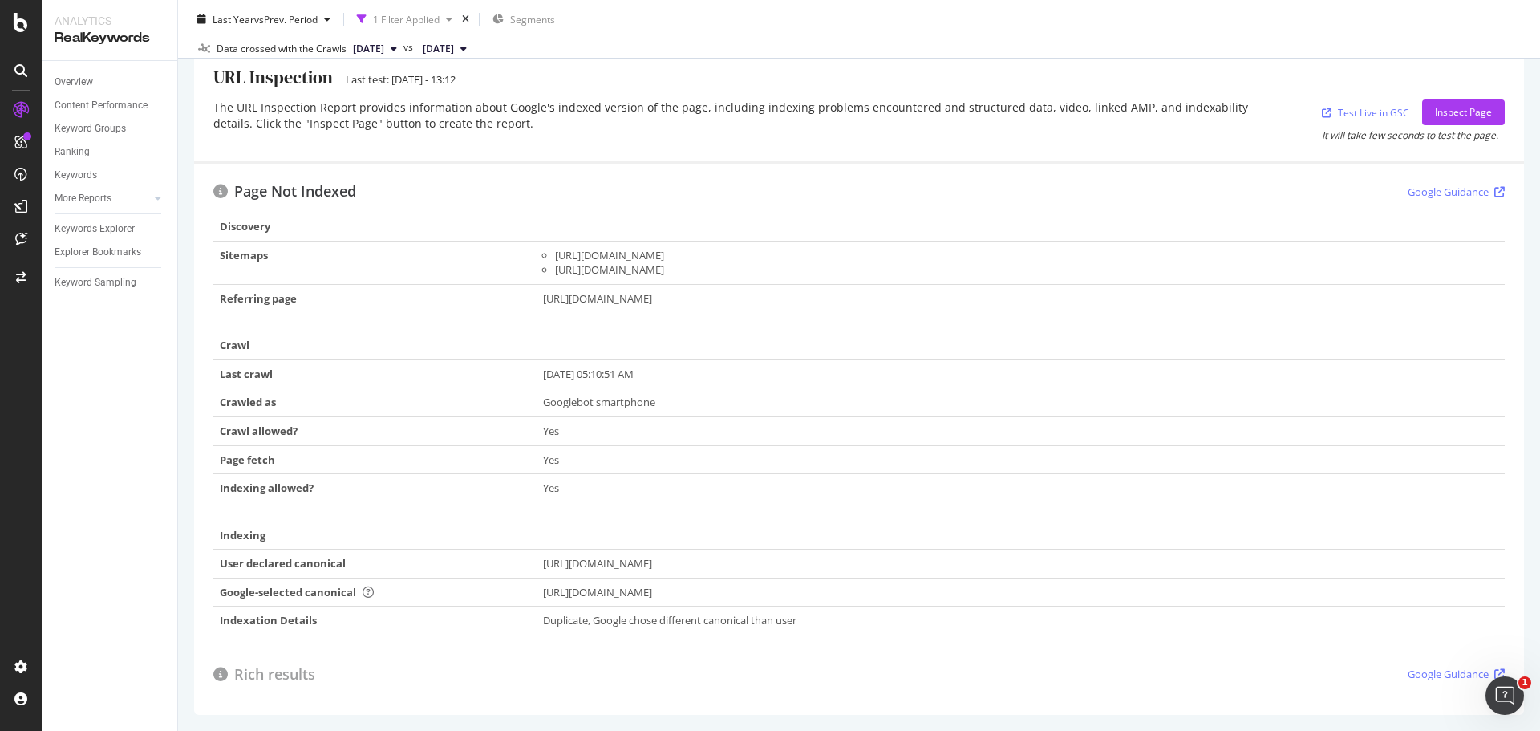
drag, startPoint x: 1401, startPoint y: 293, endPoint x: 535, endPoint y: 300, distance: 866.1
click at [537, 300] on td "[URL][DOMAIN_NAME]" at bounding box center [1021, 298] width 969 height 28
drag, startPoint x: 547, startPoint y: 298, endPoint x: 1284, endPoint y: 391, distance: 742.8
click at [1284, 391] on td "Googlebot smartphone" at bounding box center [1021, 402] width 969 height 29
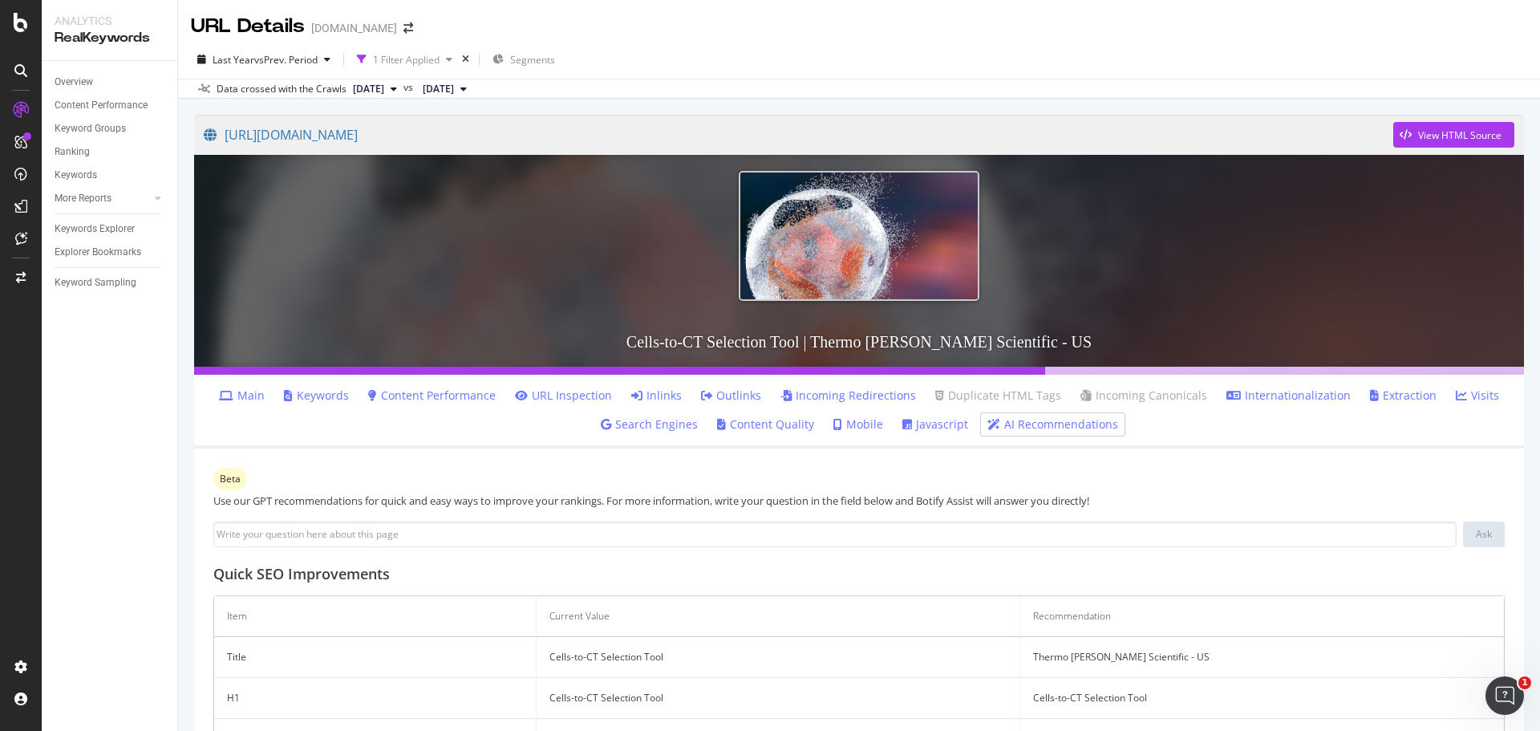
click at [244, 387] on li "Main" at bounding box center [242, 395] width 59 height 22
click at [243, 391] on link "Main" at bounding box center [242, 395] width 46 height 16
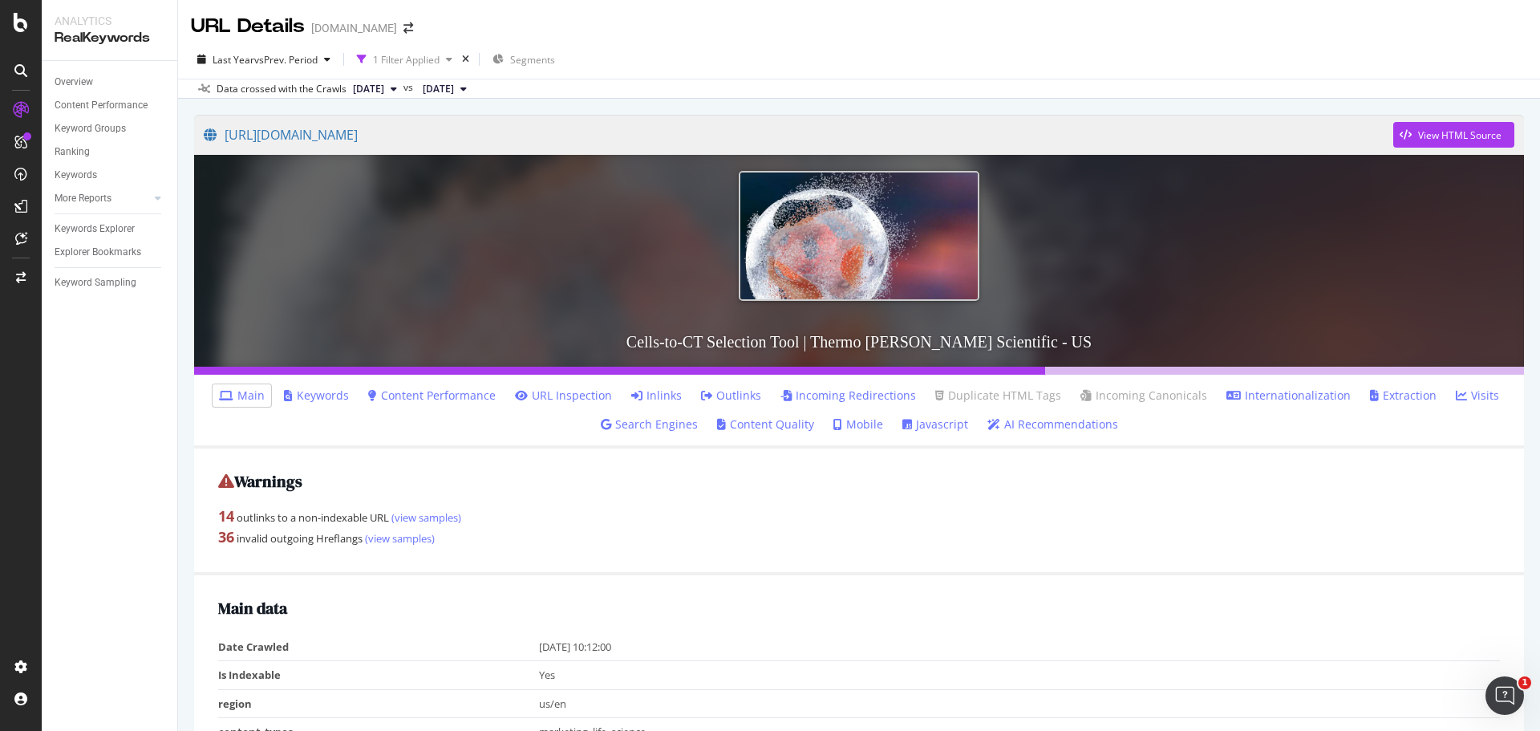
scroll to position [160, 0]
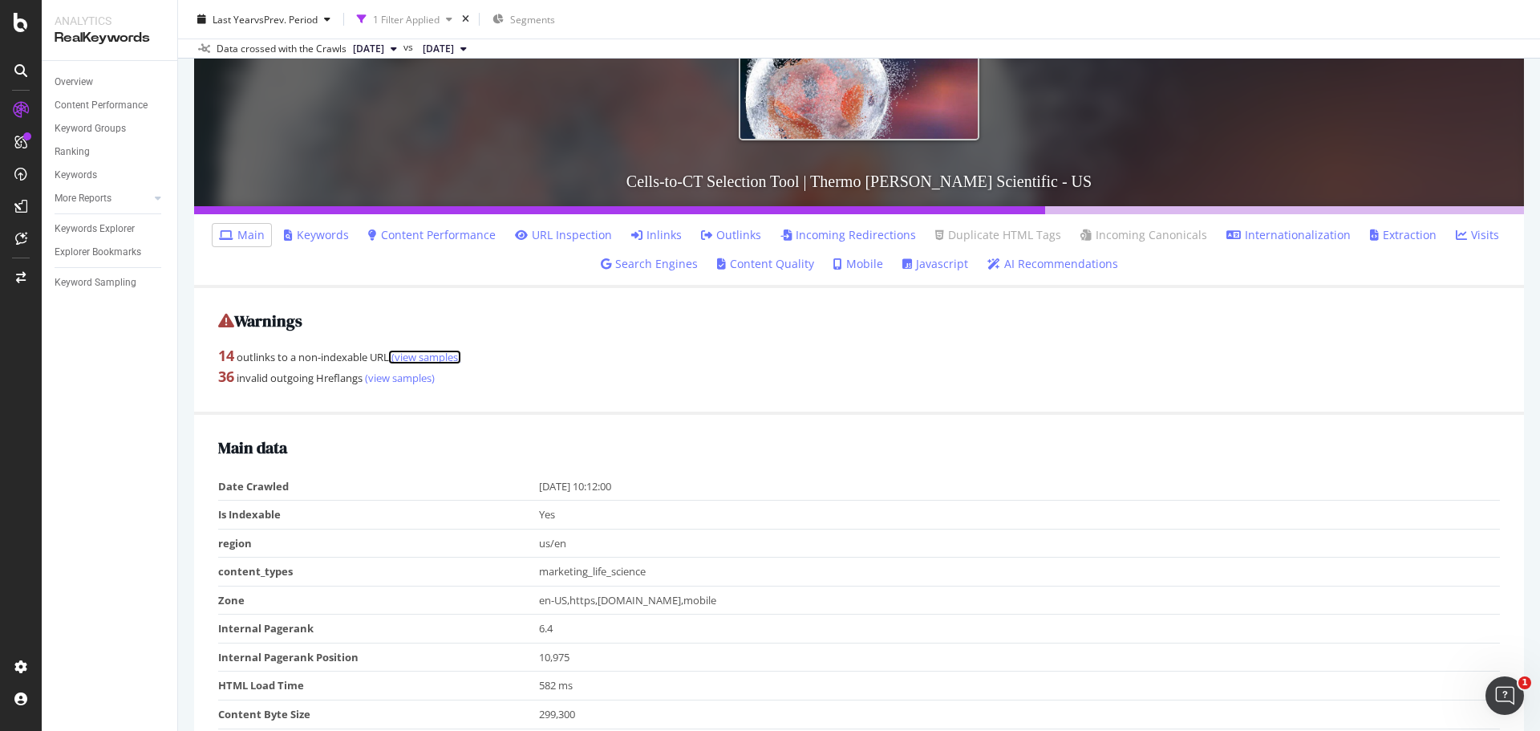
click at [424, 362] on link "(view samples)" at bounding box center [425, 357] width 72 height 14
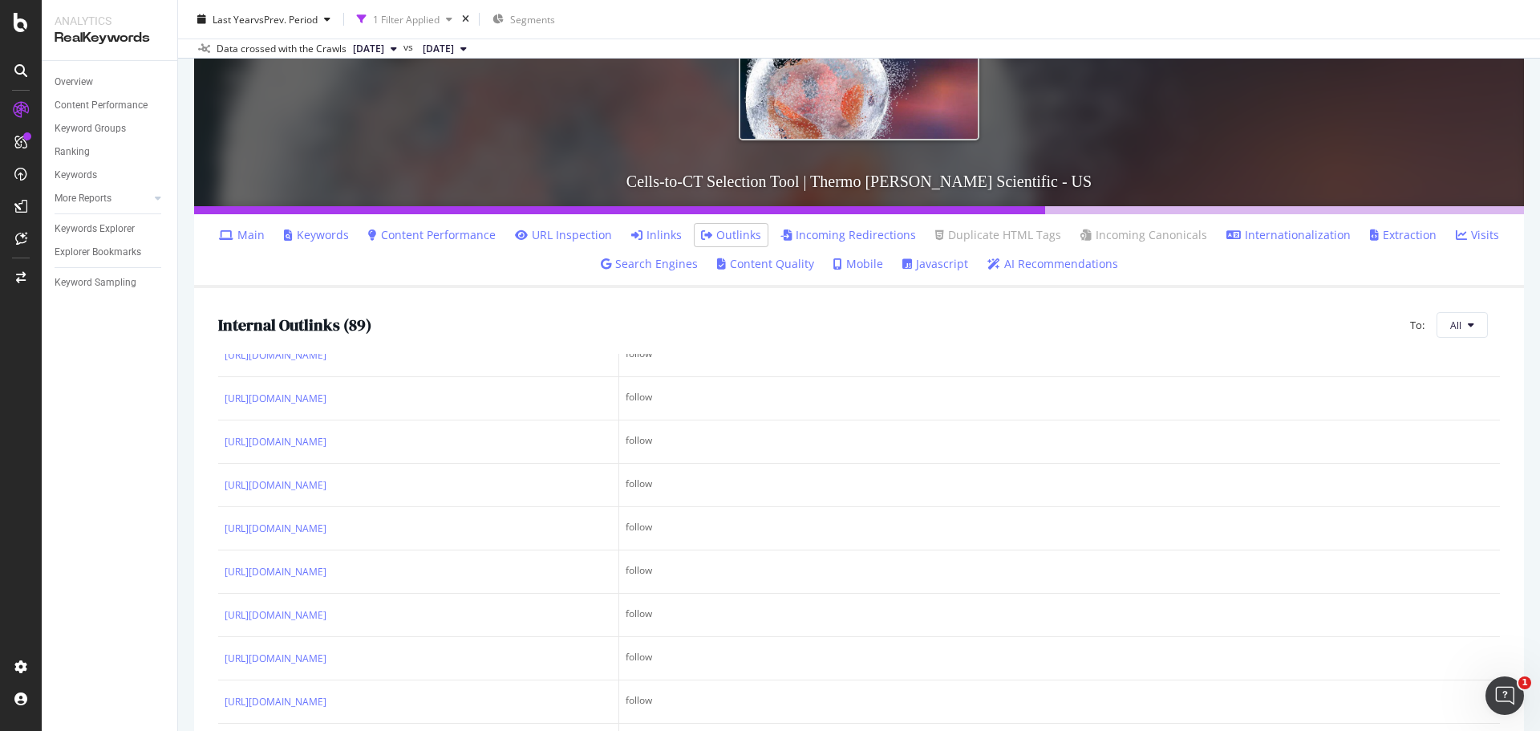
scroll to position [561, 0]
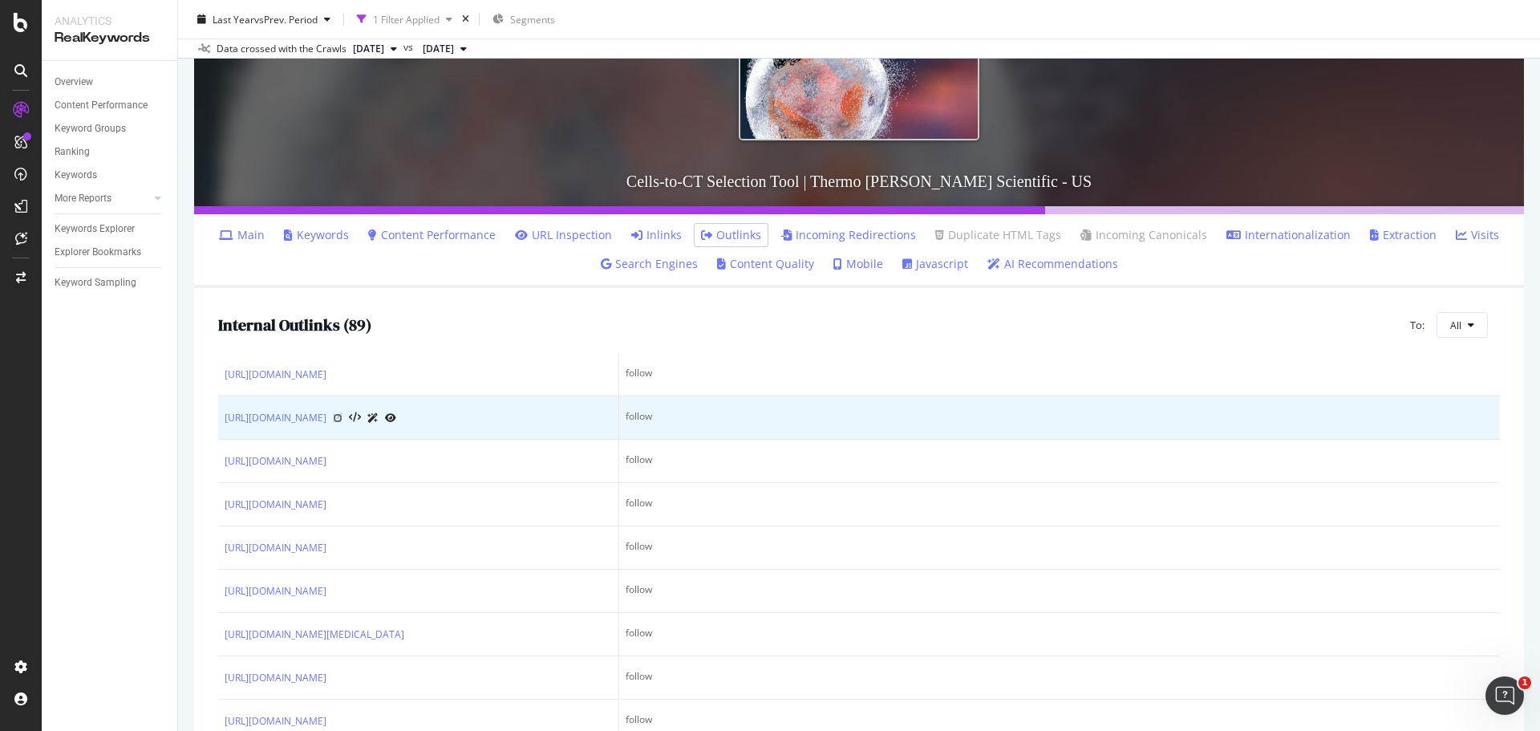
click at [342, 423] on icon at bounding box center [338, 418] width 10 height 10
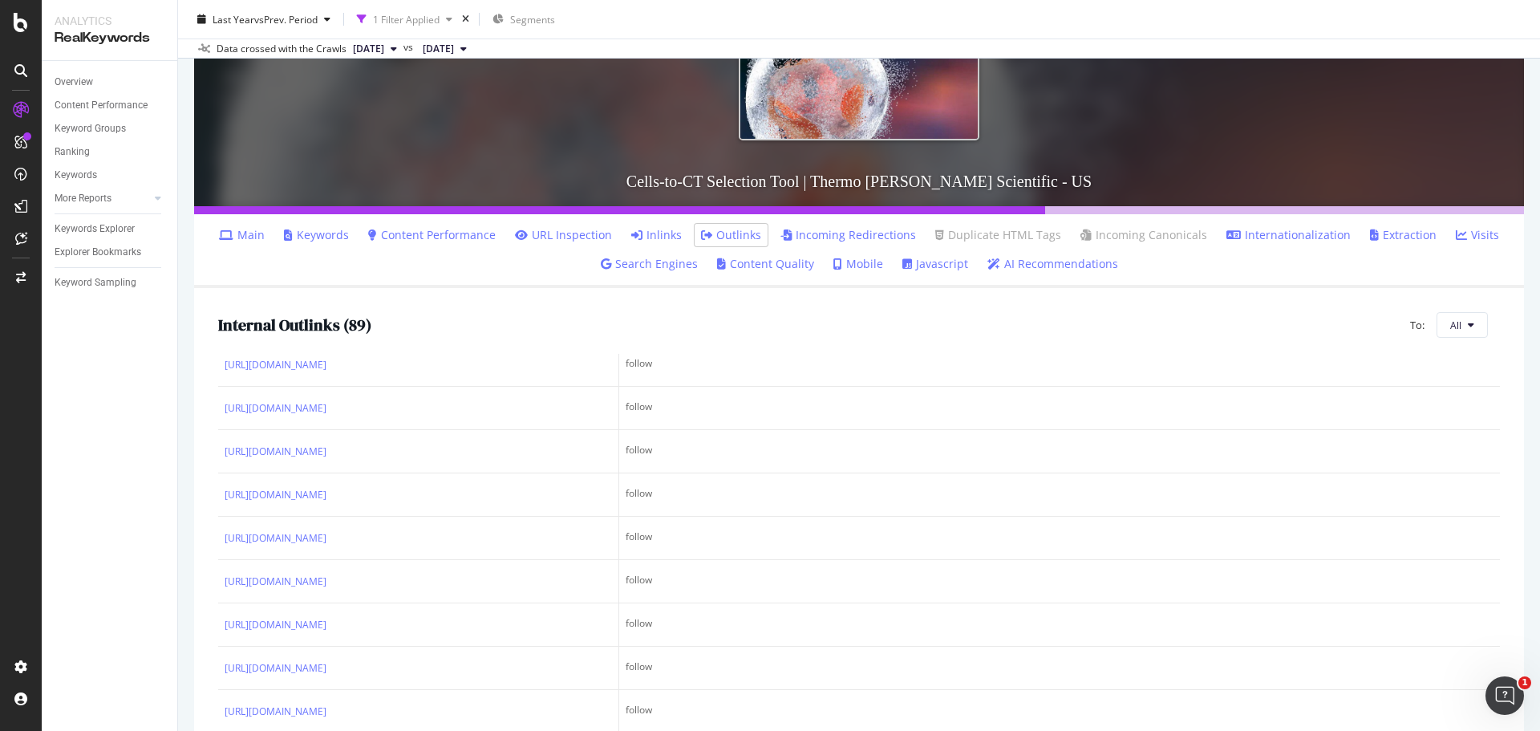
scroll to position [739, 0]
click at [252, 244] on li "Main" at bounding box center [242, 235] width 59 height 22
click at [251, 233] on link "Main" at bounding box center [242, 235] width 46 height 16
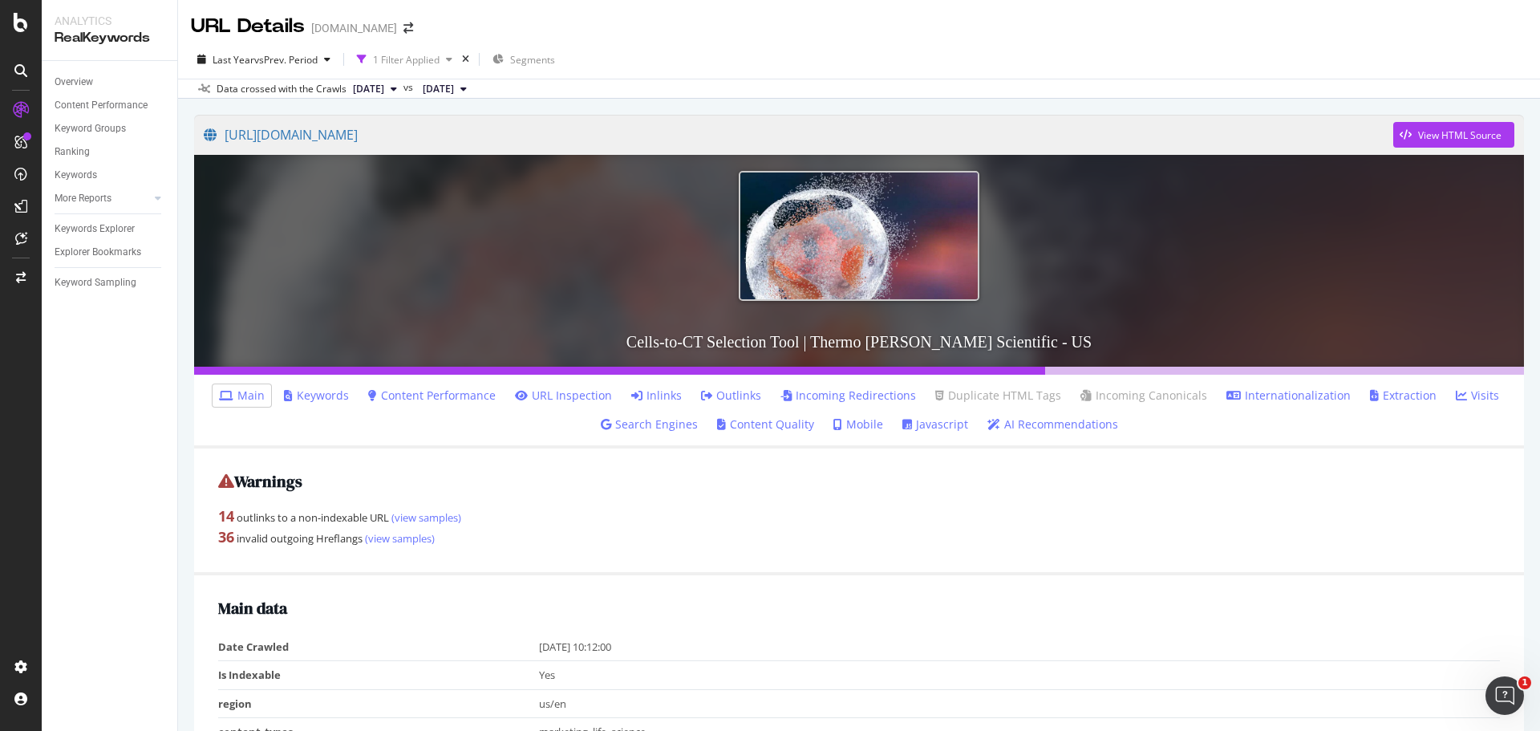
scroll to position [241, 0]
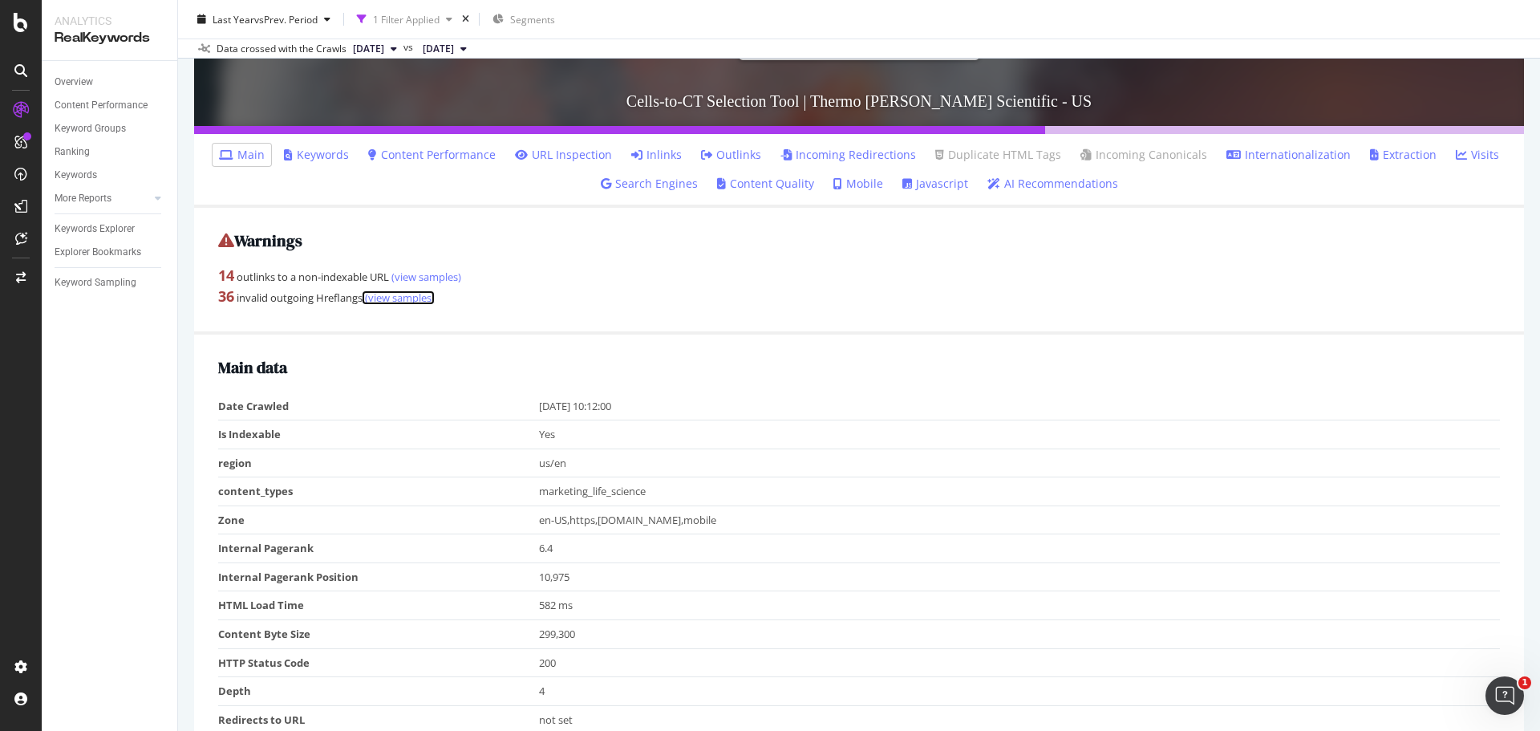
click at [399, 299] on link "(view samples)" at bounding box center [398, 297] width 72 height 14
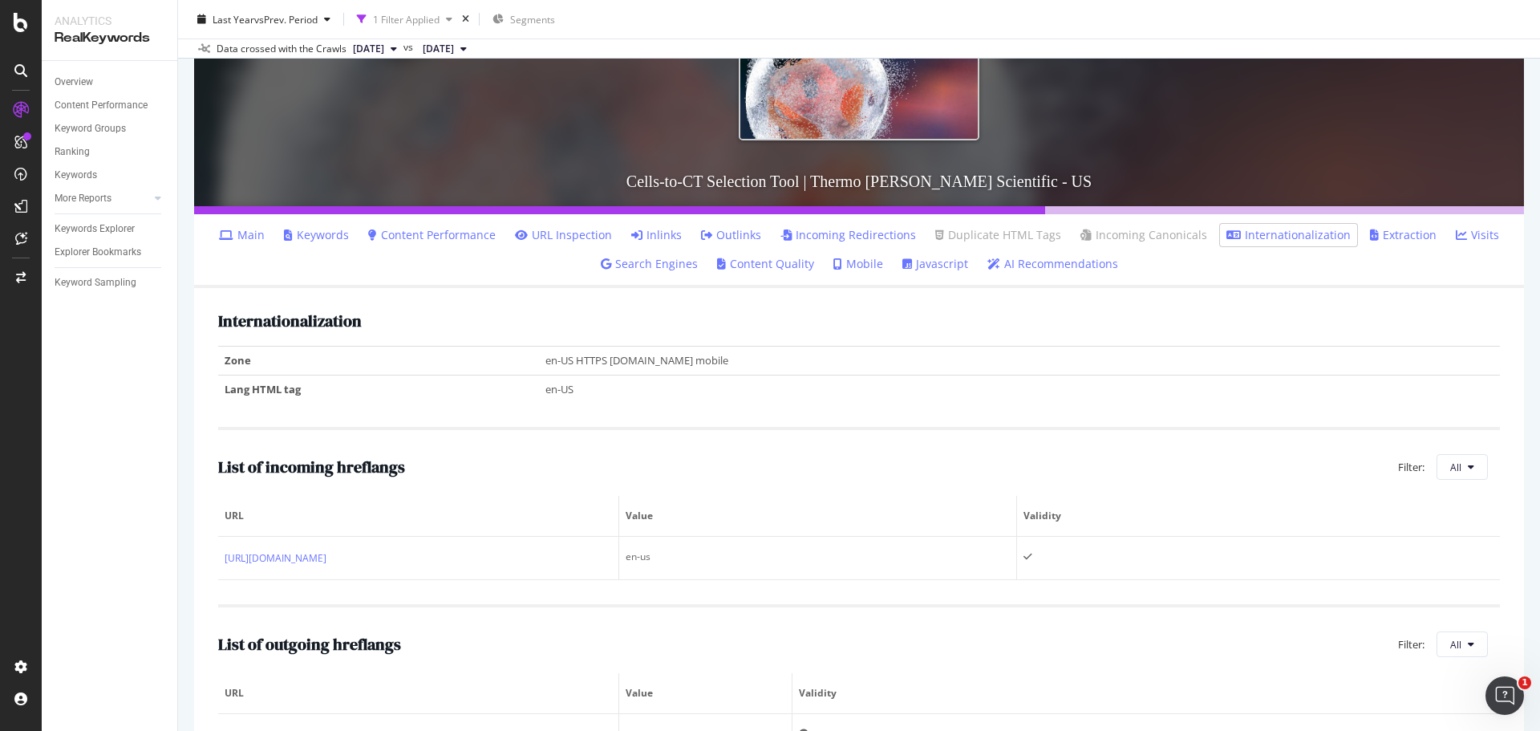
scroll to position [321, 0]
